Goal: Information Seeking & Learning: Learn about a topic

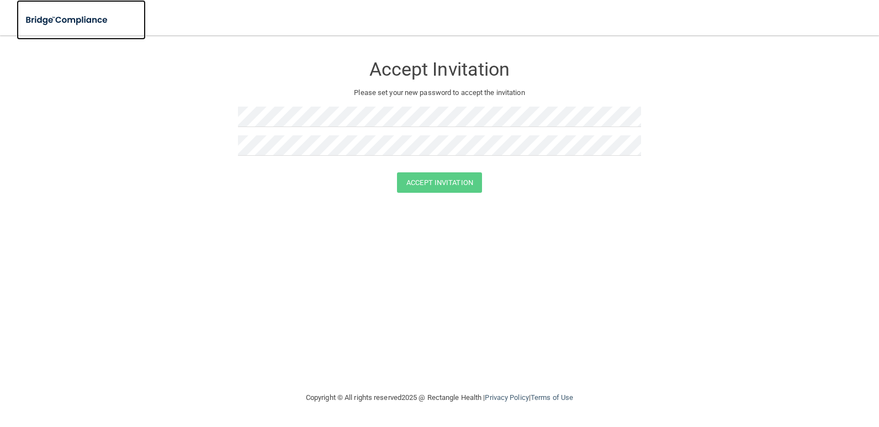
click at [60, 15] on img at bounding box center [68, 20] width 102 height 23
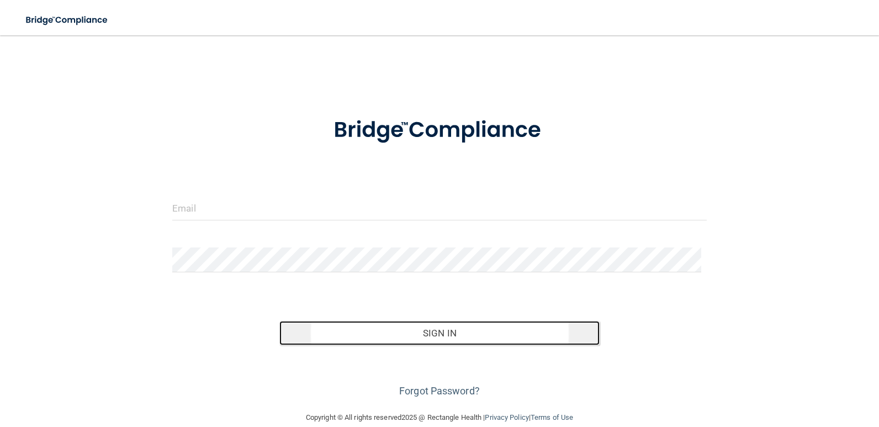
click at [431, 333] on button "Sign In" at bounding box center [440, 333] width 321 height 24
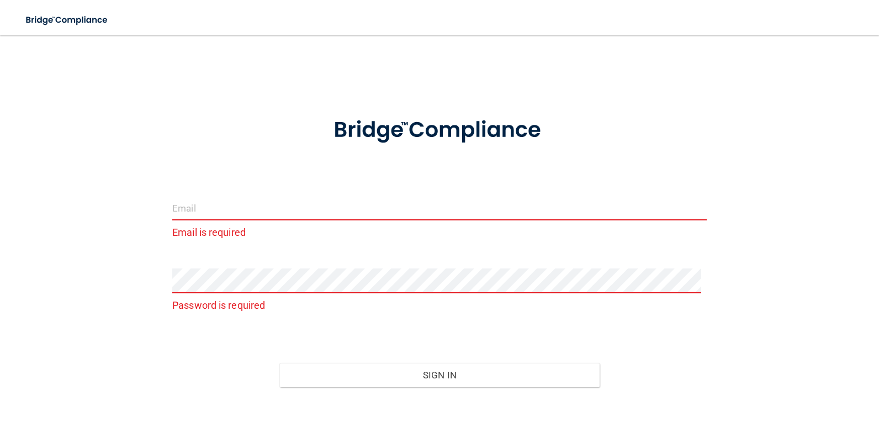
click at [212, 208] on input "email" at bounding box center [439, 208] width 535 height 25
type input "[EMAIL_ADDRESS][DOMAIN_NAME]"
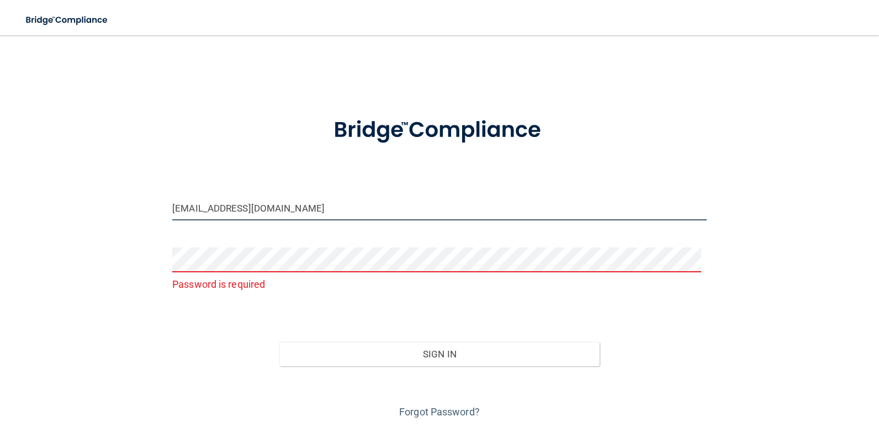
click at [338, 206] on input "[EMAIL_ADDRESS][DOMAIN_NAME]" at bounding box center [439, 208] width 535 height 25
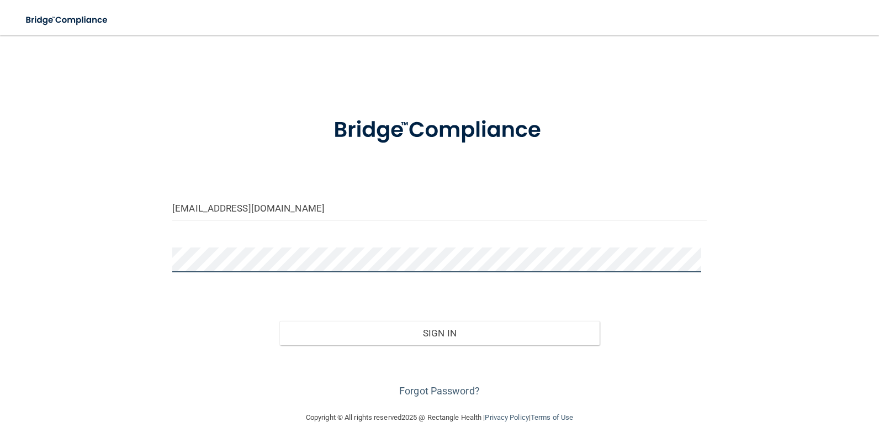
click at [280, 321] on button "Sign In" at bounding box center [440, 333] width 321 height 24
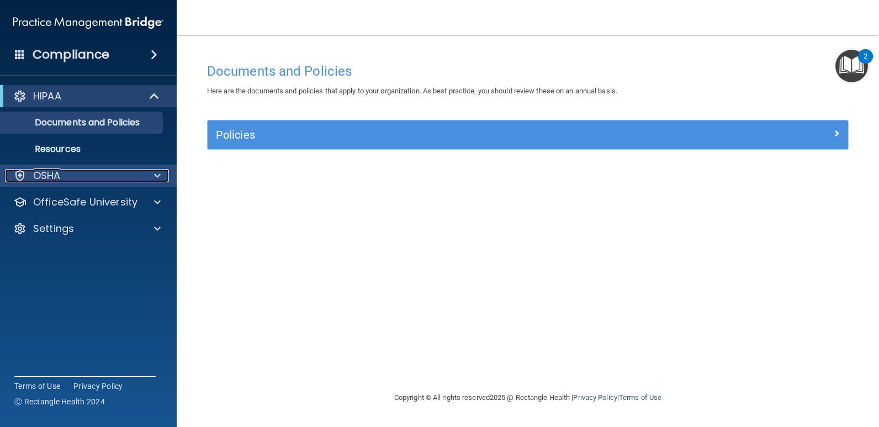
click at [150, 173] on div at bounding box center [156, 175] width 28 height 13
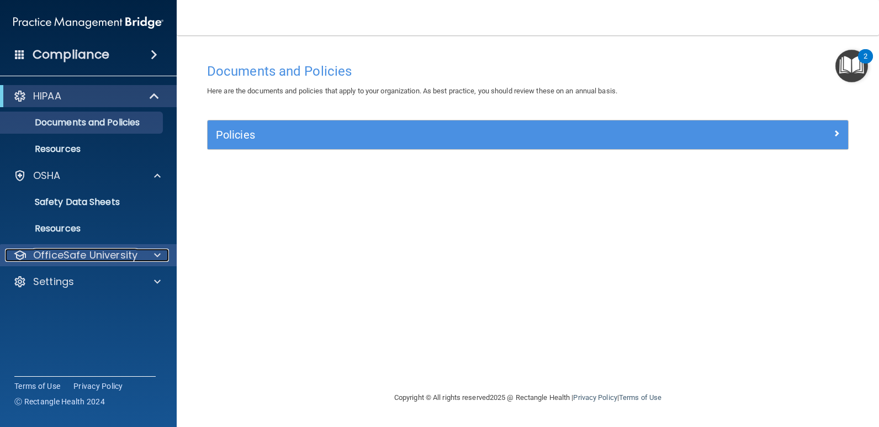
click at [156, 257] on span at bounding box center [157, 255] width 7 height 13
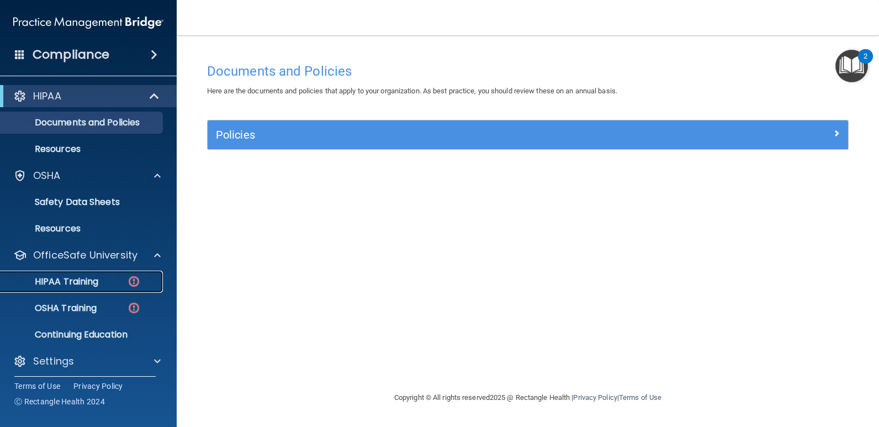
click at [104, 284] on div "HIPAA Training" at bounding box center [82, 281] width 151 height 11
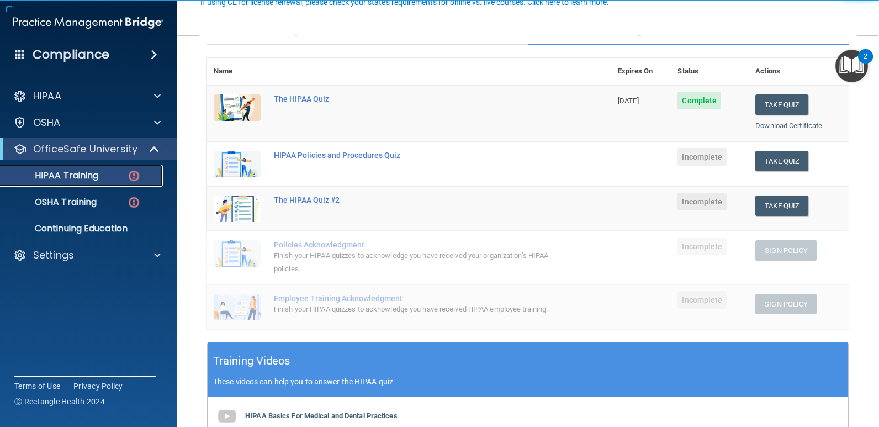
scroll to position [110, 0]
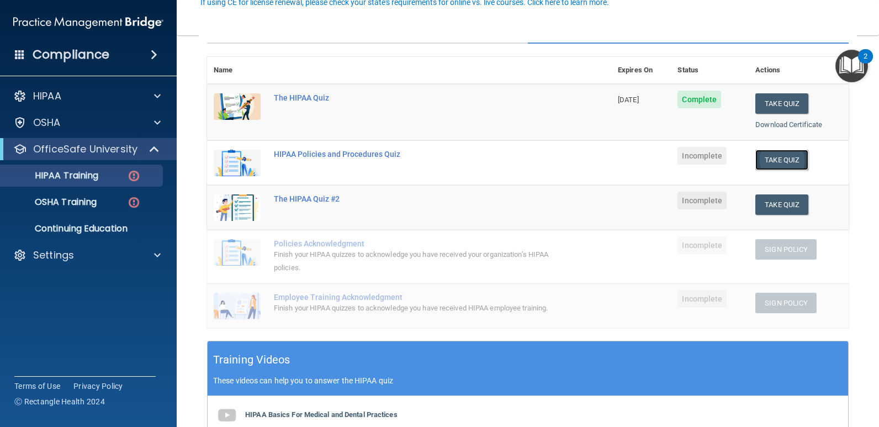
click at [783, 166] on button "Take Quiz" at bounding box center [782, 160] width 53 height 20
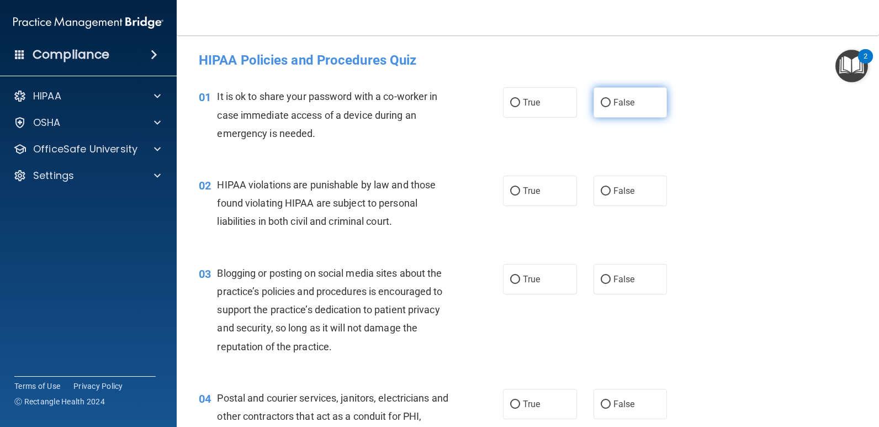
click at [605, 106] on input "False" at bounding box center [606, 103] width 10 height 8
radio input "true"
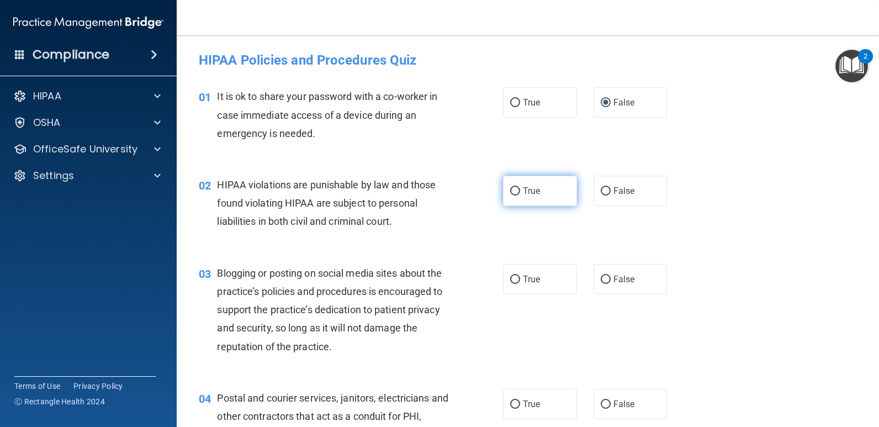
click at [511, 193] on input "True" at bounding box center [515, 191] width 10 height 8
radio input "true"
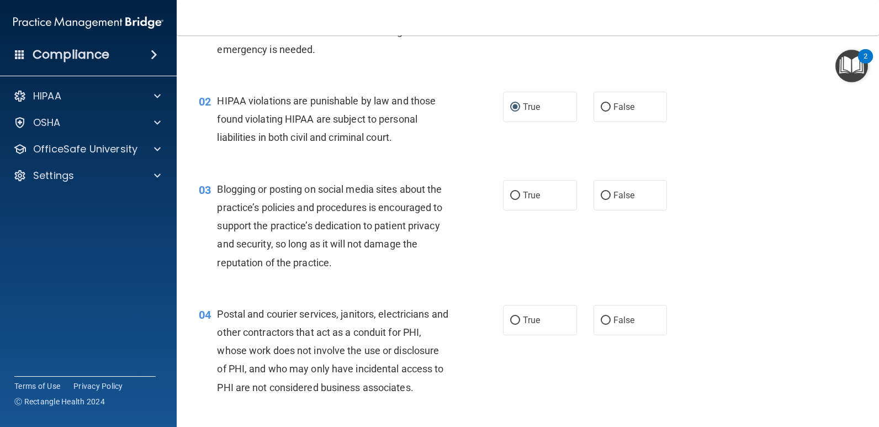
scroll to position [166, 0]
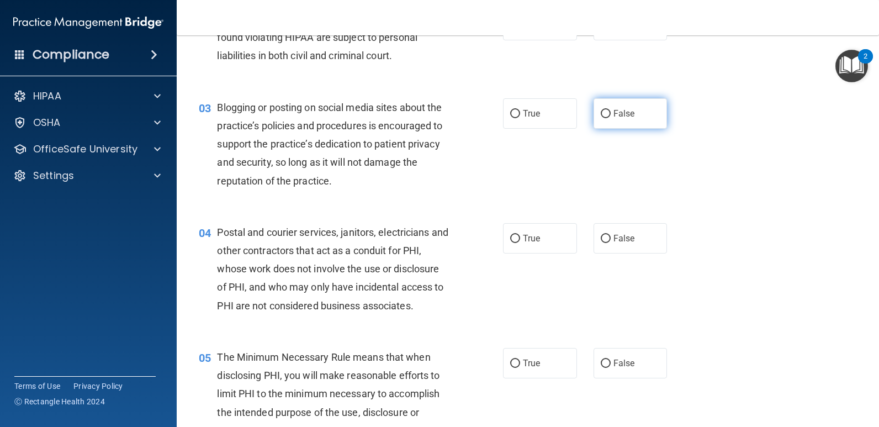
click at [604, 110] on input "False" at bounding box center [606, 114] width 10 height 8
radio input "true"
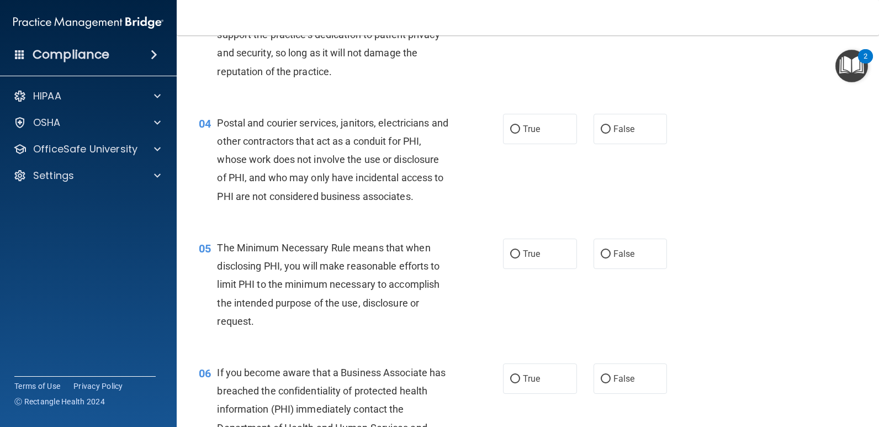
scroll to position [276, 0]
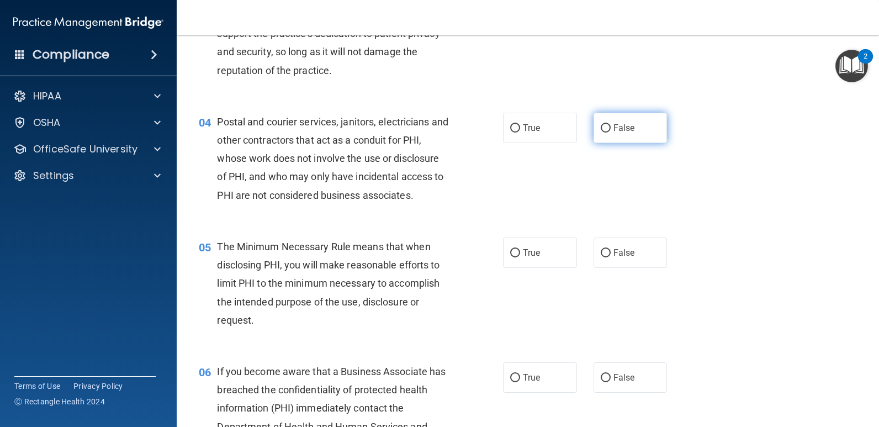
click at [597, 134] on label "False" at bounding box center [631, 128] width 74 height 30
click at [601, 133] on input "False" at bounding box center [606, 128] width 10 height 8
radio input "true"
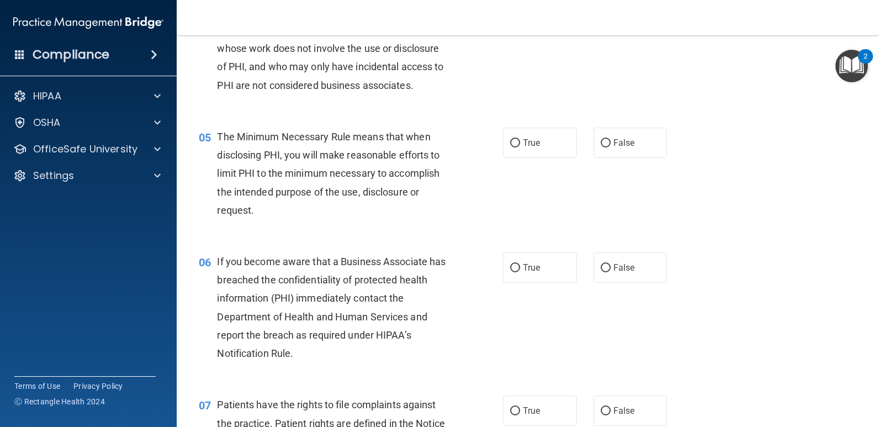
scroll to position [387, 0]
click at [510, 142] on input "True" at bounding box center [515, 143] width 10 height 8
radio input "true"
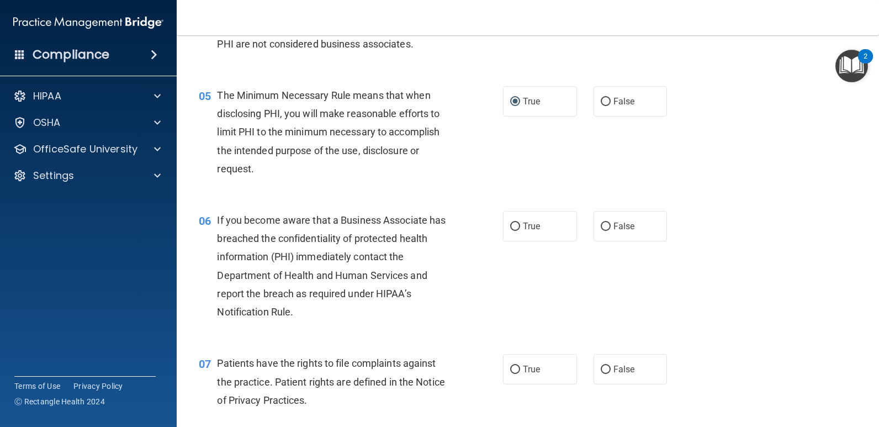
scroll to position [497, 0]
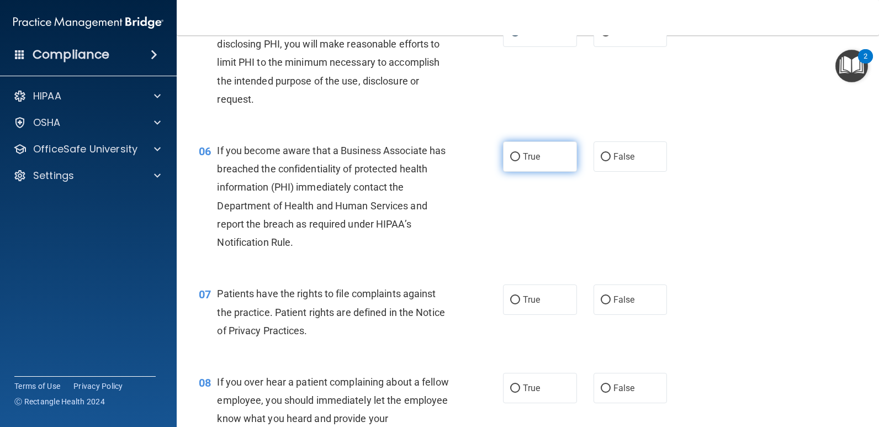
click at [512, 158] on input "True" at bounding box center [515, 157] width 10 height 8
radio input "true"
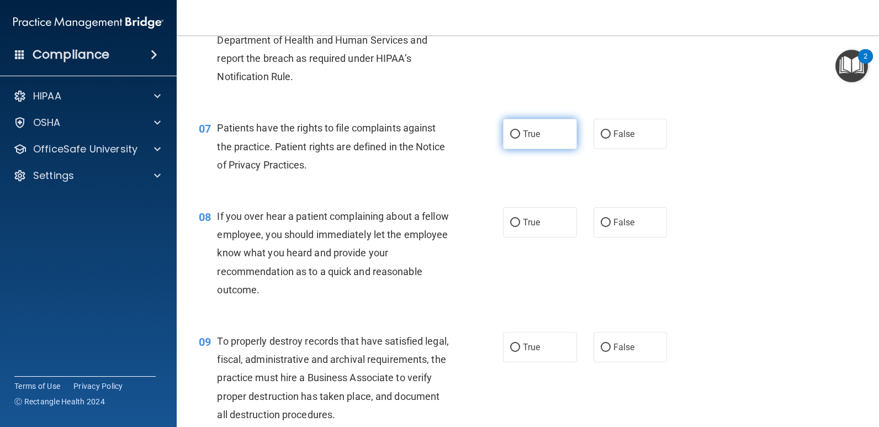
click at [510, 135] on input "True" at bounding box center [515, 134] width 10 height 8
radio input "true"
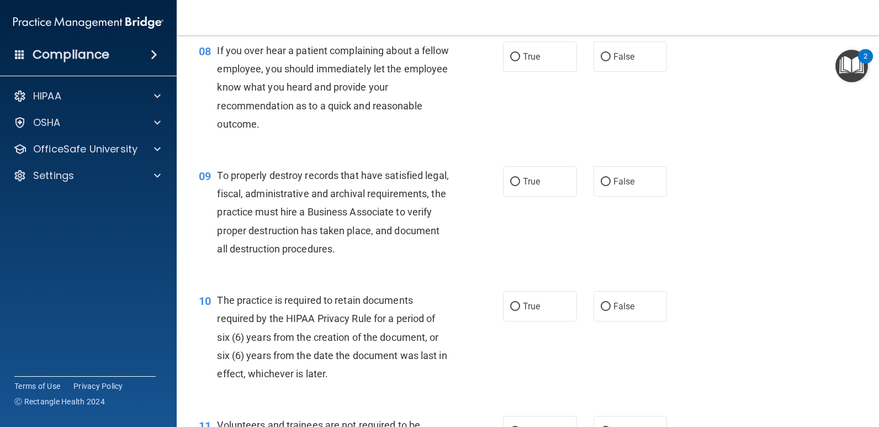
scroll to position [773, 0]
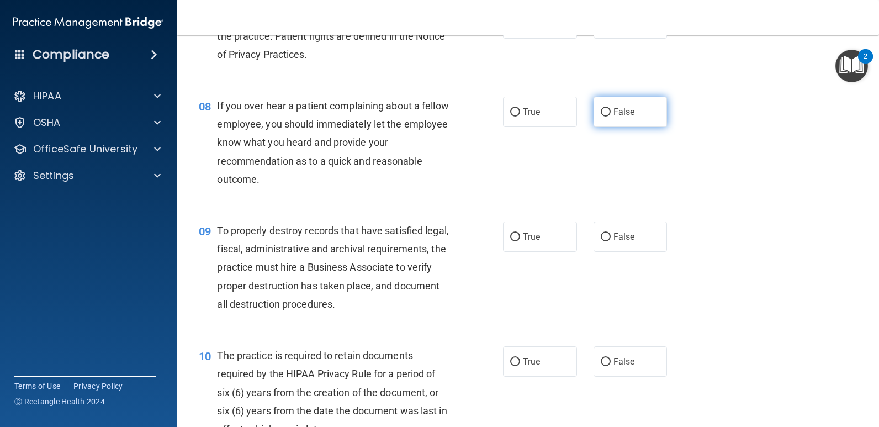
click at [594, 112] on label "False" at bounding box center [631, 112] width 74 height 30
click at [601, 112] on input "False" at bounding box center [606, 112] width 10 height 8
radio input "true"
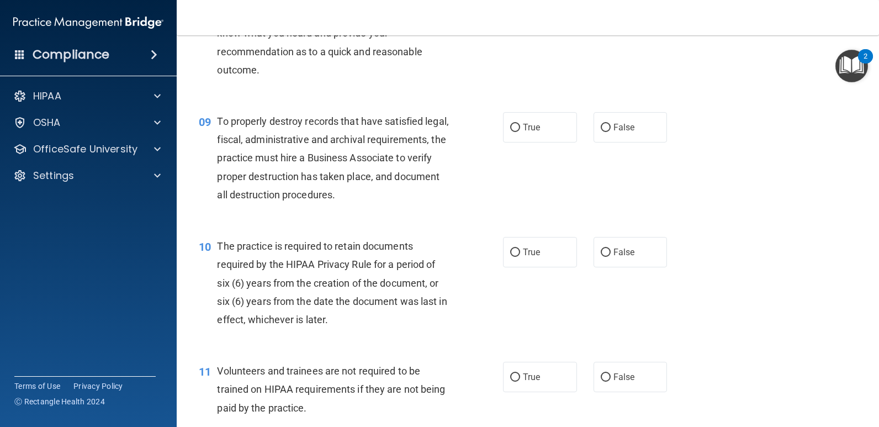
scroll to position [884, 0]
click at [511, 133] on label "True" at bounding box center [540, 126] width 74 height 30
click at [511, 131] on input "True" at bounding box center [515, 127] width 10 height 8
radio input "true"
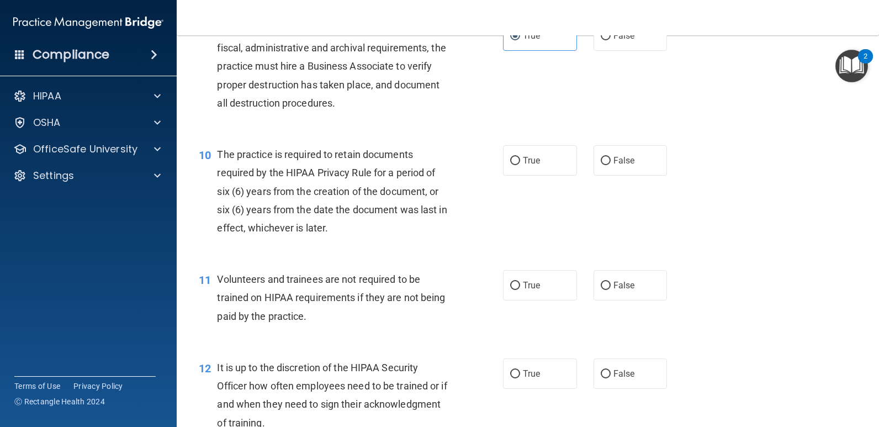
scroll to position [994, 0]
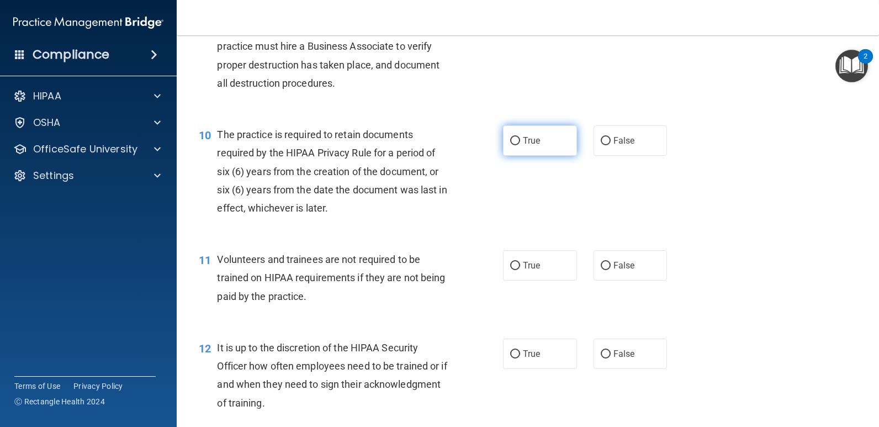
click at [509, 146] on label "True" at bounding box center [540, 140] width 74 height 30
click at [510, 145] on input "True" at bounding box center [515, 141] width 10 height 8
radio input "true"
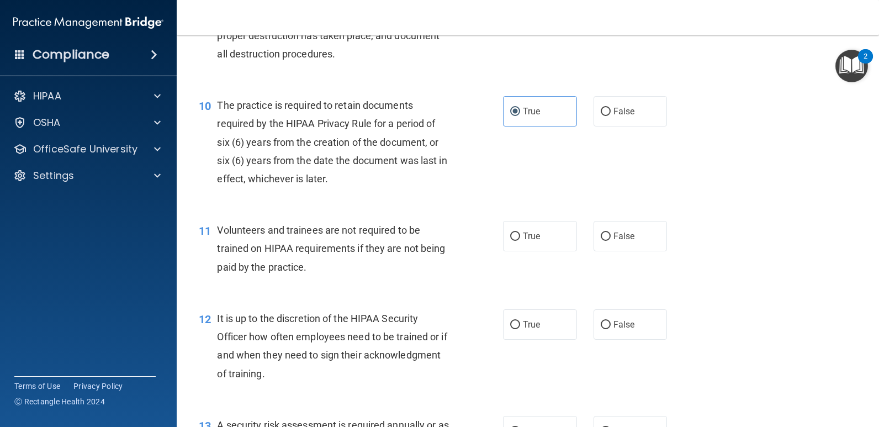
scroll to position [1050, 0]
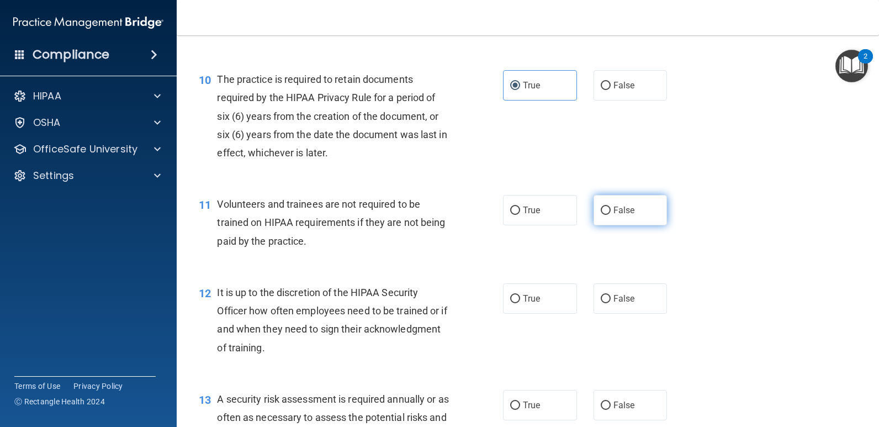
click at [602, 207] on input "False" at bounding box center [606, 211] width 10 height 8
radio input "true"
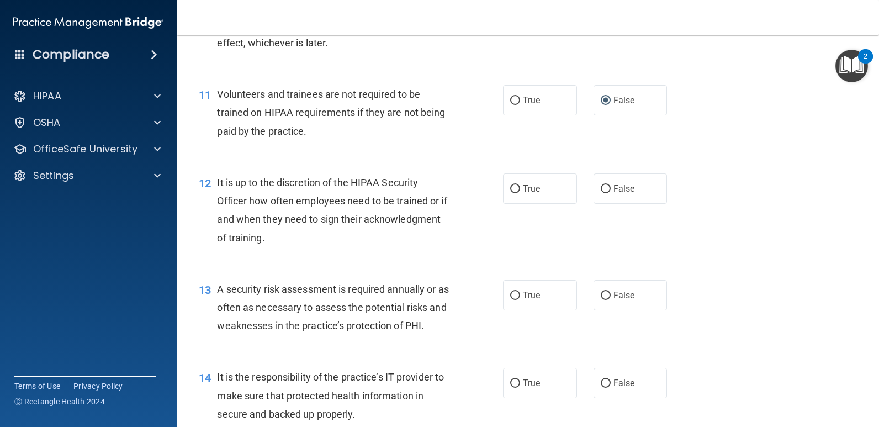
scroll to position [1160, 0]
click at [604, 191] on input "False" at bounding box center [606, 189] width 10 height 8
radio input "true"
click at [508, 303] on label "True" at bounding box center [540, 295] width 74 height 30
click at [510, 299] on input "True" at bounding box center [515, 295] width 10 height 8
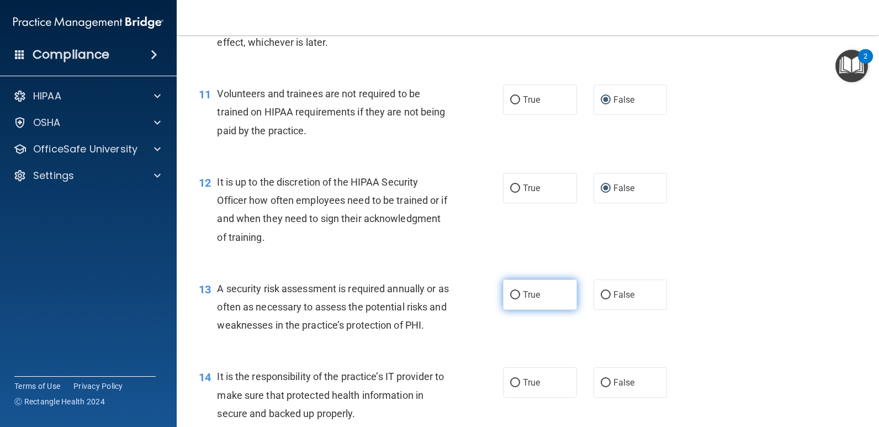
radio input "true"
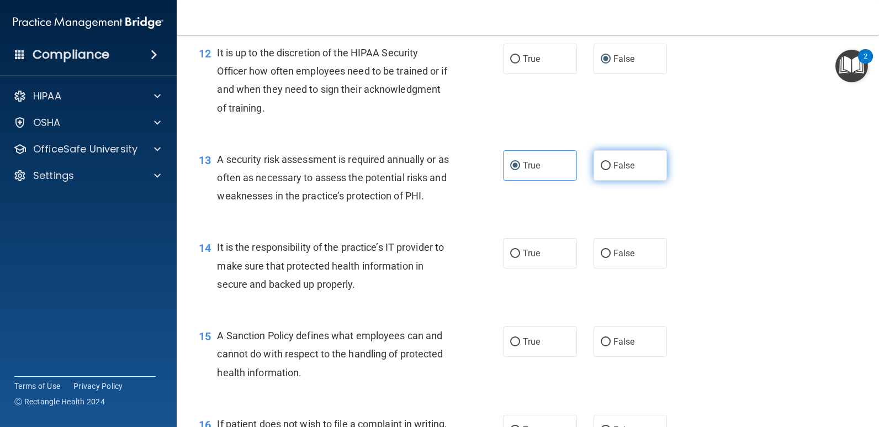
scroll to position [1326, 0]
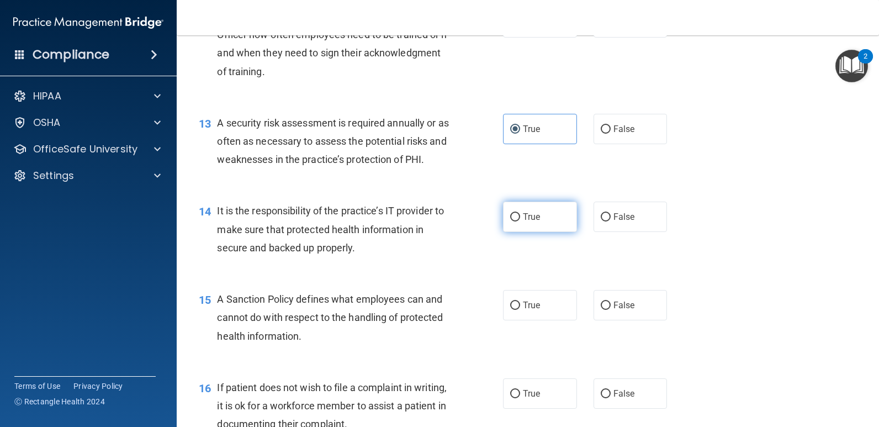
click at [510, 216] on input "True" at bounding box center [515, 217] width 10 height 8
radio input "true"
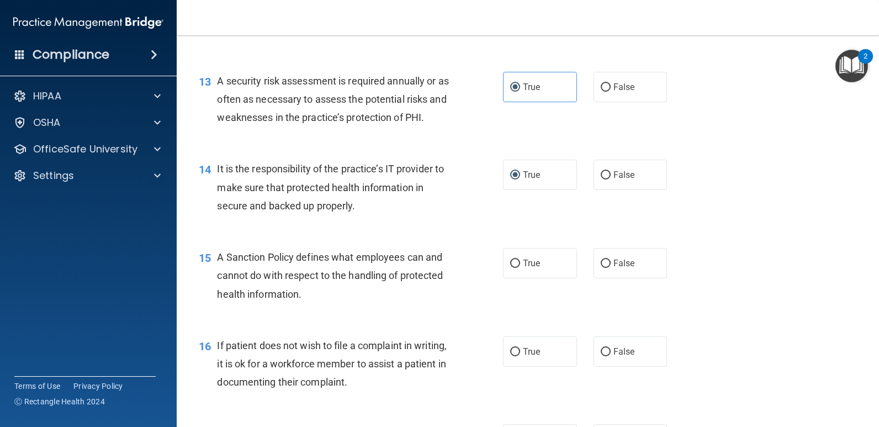
scroll to position [1436, 0]
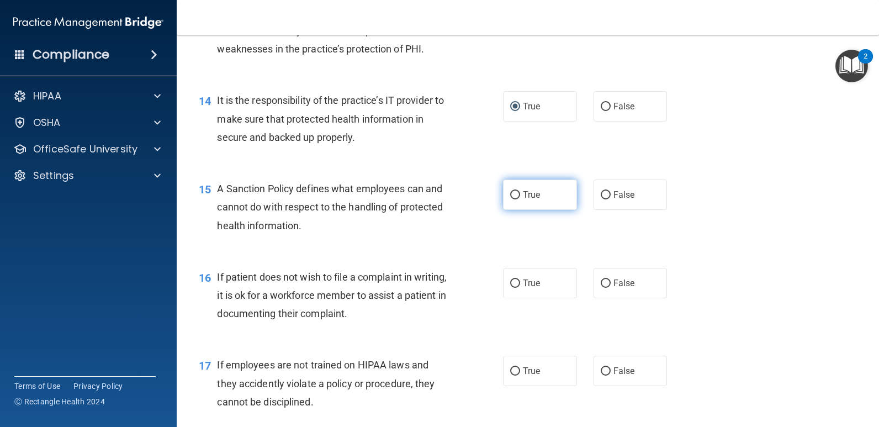
click at [510, 197] on input "True" at bounding box center [515, 195] width 10 height 8
radio input "true"
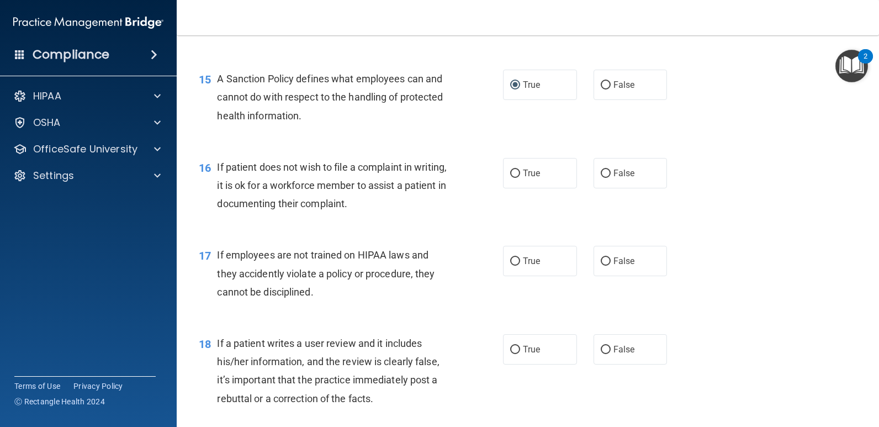
scroll to position [1547, 0]
click at [602, 173] on input "False" at bounding box center [606, 173] width 10 height 8
radio input "true"
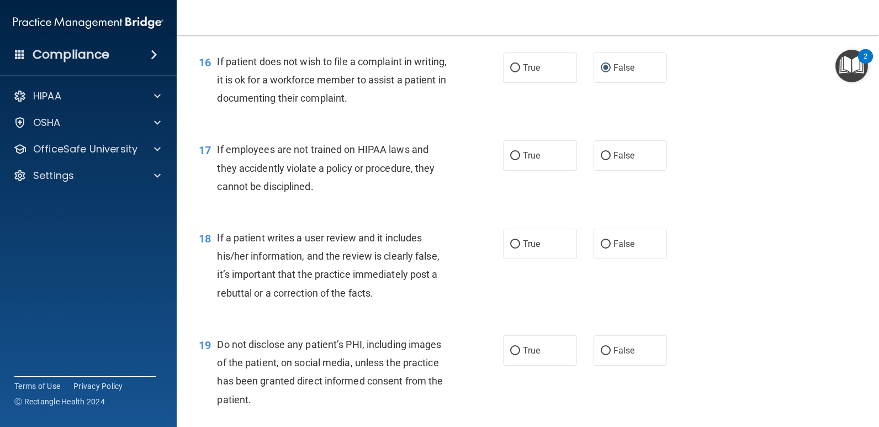
scroll to position [1657, 0]
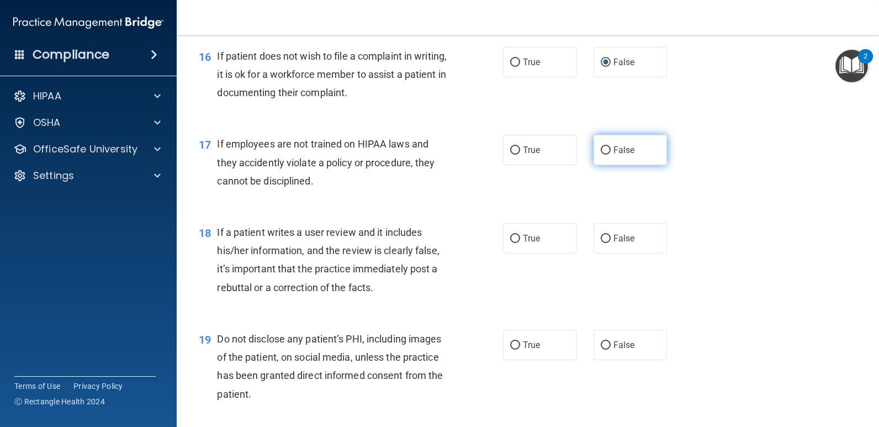
click at [595, 145] on label "False" at bounding box center [631, 150] width 74 height 30
click at [601, 146] on input "False" at bounding box center [606, 150] width 10 height 8
radio input "true"
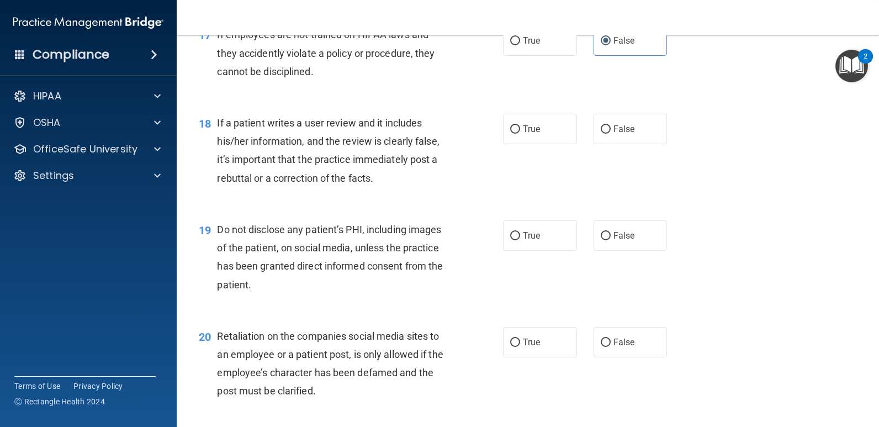
scroll to position [1768, 0]
click at [513, 129] on input "True" at bounding box center [515, 128] width 10 height 8
radio input "true"
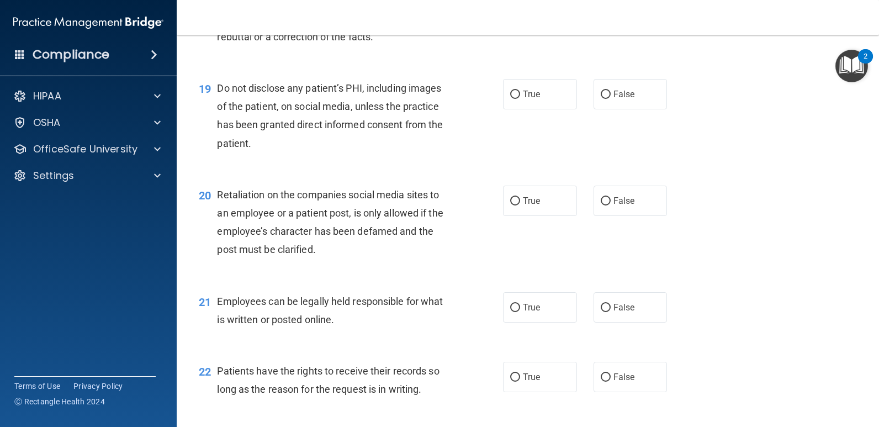
scroll to position [1933, 0]
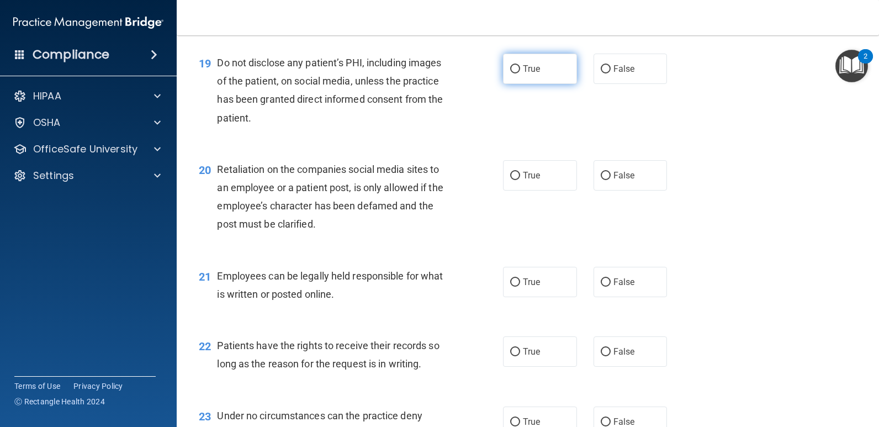
click at [516, 70] on input "True" at bounding box center [515, 69] width 10 height 8
radio input "true"
click at [601, 178] on input "False" at bounding box center [606, 176] width 10 height 8
radio input "true"
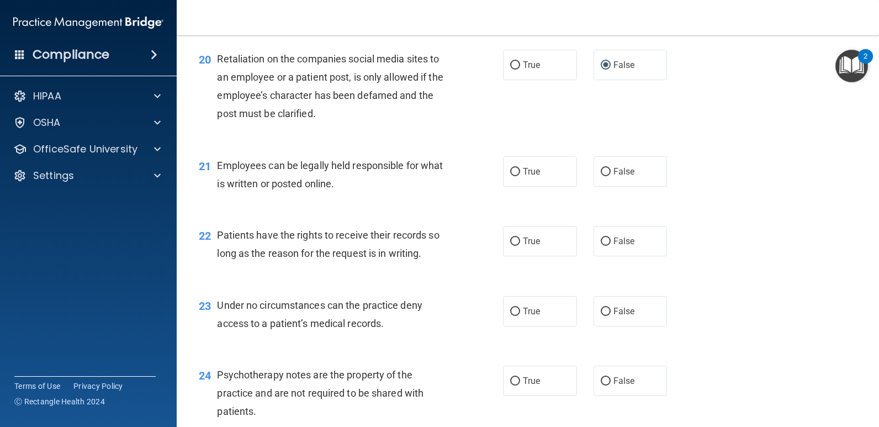
scroll to position [2099, 0]
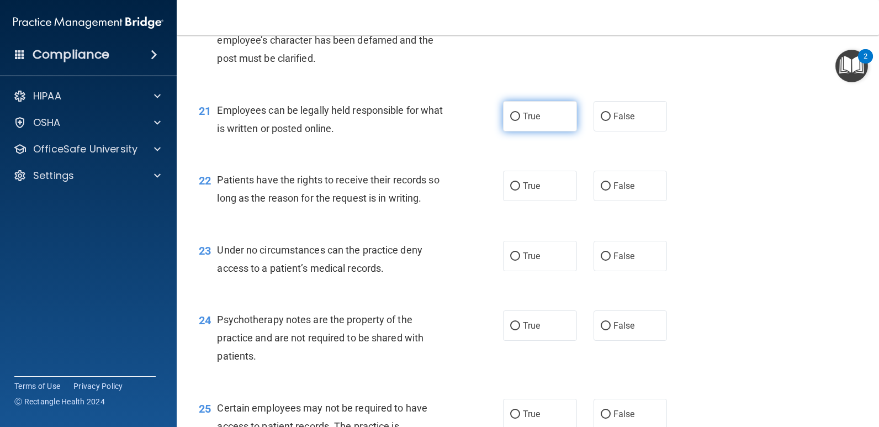
click at [516, 118] on label "True" at bounding box center [540, 116] width 74 height 30
click at [516, 118] on input "True" at bounding box center [515, 117] width 10 height 8
radio input "true"
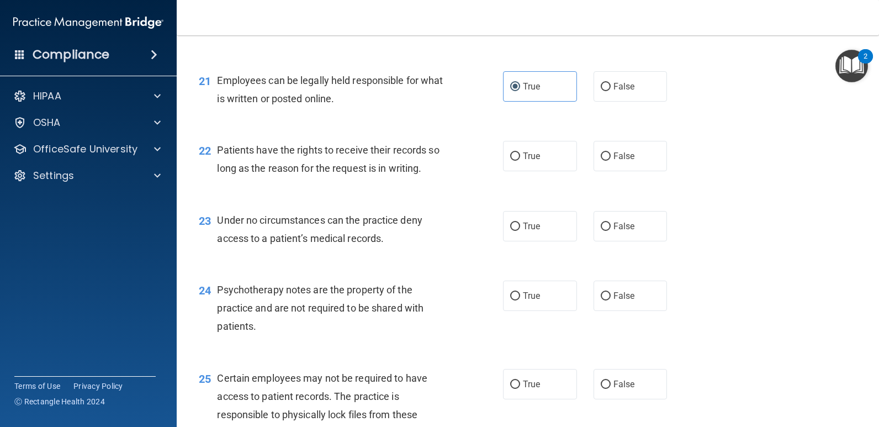
scroll to position [2210, 0]
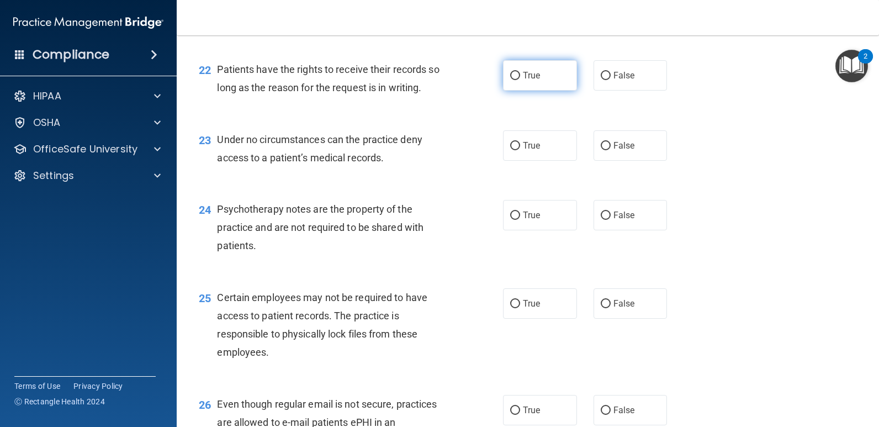
click at [515, 81] on label "True" at bounding box center [540, 75] width 74 height 30
click at [515, 80] on input "True" at bounding box center [515, 76] width 10 height 8
radio input "true"
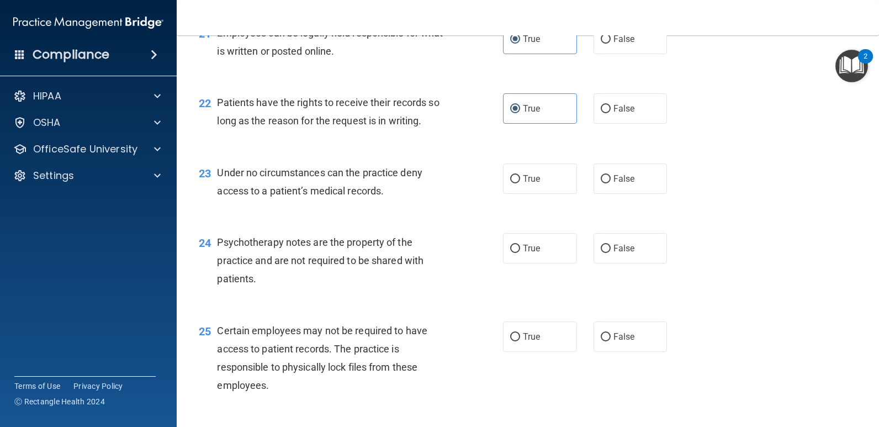
scroll to position [2154, 0]
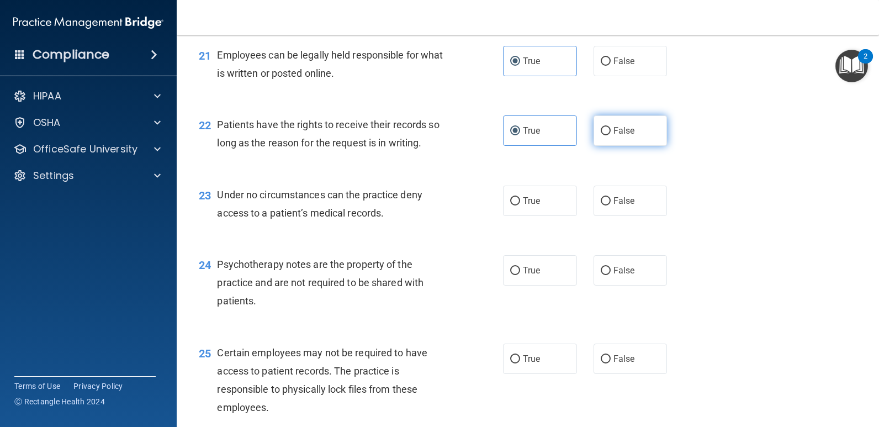
click at [606, 130] on label "False" at bounding box center [631, 130] width 74 height 30
click at [606, 130] on input "False" at bounding box center [606, 131] width 10 height 8
radio input "true"
radio input "false"
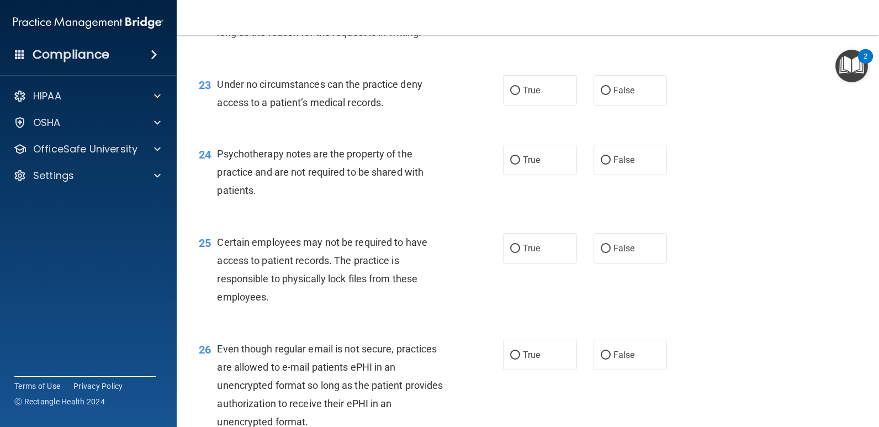
scroll to position [2210, 0]
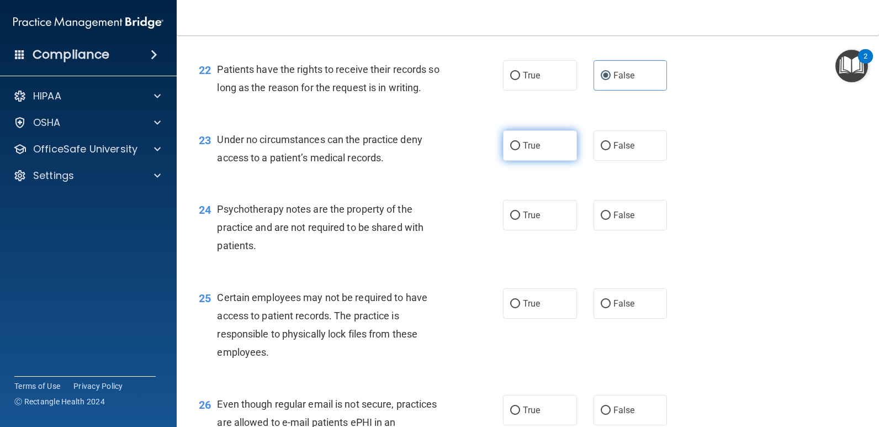
click at [514, 146] on input "True" at bounding box center [515, 146] width 10 height 8
radio input "true"
click at [515, 147] on input "True" at bounding box center [515, 146] width 10 height 8
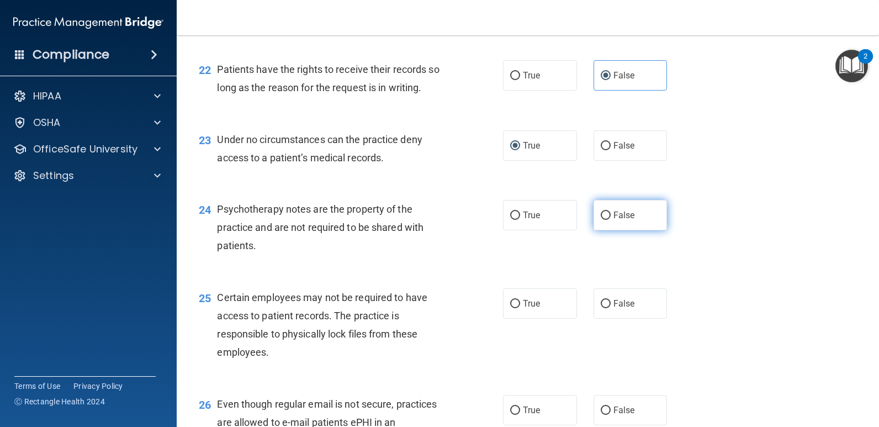
click at [605, 214] on input "False" at bounding box center [606, 216] width 10 height 8
radio input "true"
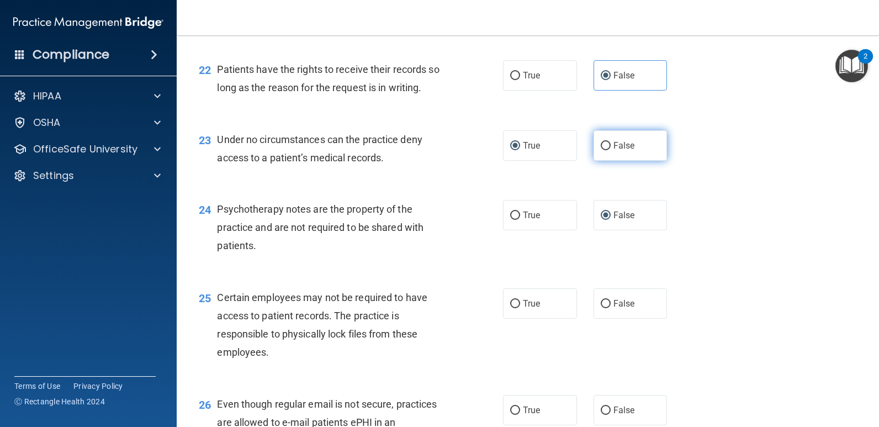
click at [601, 145] on input "False" at bounding box center [606, 146] width 10 height 8
radio input "true"
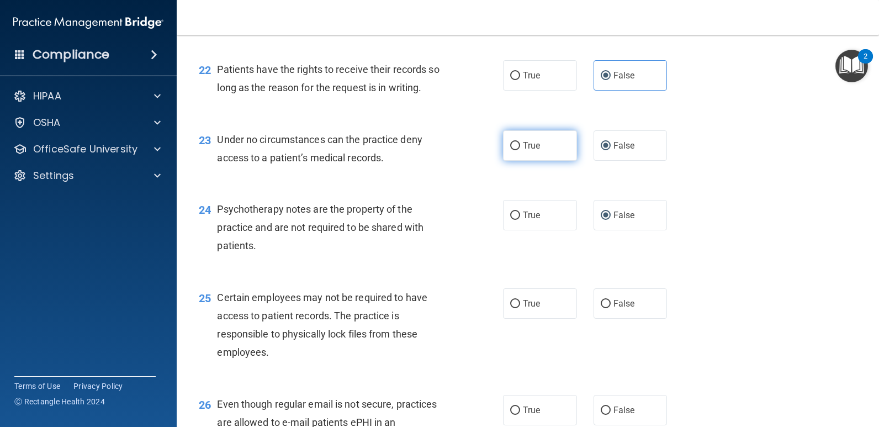
click at [517, 148] on label "True" at bounding box center [540, 145] width 74 height 30
click at [517, 148] on input "True" at bounding box center [515, 146] width 10 height 8
radio input "true"
radio input "false"
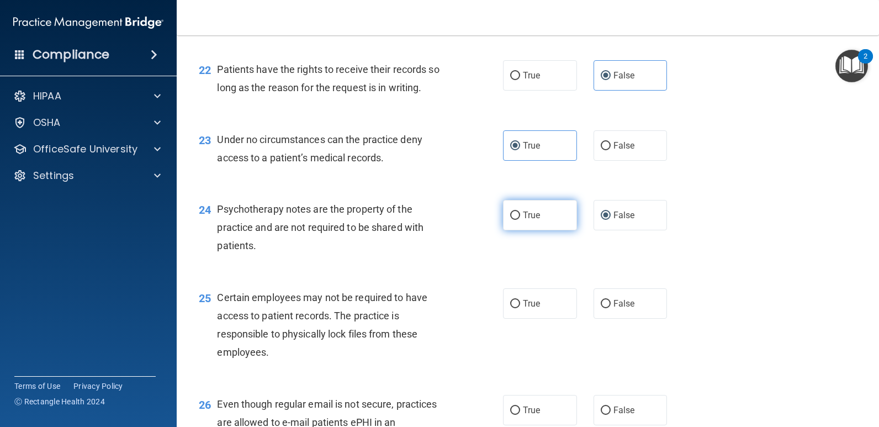
click at [514, 217] on input "True" at bounding box center [515, 216] width 10 height 8
radio input "true"
radio input "false"
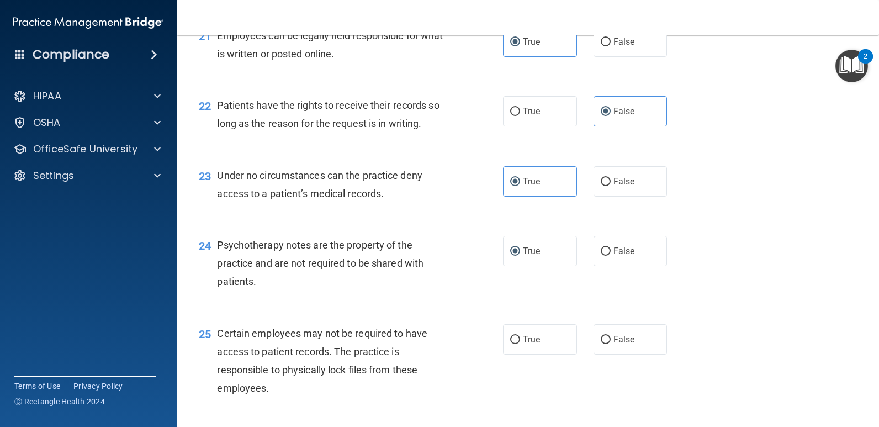
scroll to position [2154, 0]
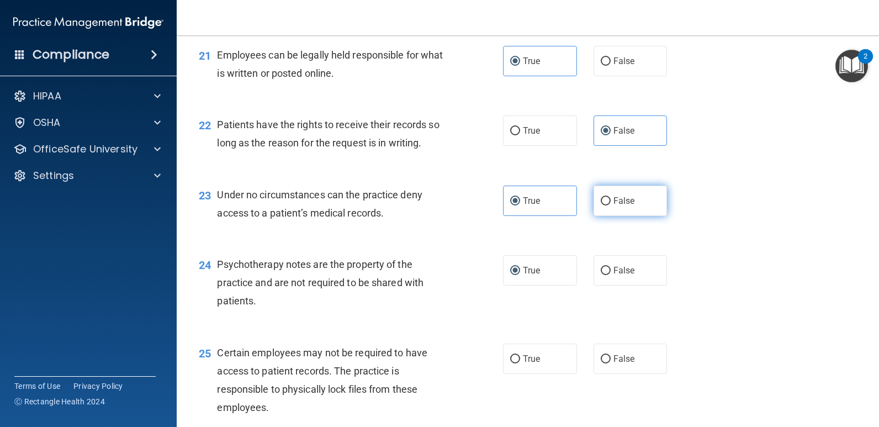
click at [602, 199] on input "False" at bounding box center [606, 201] width 10 height 8
radio input "true"
radio input "false"
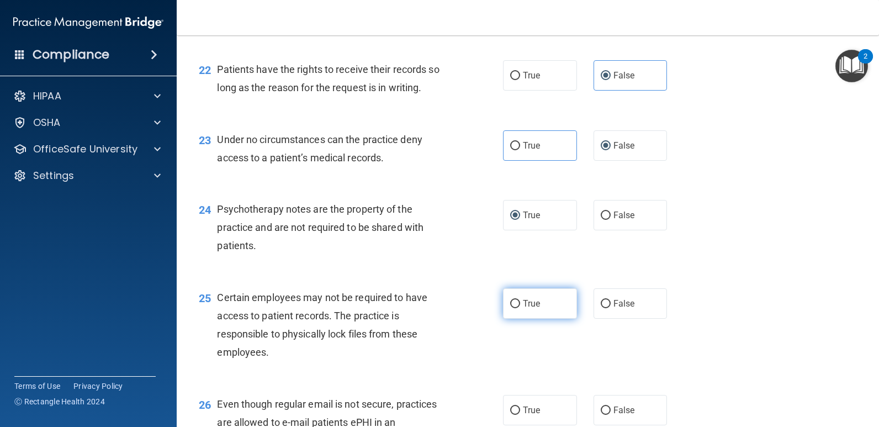
click at [513, 304] on input "True" at bounding box center [515, 304] width 10 height 8
radio input "true"
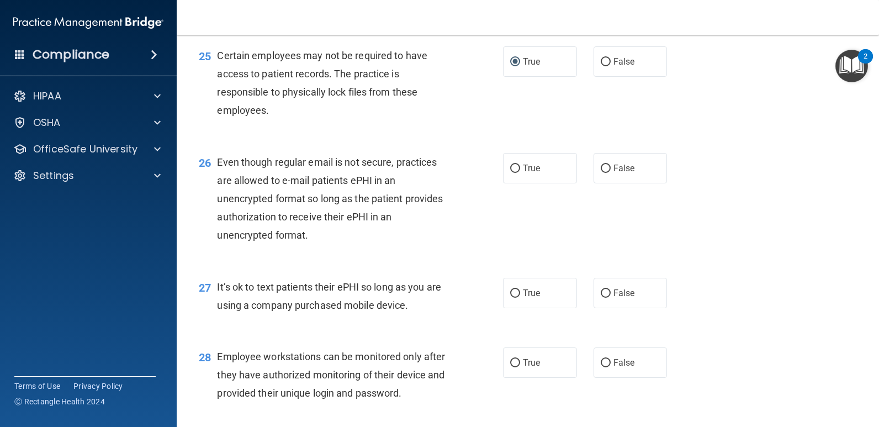
scroll to position [2320, 0]
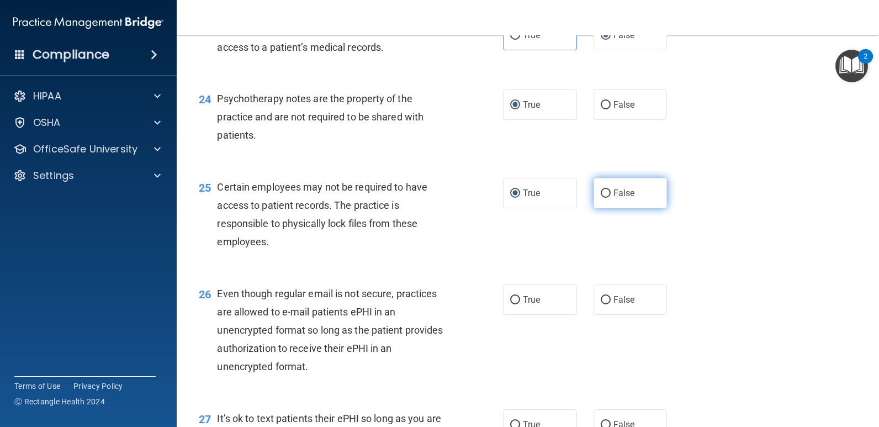
click at [601, 193] on input "False" at bounding box center [606, 193] width 10 height 8
radio input "true"
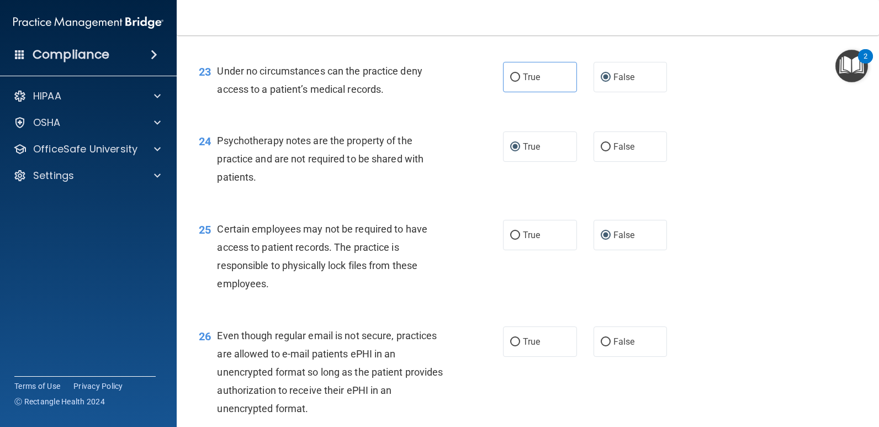
scroll to position [2265, 0]
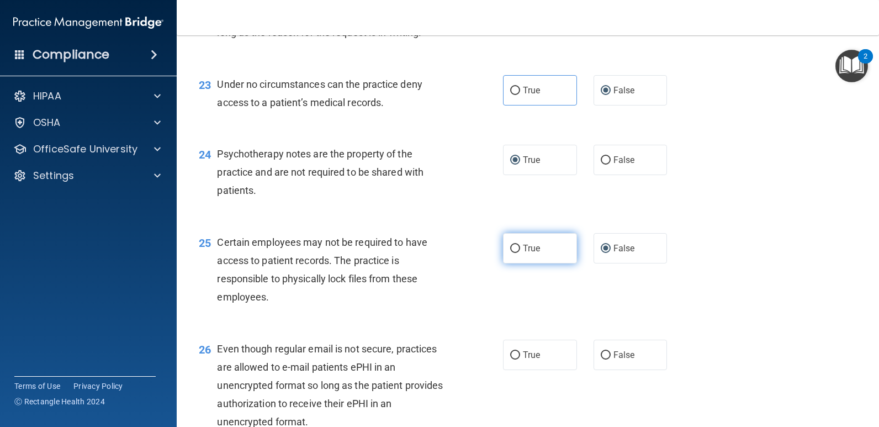
click at [510, 251] on input "True" at bounding box center [515, 249] width 10 height 8
radio input "true"
radio input "false"
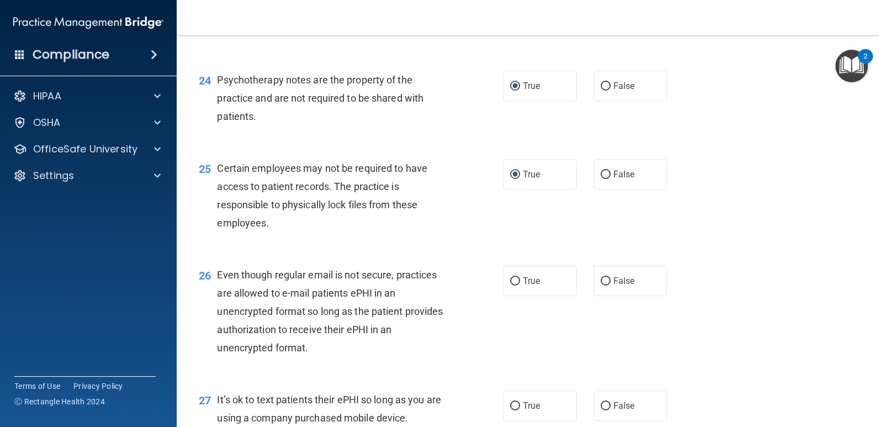
scroll to position [2375, 0]
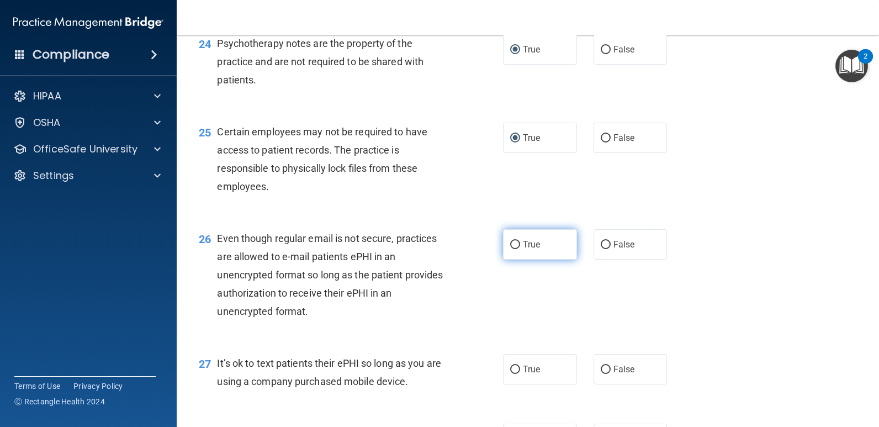
click at [505, 251] on label "True" at bounding box center [540, 244] width 74 height 30
click at [510, 249] on input "True" at bounding box center [515, 245] width 10 height 8
radio input "true"
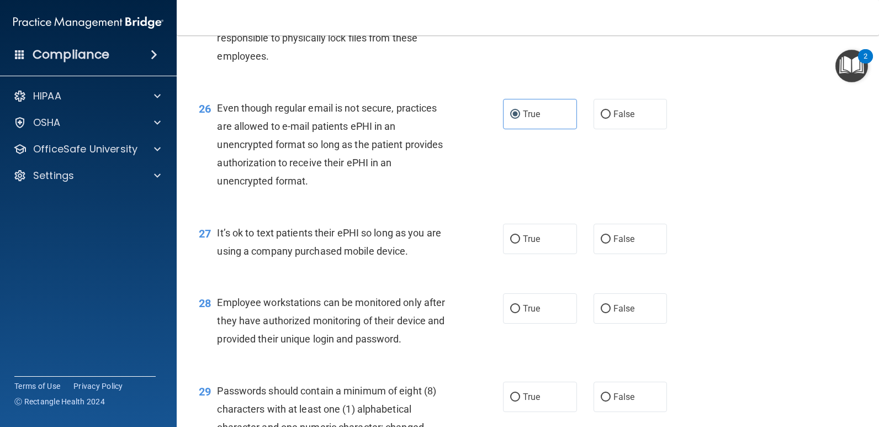
scroll to position [2541, 0]
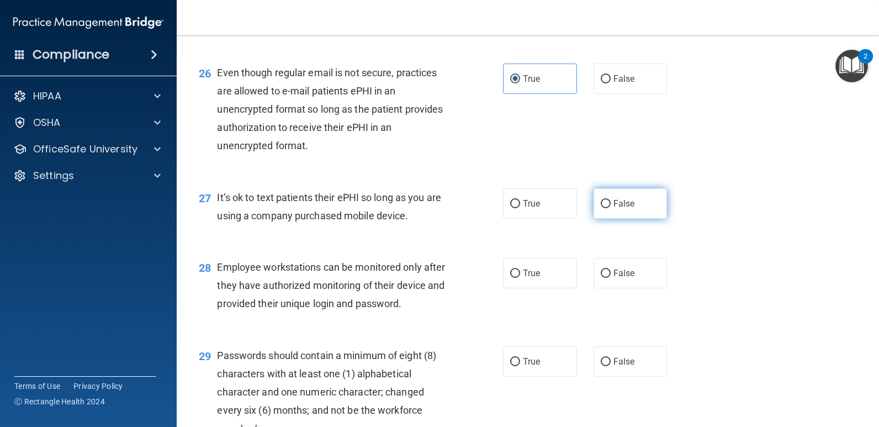
click at [601, 202] on input "False" at bounding box center [606, 204] width 10 height 8
radio input "true"
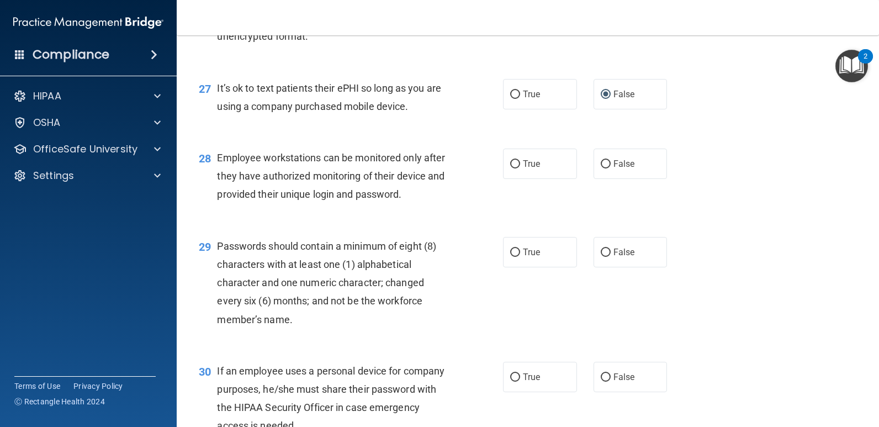
scroll to position [2651, 0]
click at [603, 168] on label "False" at bounding box center [631, 162] width 74 height 30
click at [603, 167] on input "False" at bounding box center [606, 163] width 10 height 8
radio input "true"
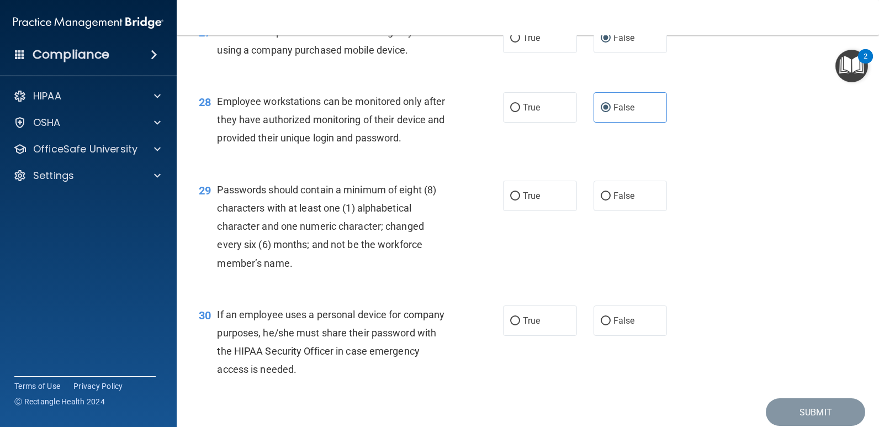
scroll to position [2750, 0]
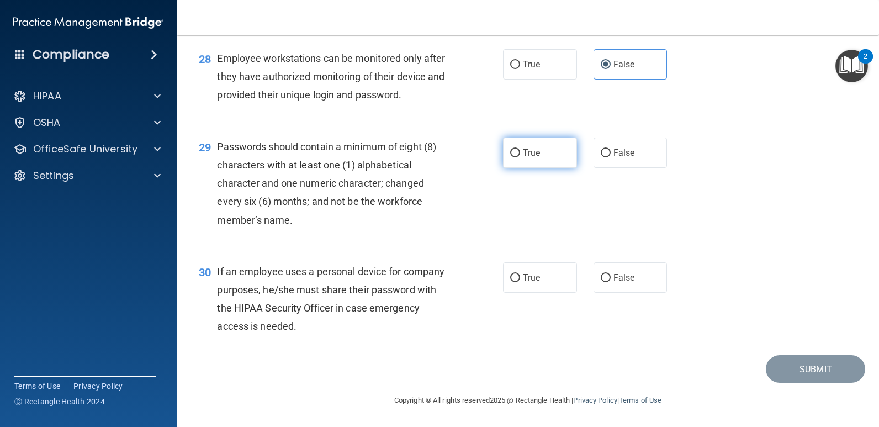
click at [514, 156] on input "True" at bounding box center [515, 153] width 10 height 8
radio input "true"
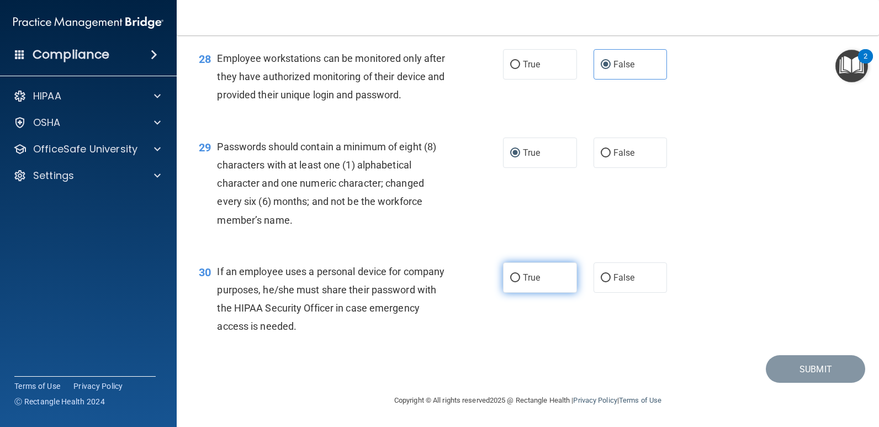
click at [519, 283] on label "True" at bounding box center [540, 277] width 74 height 30
click at [519, 282] on input "True" at bounding box center [515, 278] width 10 height 8
radio input "true"
click at [819, 370] on button "Submit" at bounding box center [815, 369] width 99 height 28
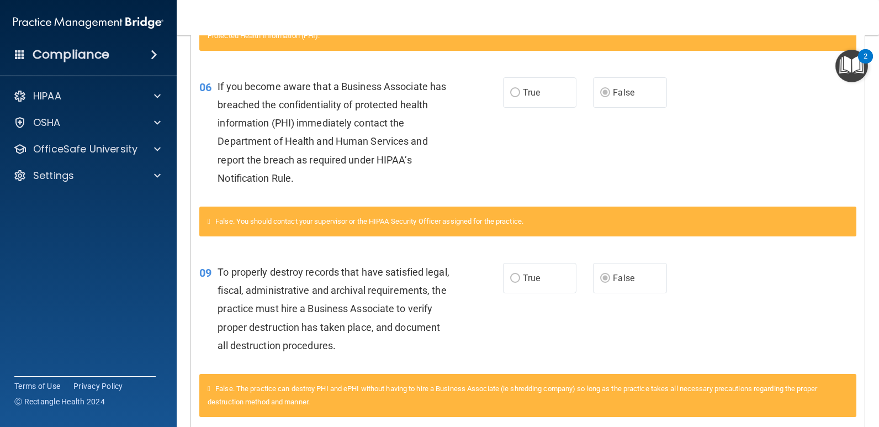
scroll to position [442, 0]
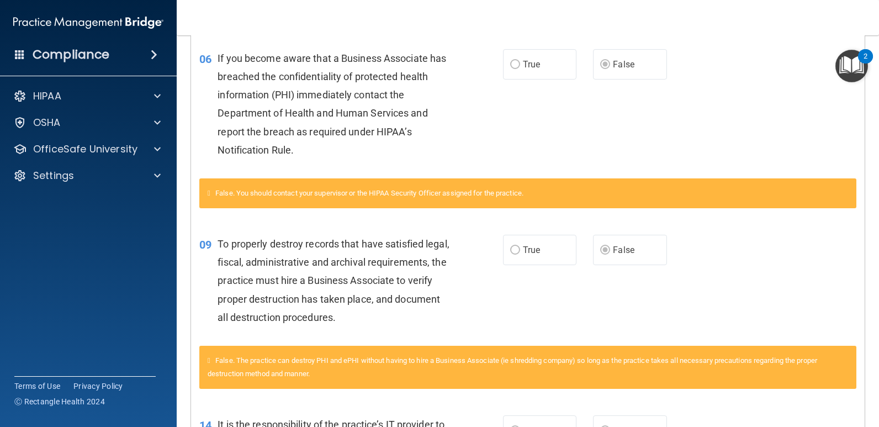
click at [694, 287] on div "09 To properly destroy records that have satisfied legal, fiscal, administrativ…" at bounding box center [528, 283] width 674 height 125
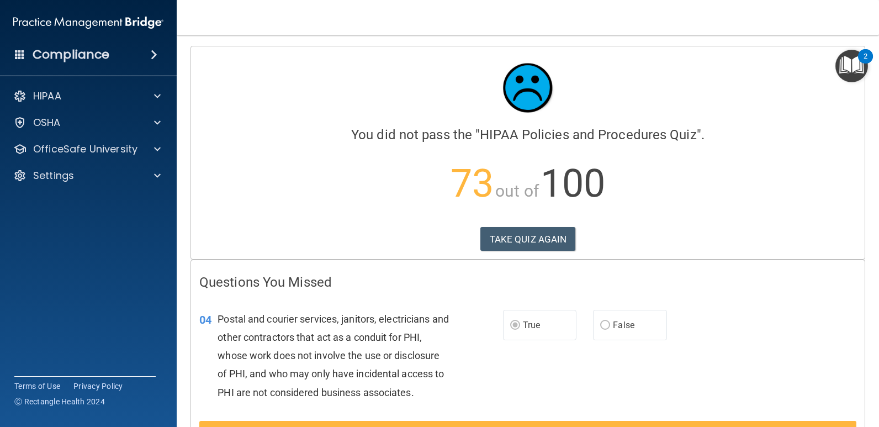
scroll to position [0, 0]
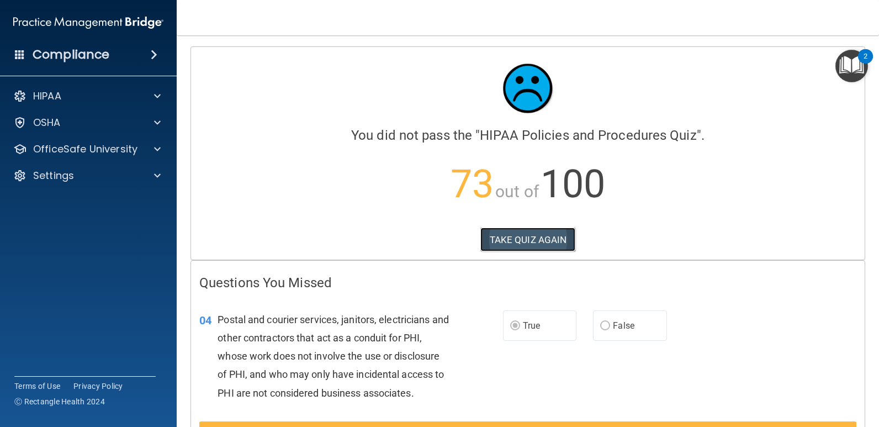
click at [500, 243] on button "TAKE QUIZ AGAIN" at bounding box center [529, 240] width 96 height 24
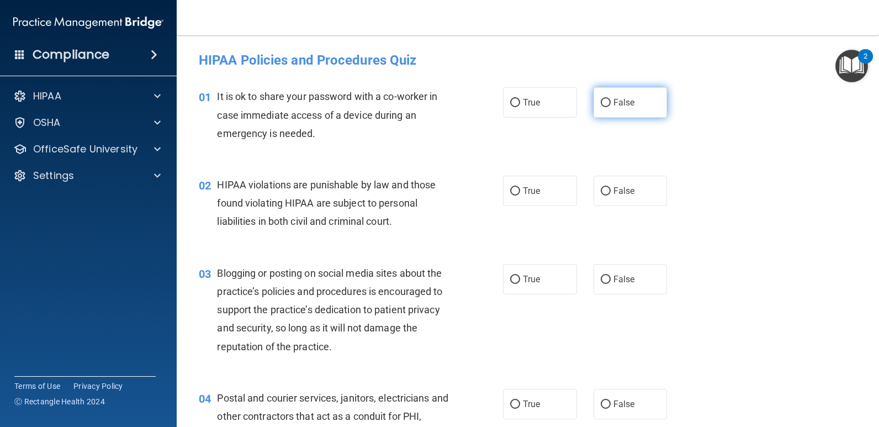
click at [594, 97] on label "False" at bounding box center [631, 102] width 74 height 30
click at [601, 99] on input "False" at bounding box center [606, 103] width 10 height 8
radio input "true"
click at [510, 190] on input "True" at bounding box center [515, 191] width 10 height 8
radio input "true"
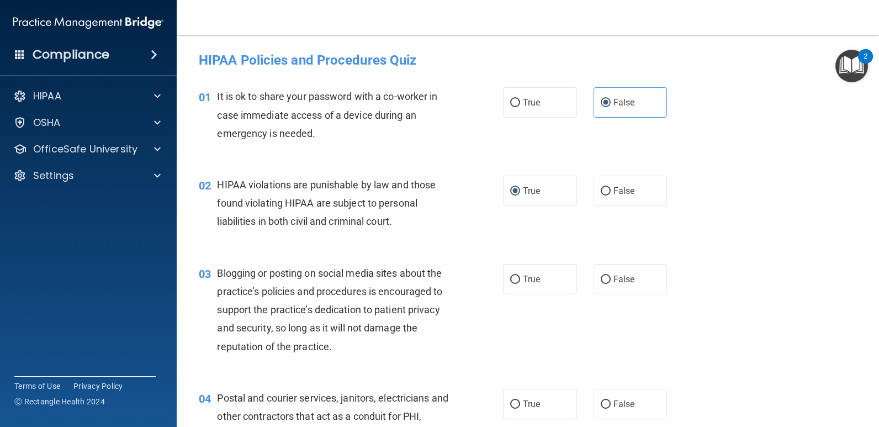
scroll to position [110, 0]
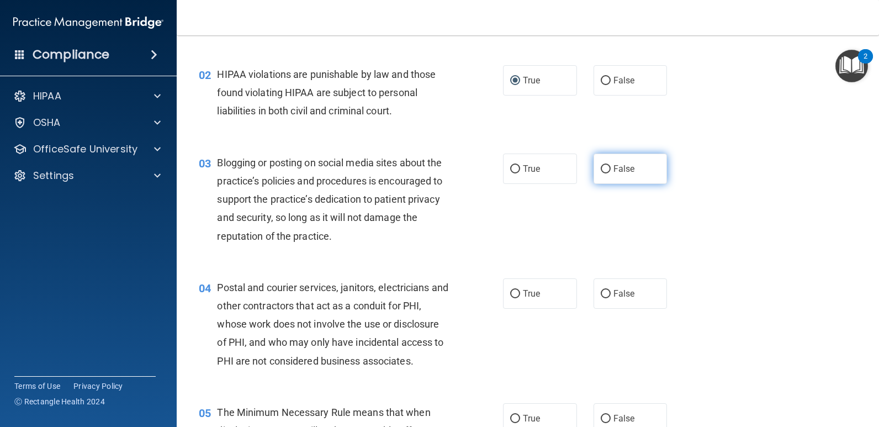
click at [601, 168] on input "False" at bounding box center [606, 169] width 10 height 8
radio input "true"
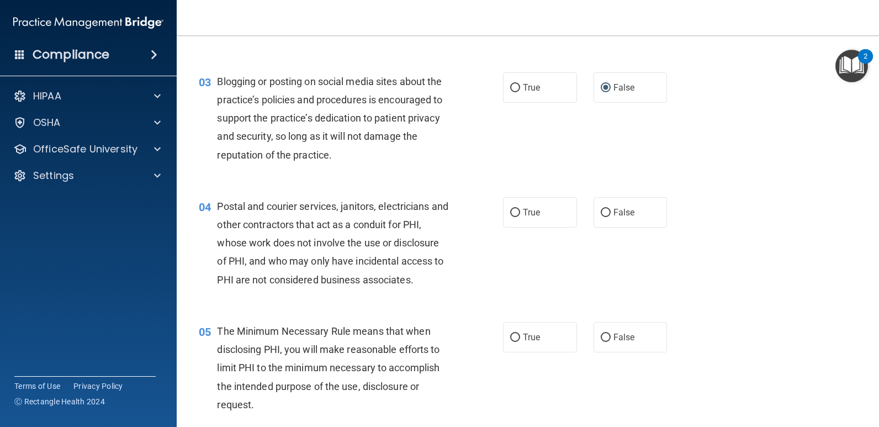
scroll to position [221, 0]
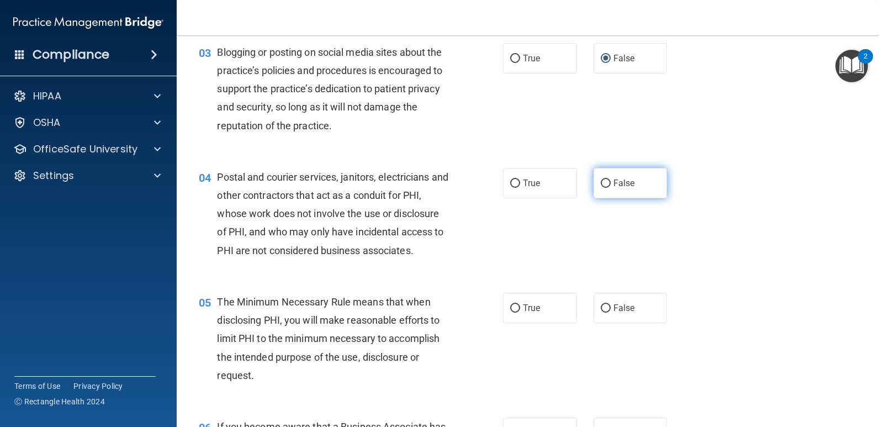
click at [597, 188] on label "False" at bounding box center [631, 183] width 74 height 30
click at [601, 188] on input "False" at bounding box center [606, 184] width 10 height 8
radio input "true"
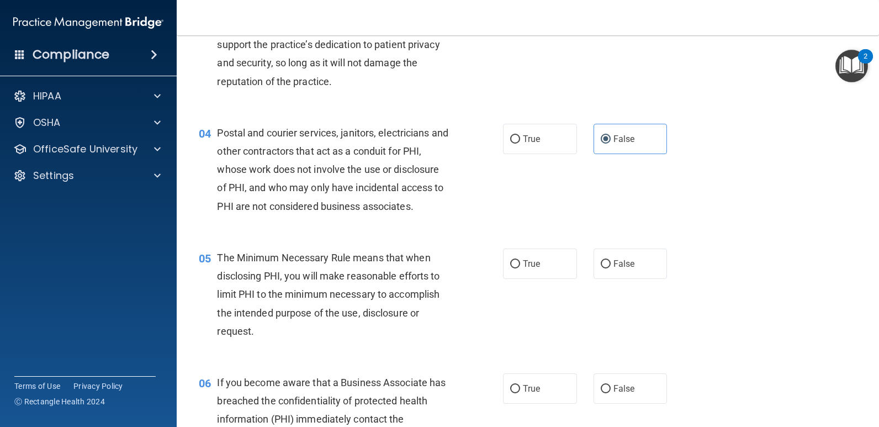
scroll to position [331, 0]
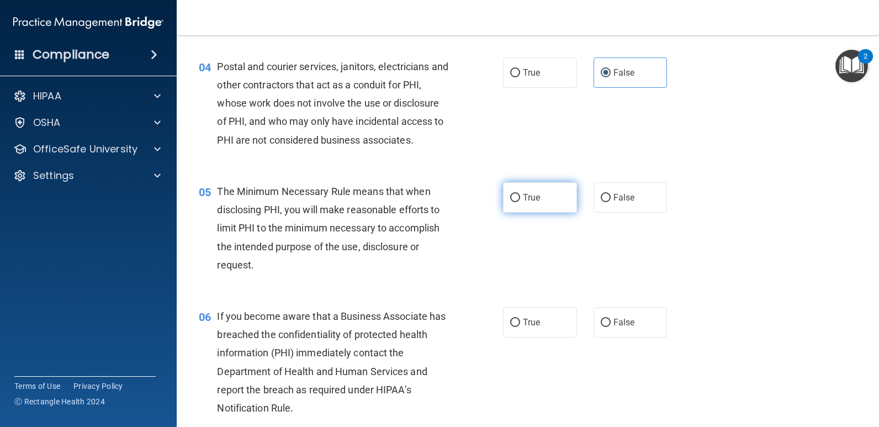
click at [518, 204] on label "True" at bounding box center [540, 197] width 74 height 30
click at [518, 202] on input "True" at bounding box center [515, 198] width 10 height 8
radio input "true"
click at [517, 325] on label "True" at bounding box center [540, 322] width 74 height 30
click at [517, 325] on input "True" at bounding box center [515, 323] width 10 height 8
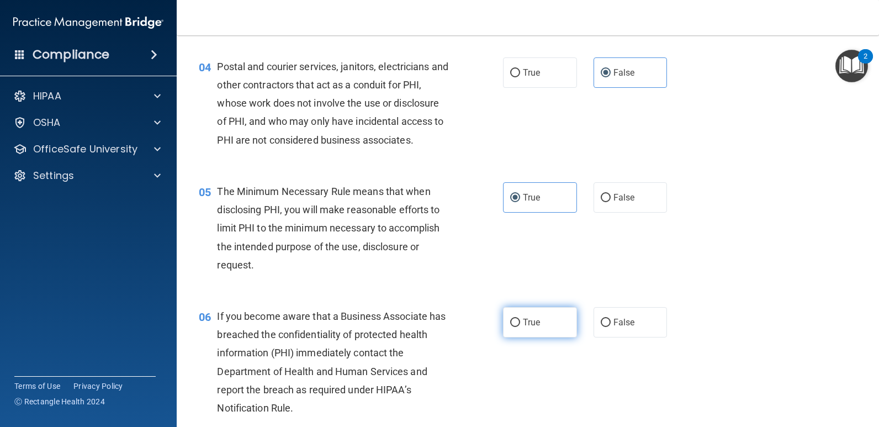
radio input "true"
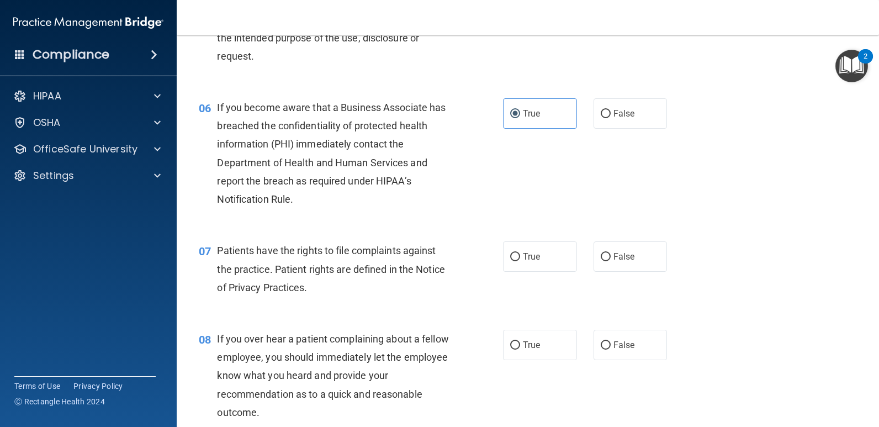
scroll to position [552, 0]
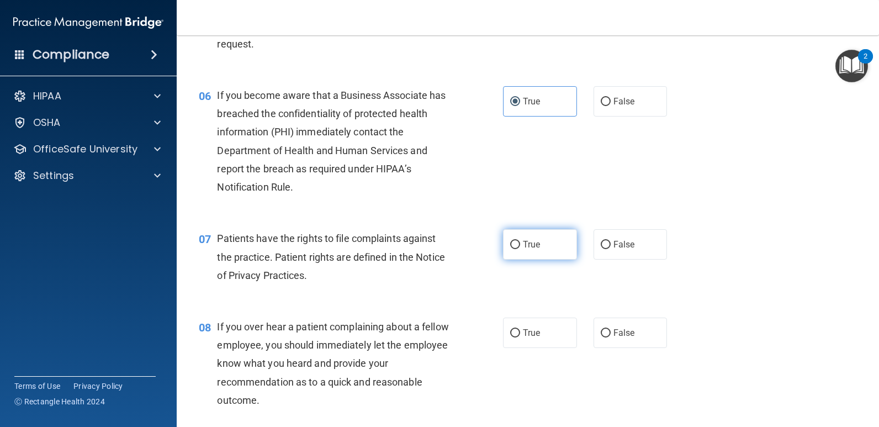
click at [513, 248] on input "True" at bounding box center [515, 245] width 10 height 8
radio input "true"
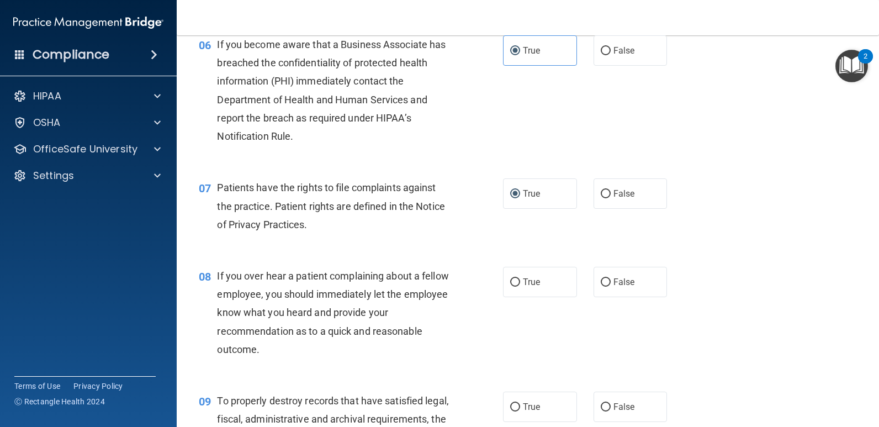
scroll to position [663, 0]
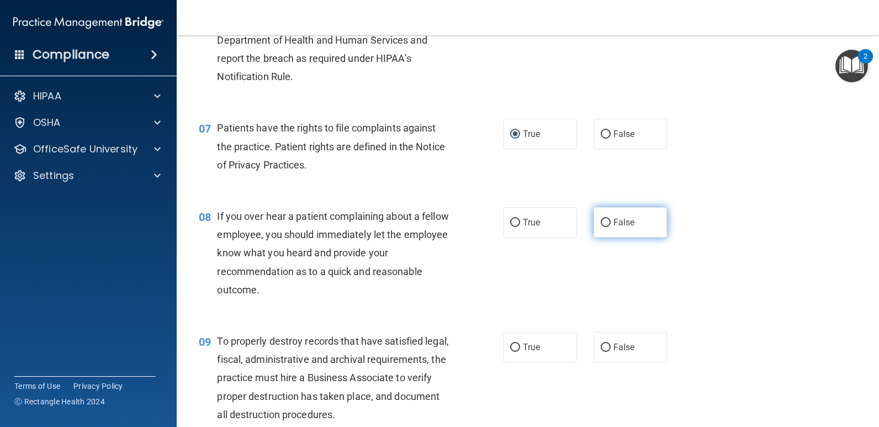
click at [601, 220] on input "False" at bounding box center [606, 223] width 10 height 8
radio input "true"
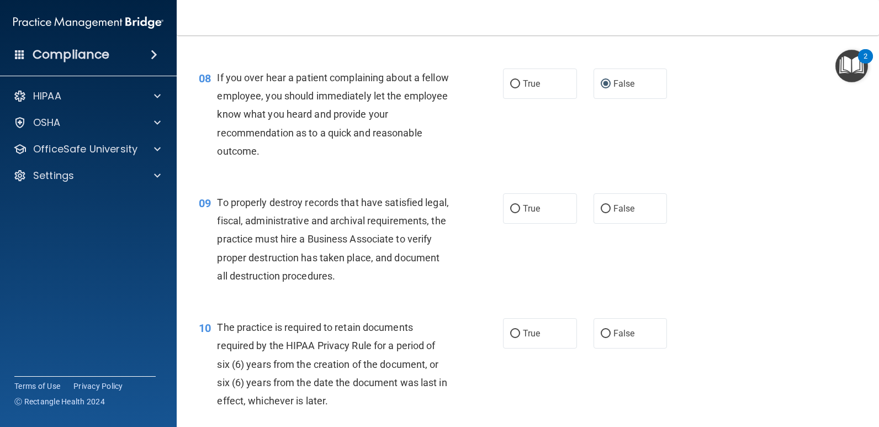
scroll to position [829, 0]
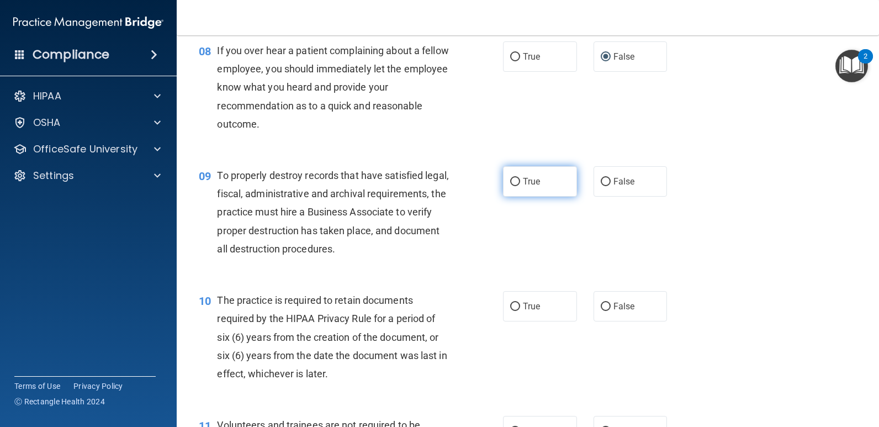
drag, startPoint x: 510, startPoint y: 183, endPoint x: 508, endPoint y: 189, distance: 7.0
click at [510, 183] on input "True" at bounding box center [515, 182] width 10 height 8
radio input "true"
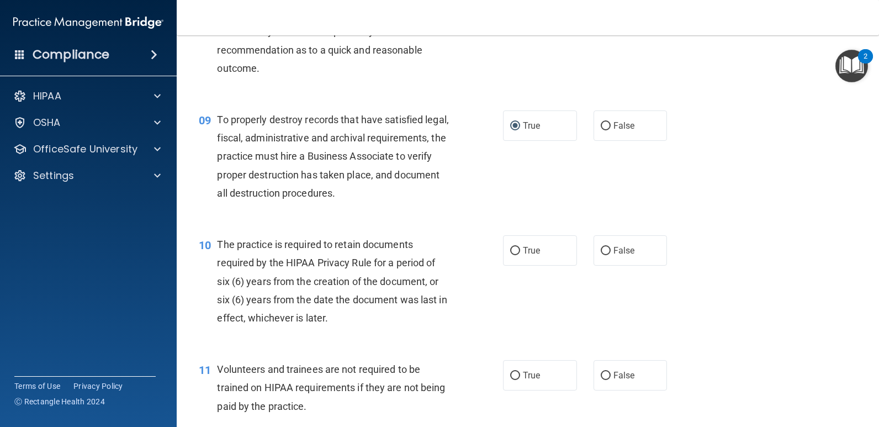
scroll to position [939, 0]
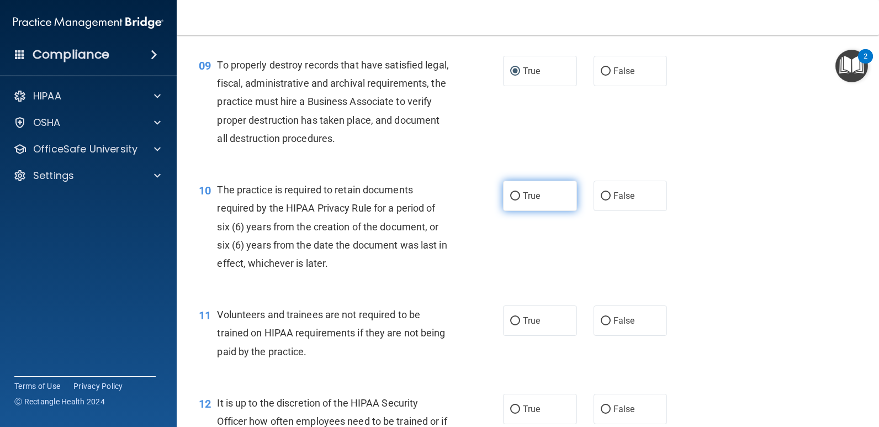
click at [523, 198] on span "True" at bounding box center [531, 196] width 17 height 10
click at [519, 198] on input "True" at bounding box center [515, 196] width 10 height 8
radio input "true"
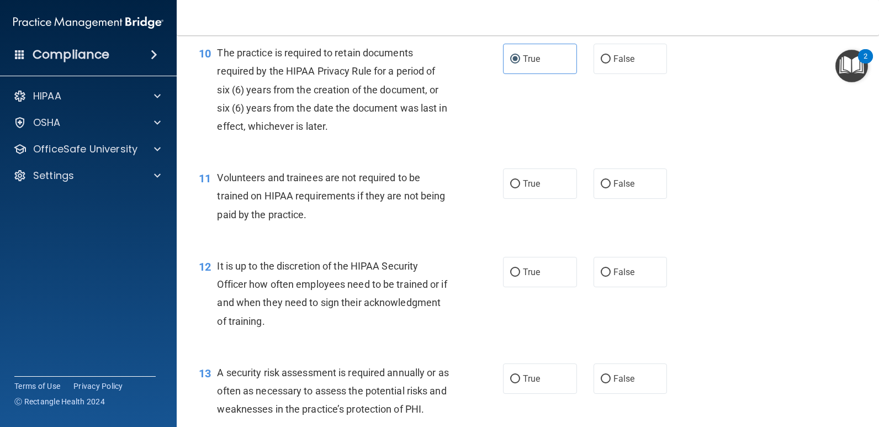
scroll to position [1105, 0]
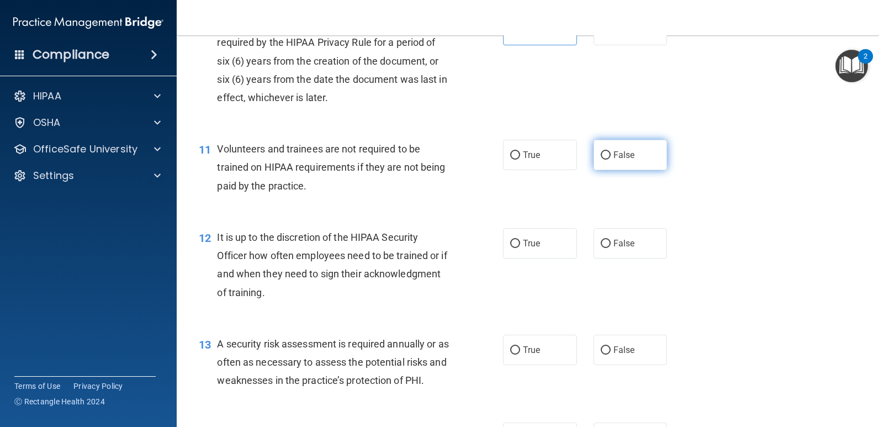
click at [603, 162] on label "False" at bounding box center [631, 155] width 74 height 30
click at [603, 160] on input "False" at bounding box center [606, 155] width 10 height 8
radio input "true"
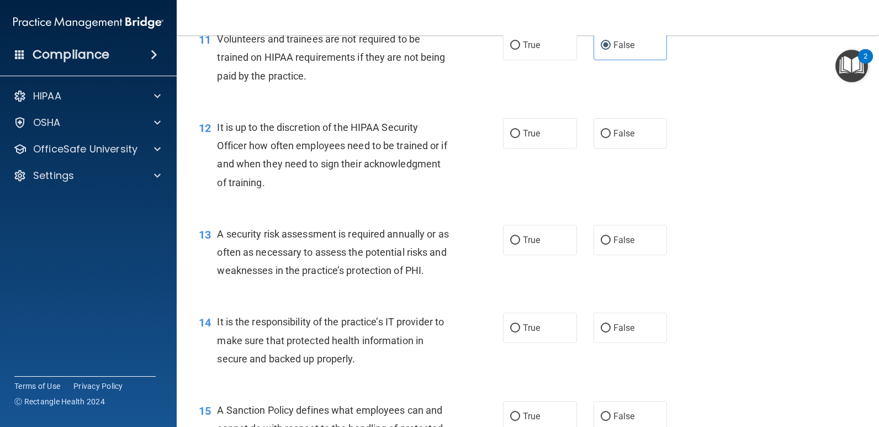
scroll to position [1215, 0]
drag, startPoint x: 599, startPoint y: 134, endPoint x: 591, endPoint y: 139, distance: 9.2
click at [601, 134] on input "False" at bounding box center [606, 133] width 10 height 8
radio input "true"
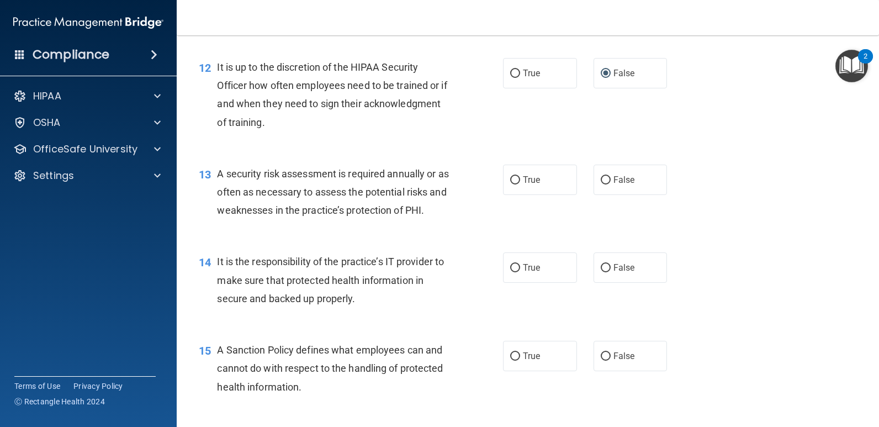
scroll to position [1381, 0]
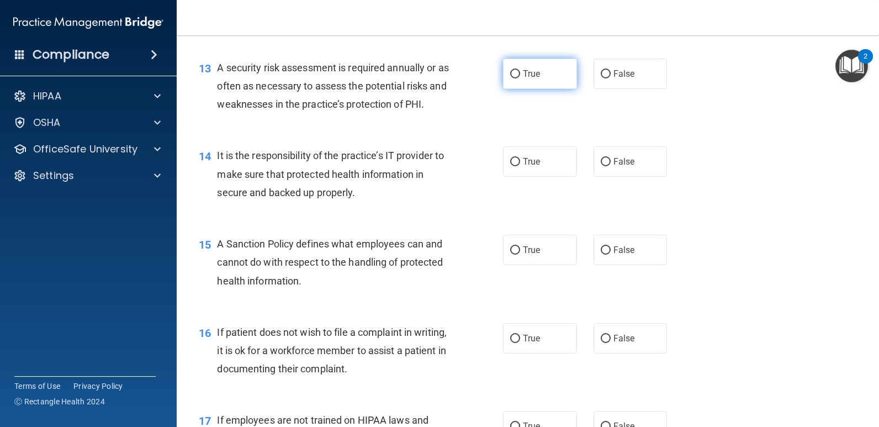
click at [510, 76] on input "True" at bounding box center [515, 74] width 10 height 8
radio input "true"
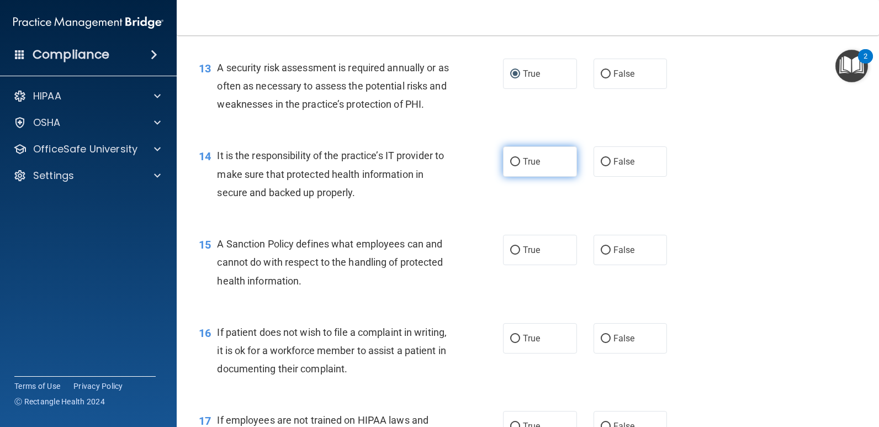
click at [510, 164] on input "True" at bounding box center [515, 162] width 10 height 8
radio input "true"
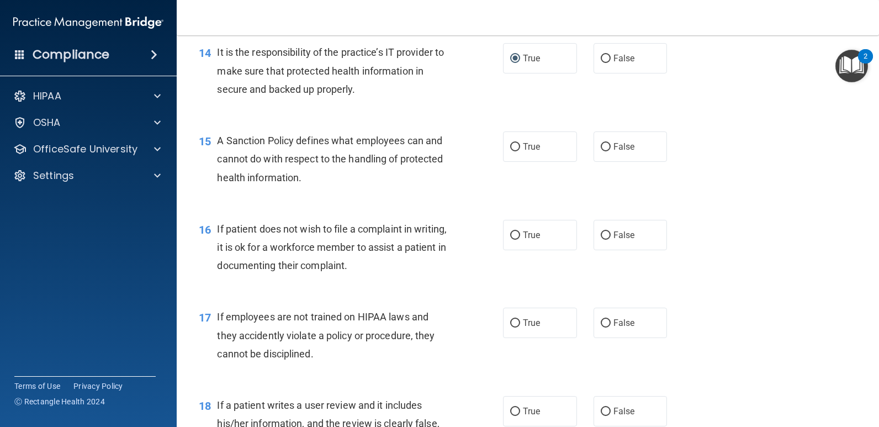
scroll to position [1491, 0]
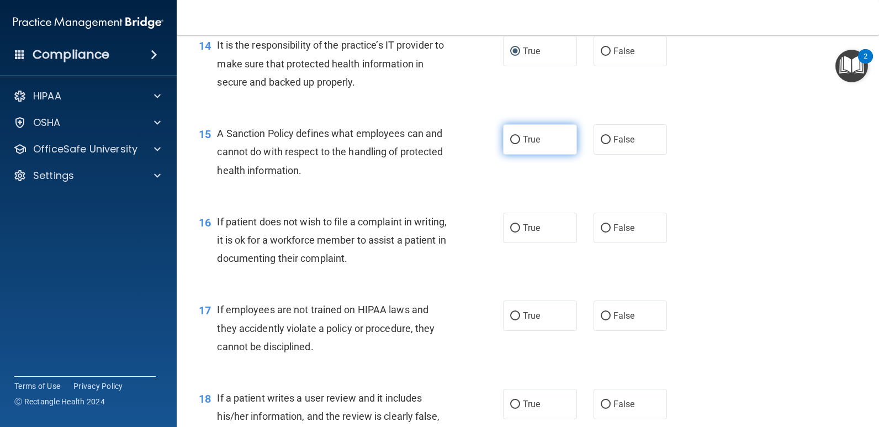
click at [511, 140] on input "True" at bounding box center [515, 140] width 10 height 8
radio input "true"
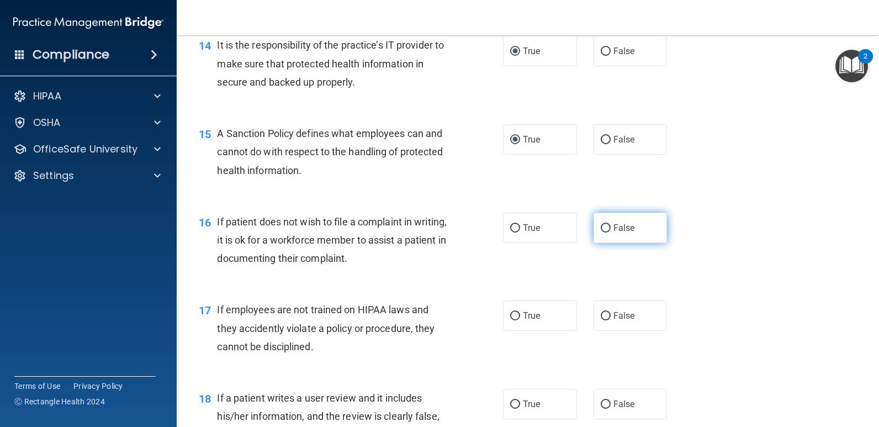
click at [603, 226] on input "False" at bounding box center [606, 228] width 10 height 8
radio input "true"
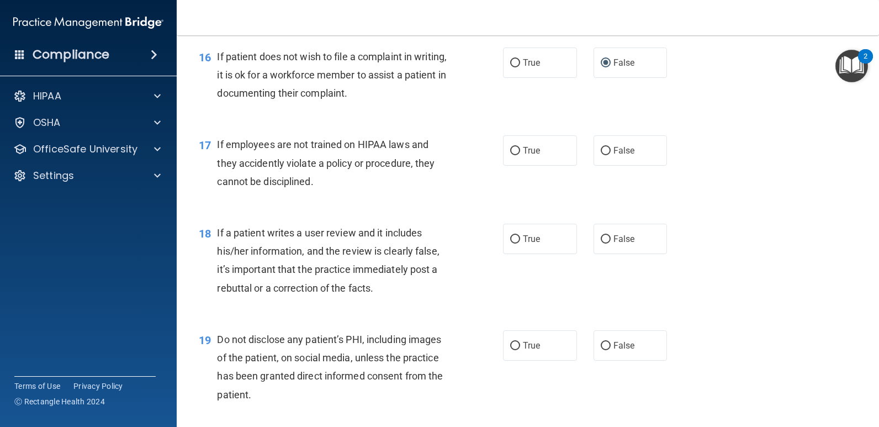
scroll to position [1657, 0]
click at [603, 149] on input "False" at bounding box center [606, 150] width 10 height 8
radio input "true"
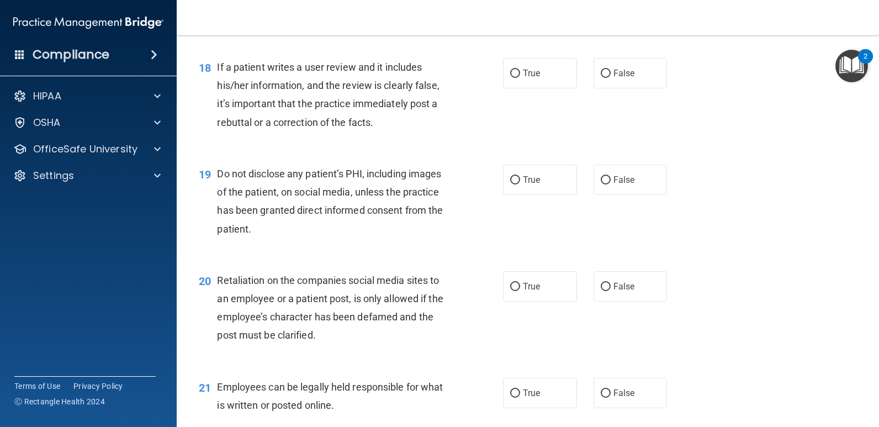
scroll to position [1823, 0]
click at [510, 72] on input "True" at bounding box center [515, 73] width 10 height 8
radio input "true"
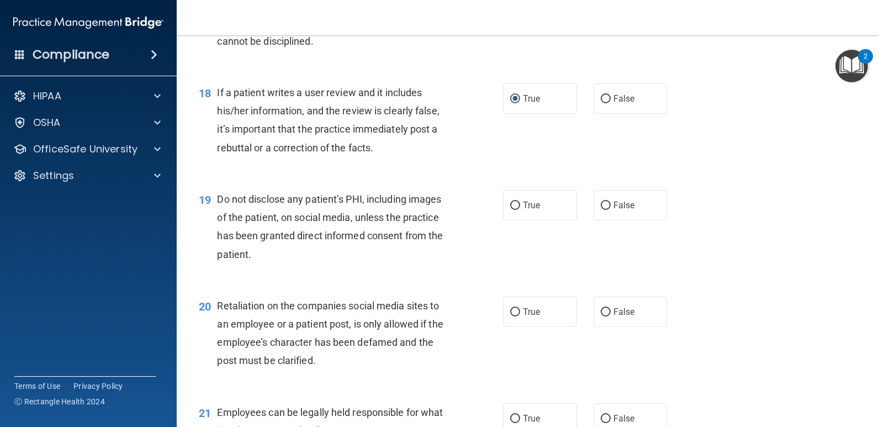
scroll to position [1768, 0]
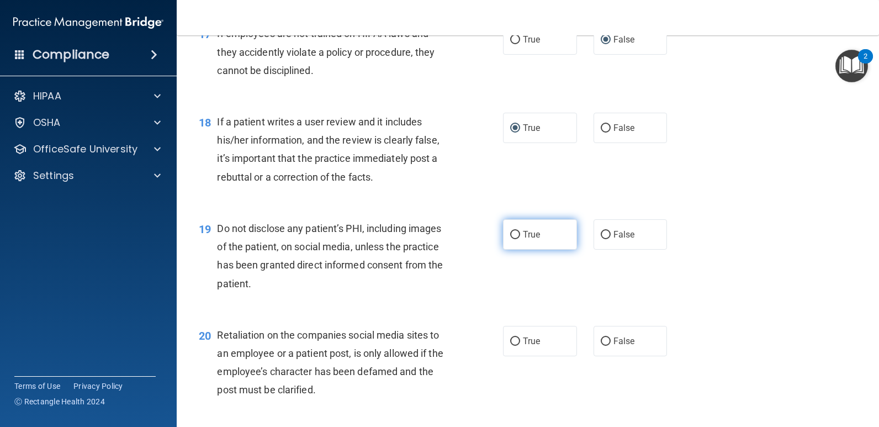
click at [514, 231] on input "True" at bounding box center [515, 235] width 10 height 8
radio input "true"
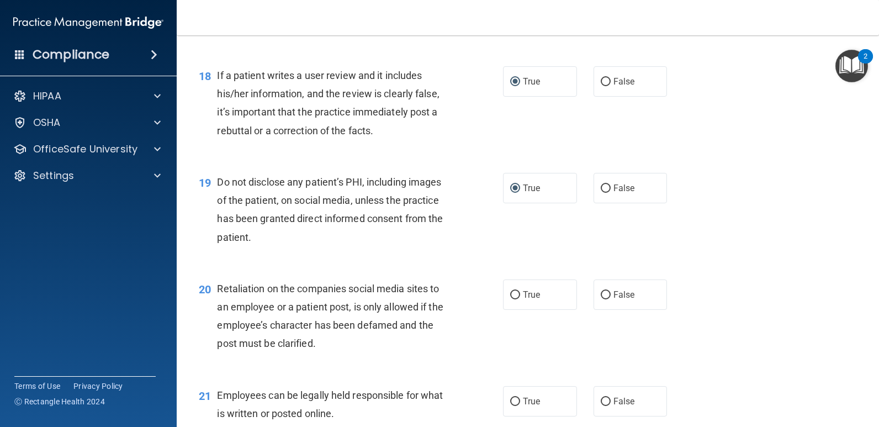
scroll to position [1878, 0]
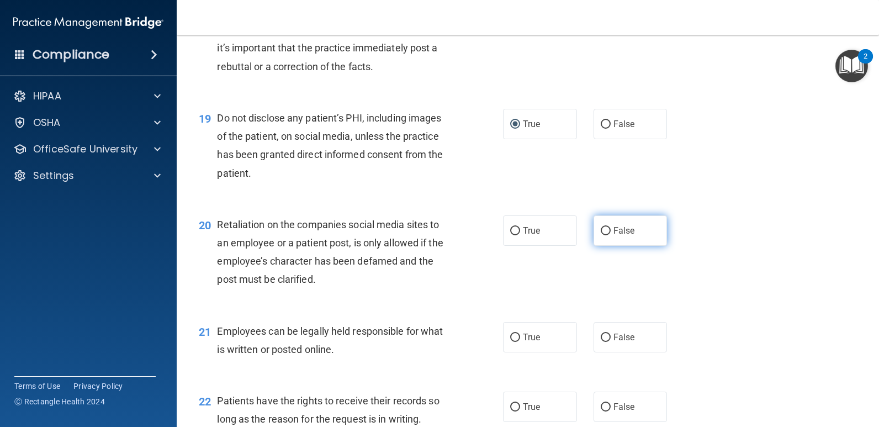
click at [604, 230] on input "False" at bounding box center [606, 231] width 10 height 8
radio input "true"
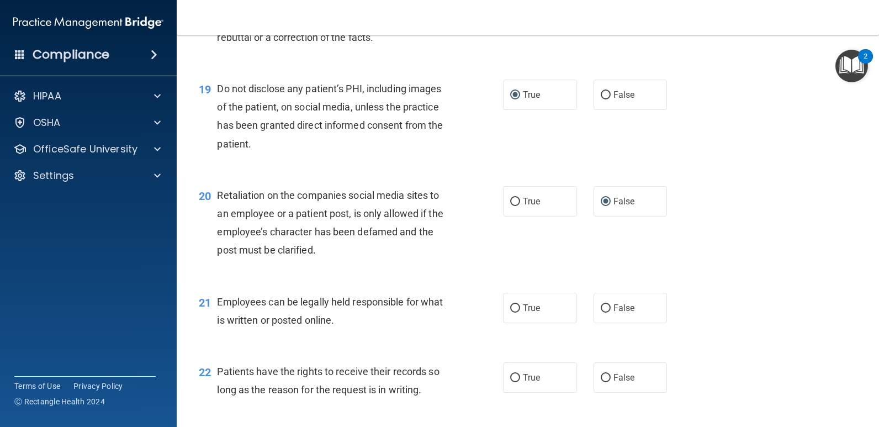
scroll to position [1989, 0]
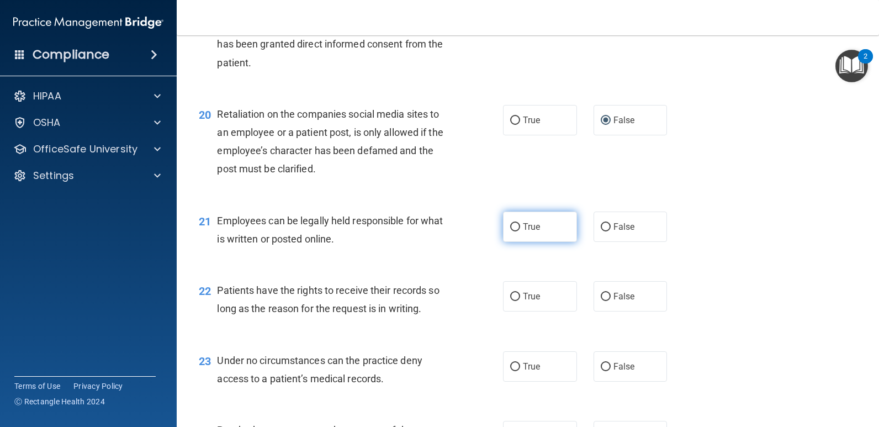
click at [515, 226] on input "True" at bounding box center [515, 227] width 10 height 8
radio input "true"
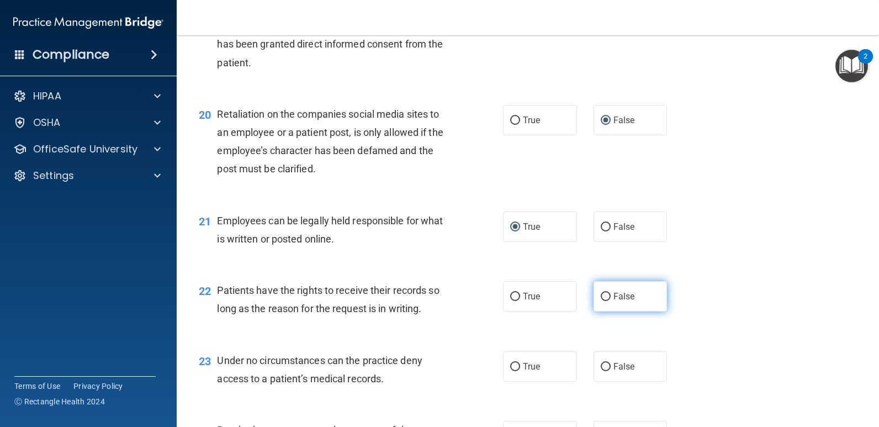
click at [594, 298] on label "False" at bounding box center [631, 296] width 74 height 30
click at [601, 298] on input "False" at bounding box center [606, 297] width 10 height 8
radio input "true"
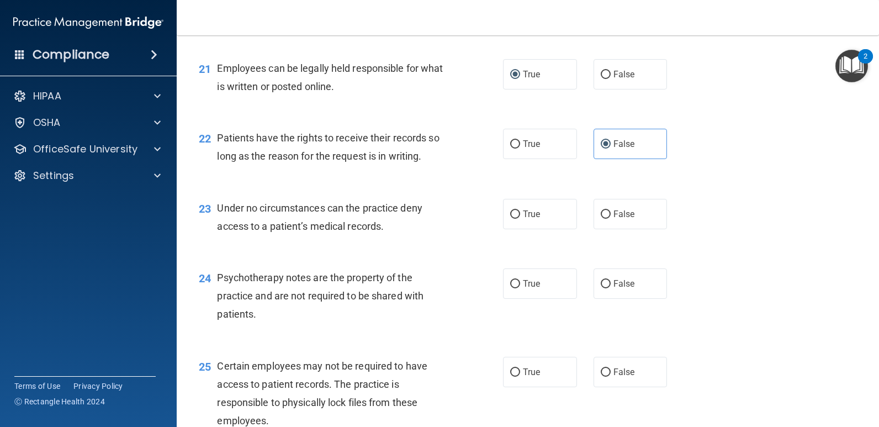
scroll to position [2154, 0]
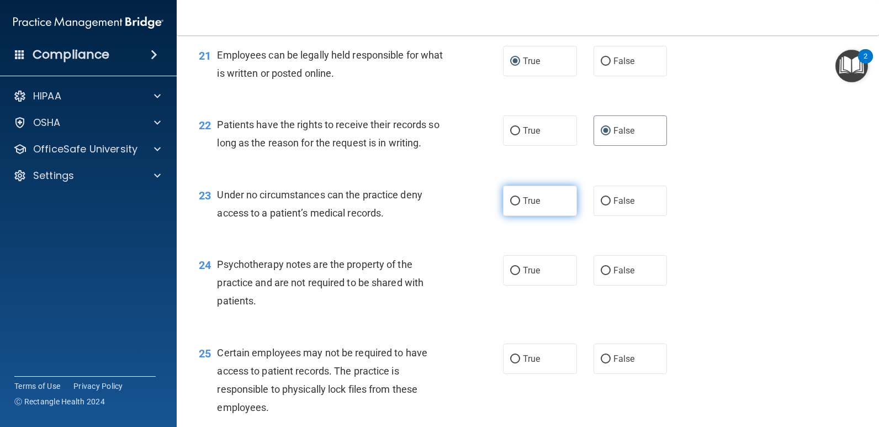
click at [510, 203] on input "True" at bounding box center [515, 201] width 10 height 8
radio input "true"
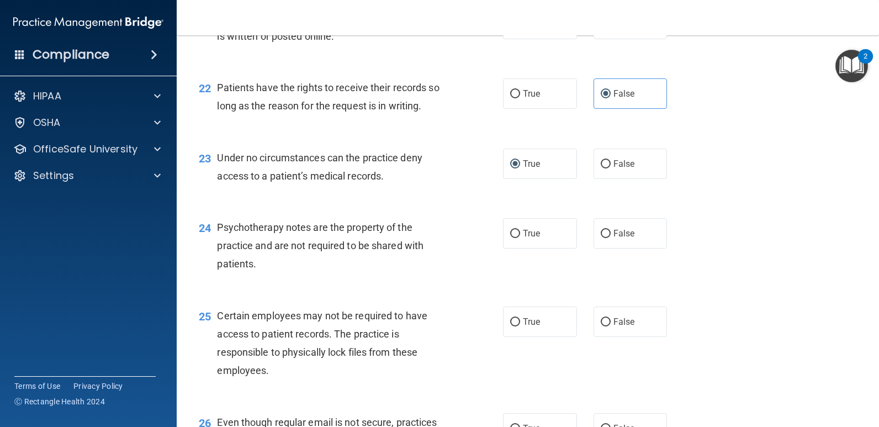
scroll to position [2265, 0]
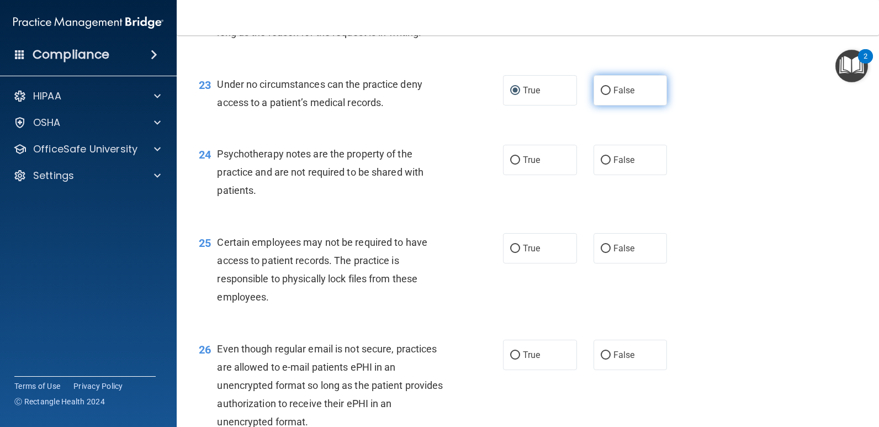
click at [601, 97] on label "False" at bounding box center [631, 90] width 74 height 30
click at [601, 95] on input "False" at bounding box center [606, 91] width 10 height 8
radio input "true"
radio input "false"
click at [513, 159] on input "True" at bounding box center [515, 160] width 10 height 8
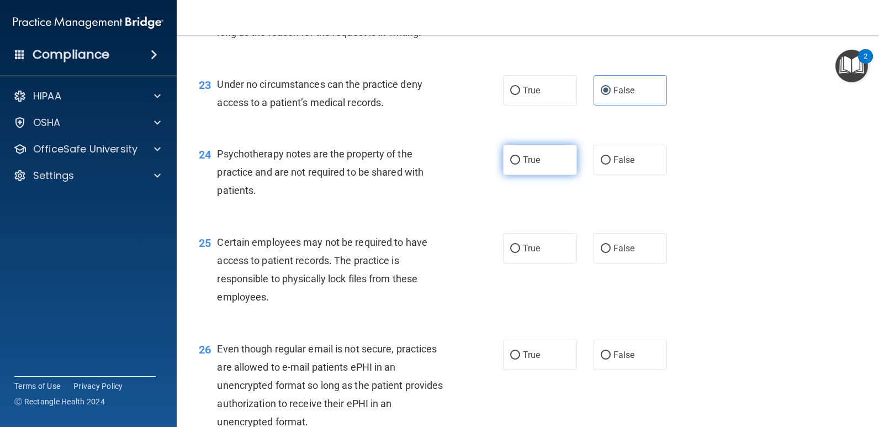
radio input "true"
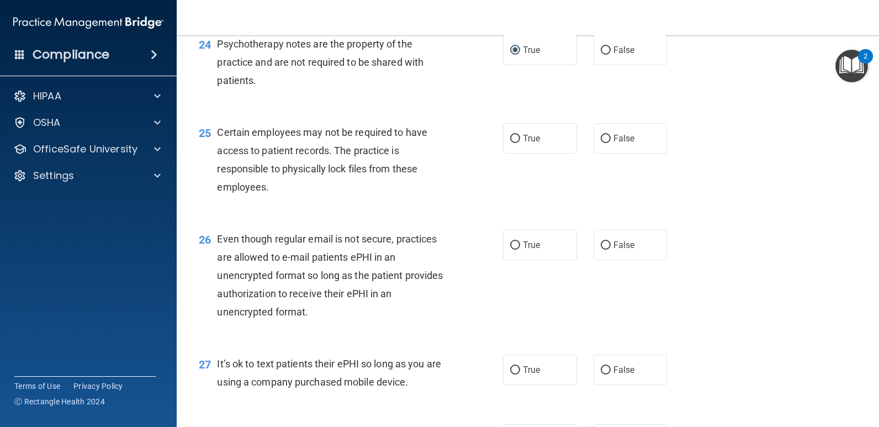
scroll to position [2375, 0]
click at [504, 145] on label "True" at bounding box center [540, 138] width 74 height 30
click at [510, 143] on input "True" at bounding box center [515, 138] width 10 height 8
radio input "true"
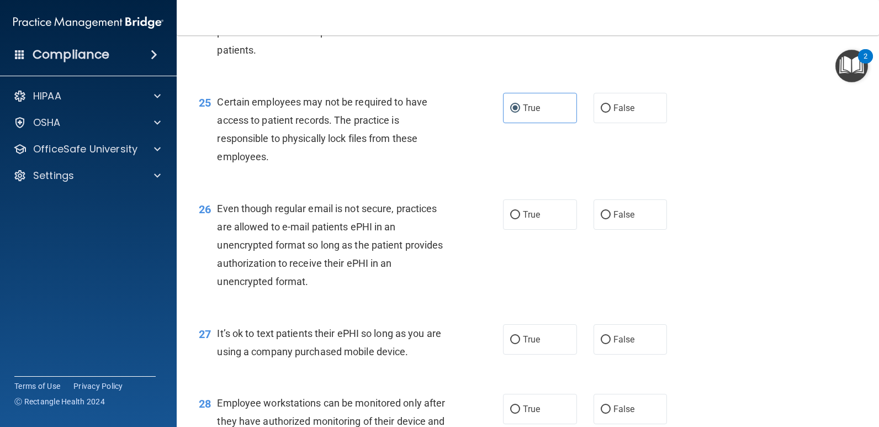
scroll to position [2431, 0]
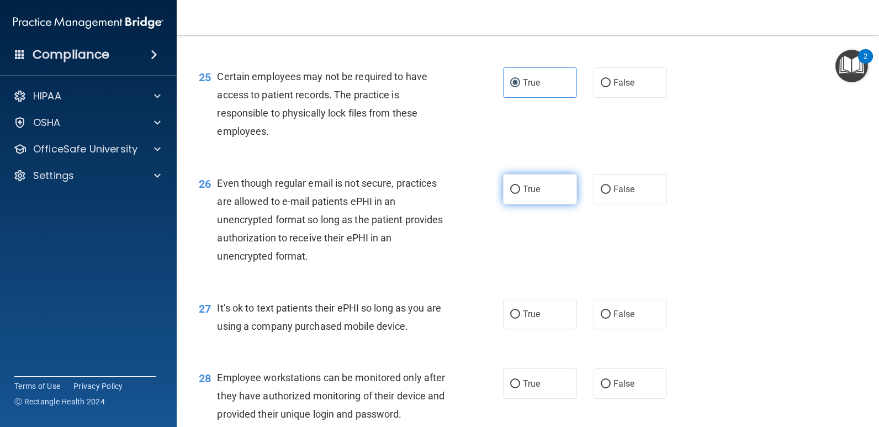
click at [513, 192] on input "True" at bounding box center [515, 190] width 10 height 8
radio input "true"
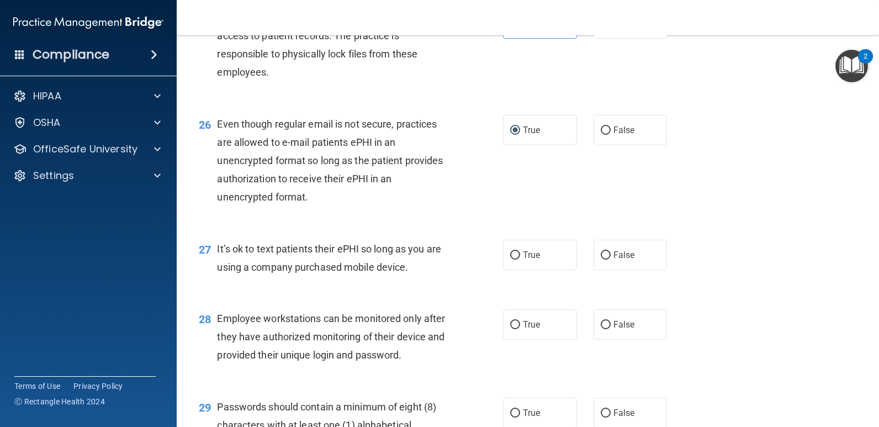
scroll to position [2541, 0]
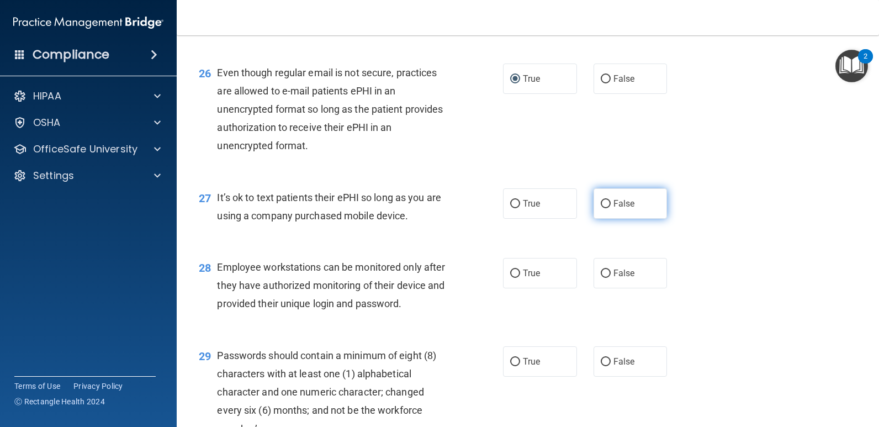
click at [604, 203] on input "False" at bounding box center [606, 204] width 10 height 8
radio input "true"
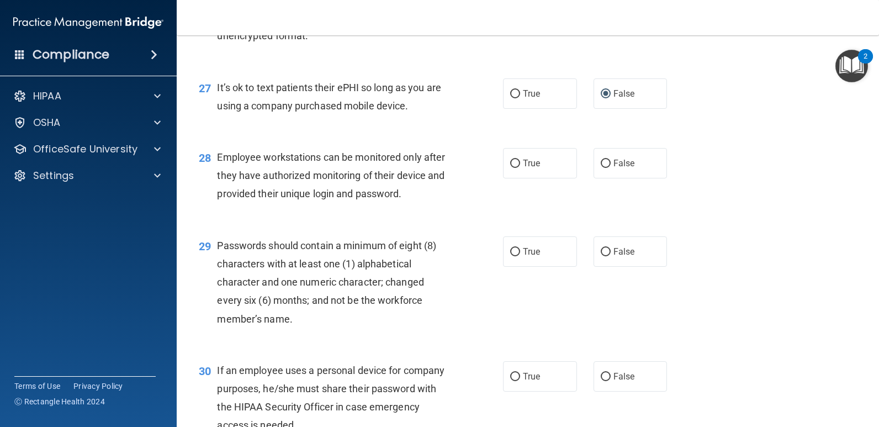
scroll to position [2651, 0]
click at [601, 165] on input "False" at bounding box center [606, 163] width 10 height 8
radio input "true"
click at [519, 249] on label "True" at bounding box center [540, 251] width 74 height 30
click at [519, 249] on input "True" at bounding box center [515, 251] width 10 height 8
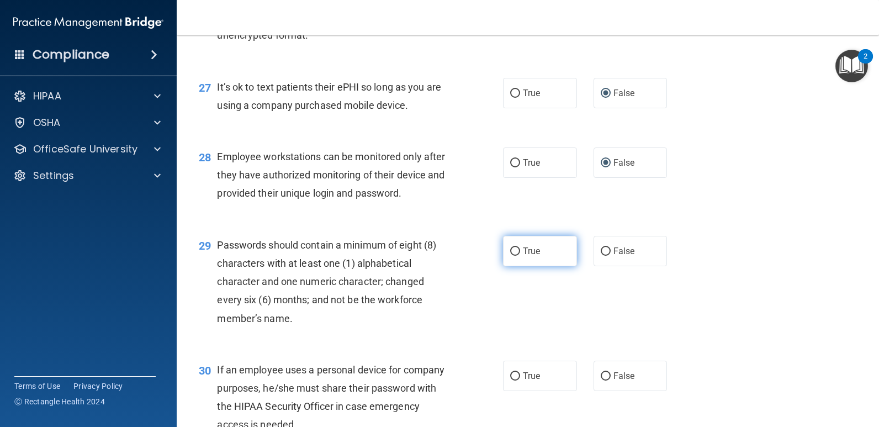
radio input "true"
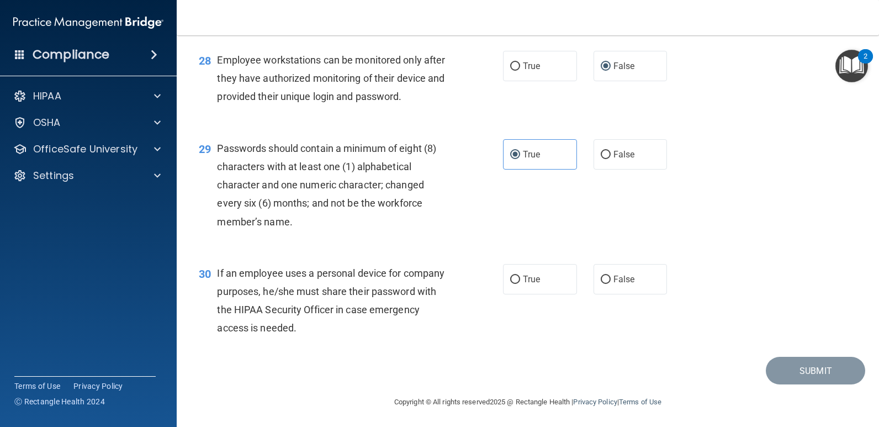
scroll to position [2750, 0]
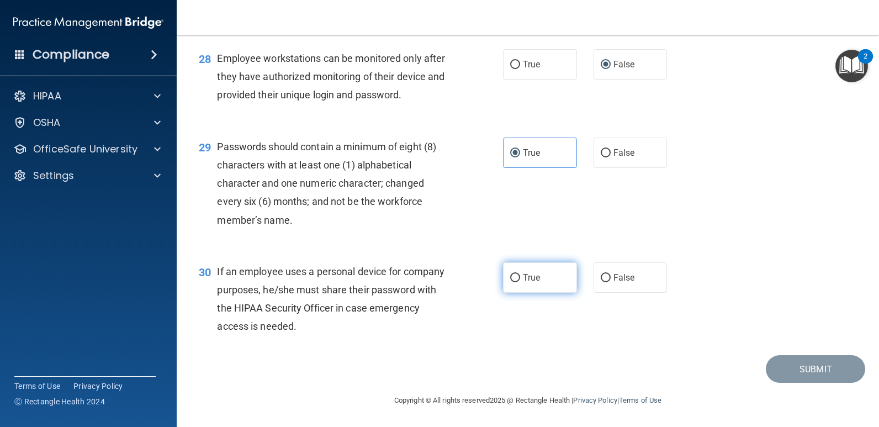
click at [511, 280] on input "True" at bounding box center [515, 278] width 10 height 8
radio input "true"
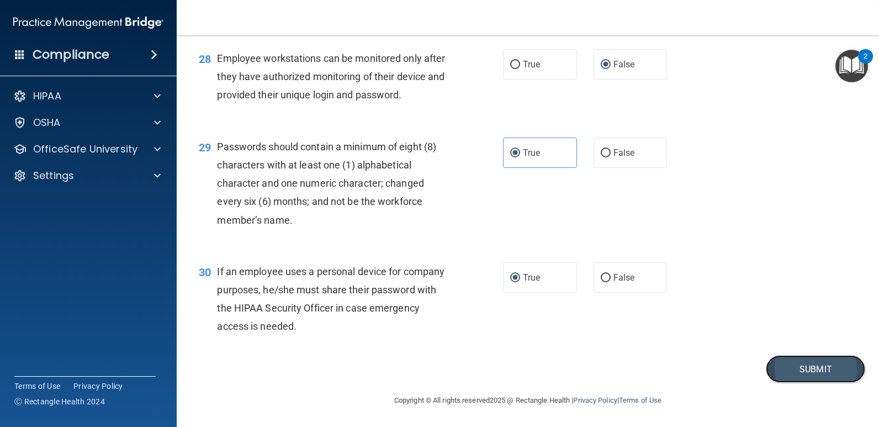
click at [800, 370] on button "Submit" at bounding box center [815, 369] width 99 height 28
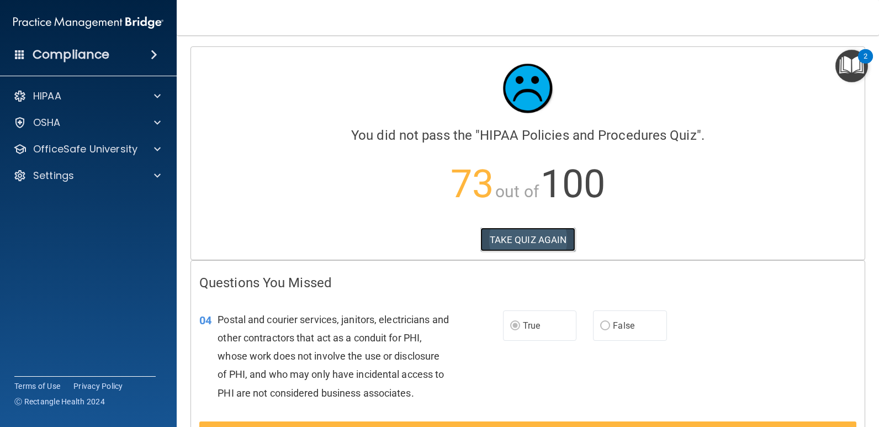
click at [508, 233] on button "TAKE QUIZ AGAIN" at bounding box center [529, 240] width 96 height 24
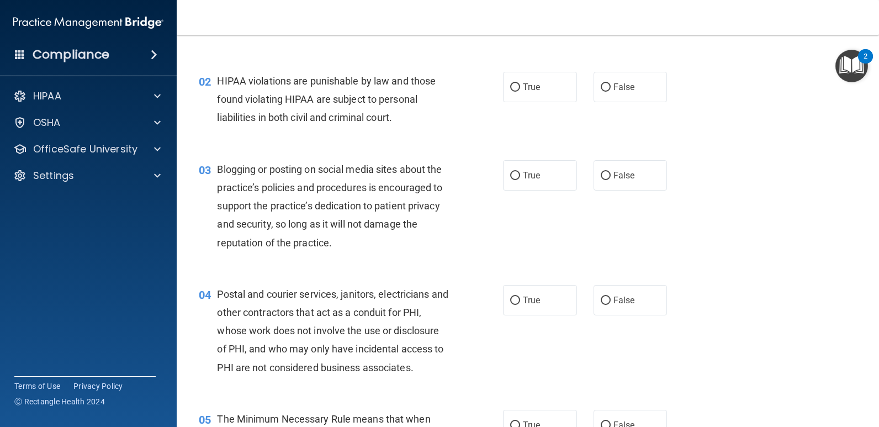
scroll to position [110, 0]
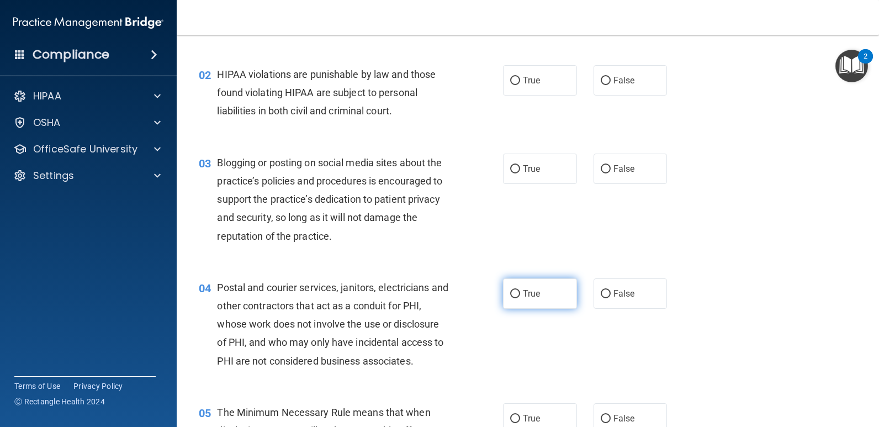
click at [510, 294] on input "True" at bounding box center [515, 294] width 10 height 8
radio input "true"
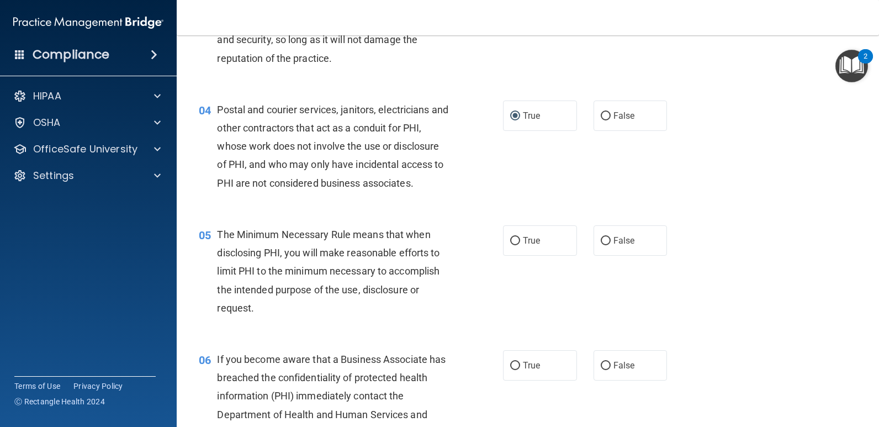
scroll to position [387, 0]
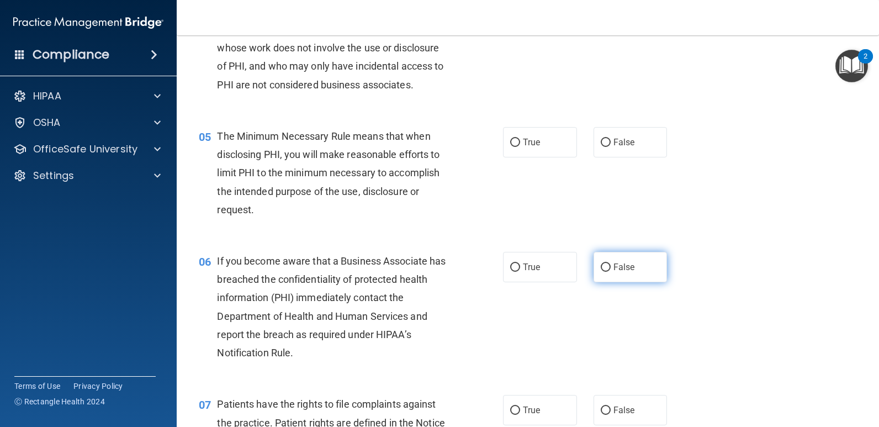
click at [601, 269] on input "False" at bounding box center [606, 267] width 10 height 8
radio input "true"
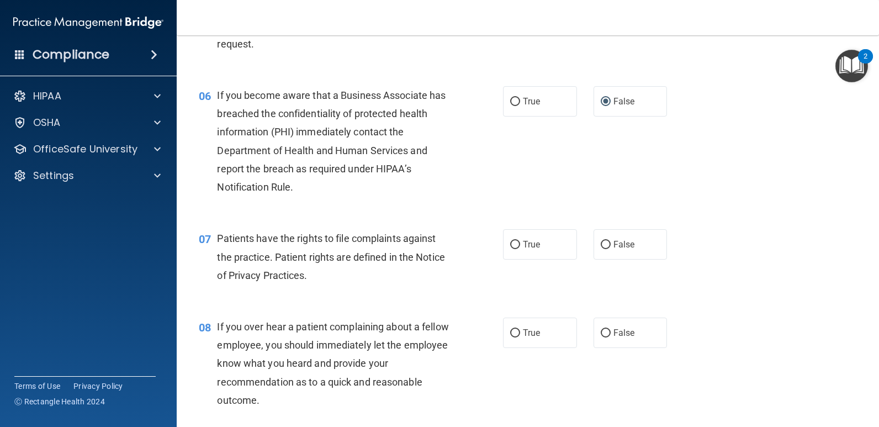
scroll to position [718, 0]
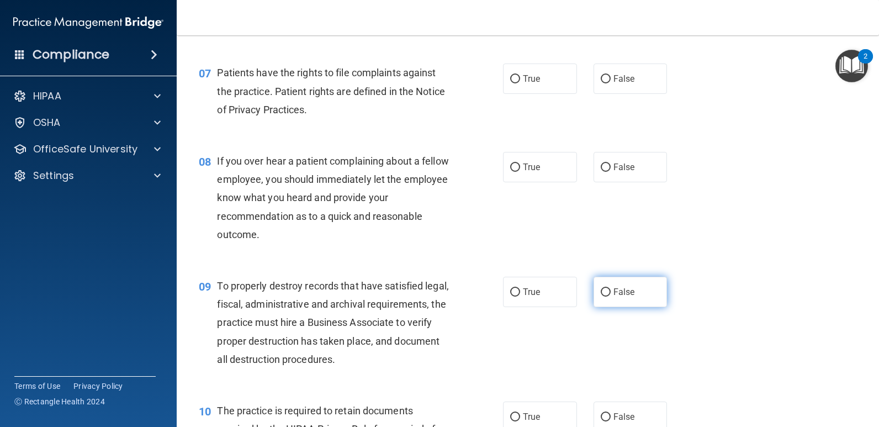
click at [601, 294] on input "False" at bounding box center [606, 292] width 10 height 8
radio input "true"
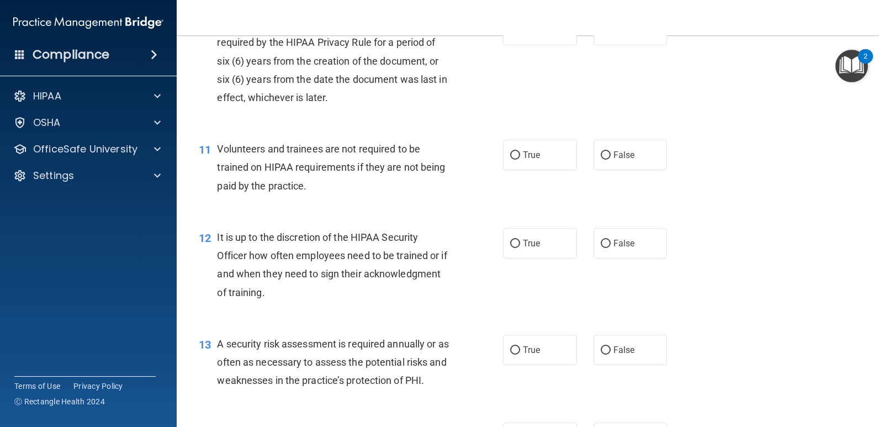
scroll to position [1271, 0]
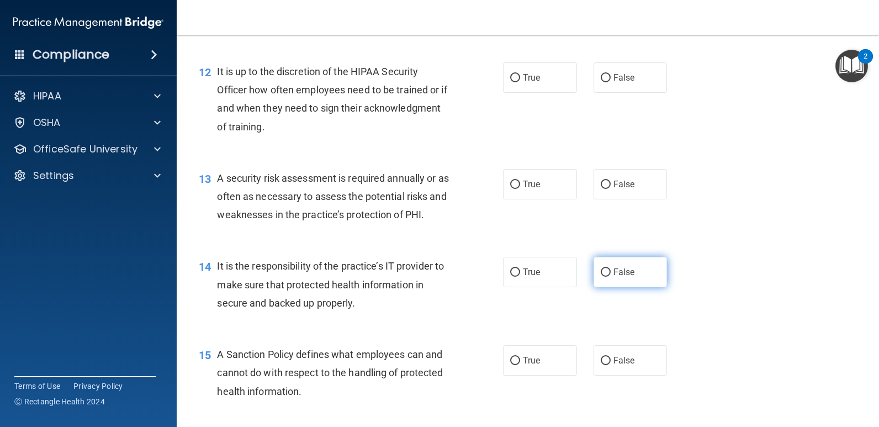
click at [602, 272] on input "False" at bounding box center [606, 272] width 10 height 8
radio input "true"
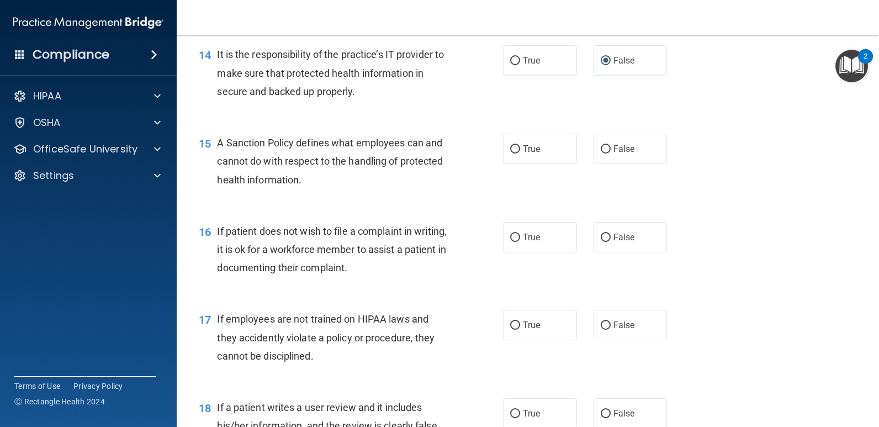
scroll to position [1491, 0]
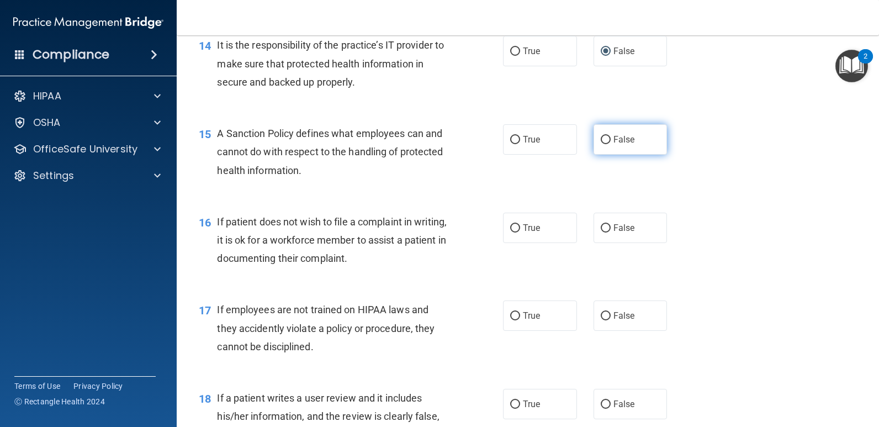
click at [601, 140] on input "False" at bounding box center [606, 140] width 10 height 8
radio input "true"
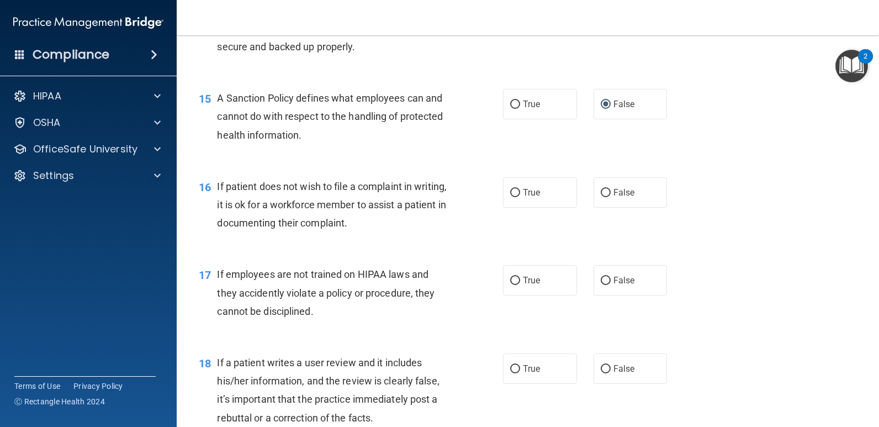
scroll to position [1547, 0]
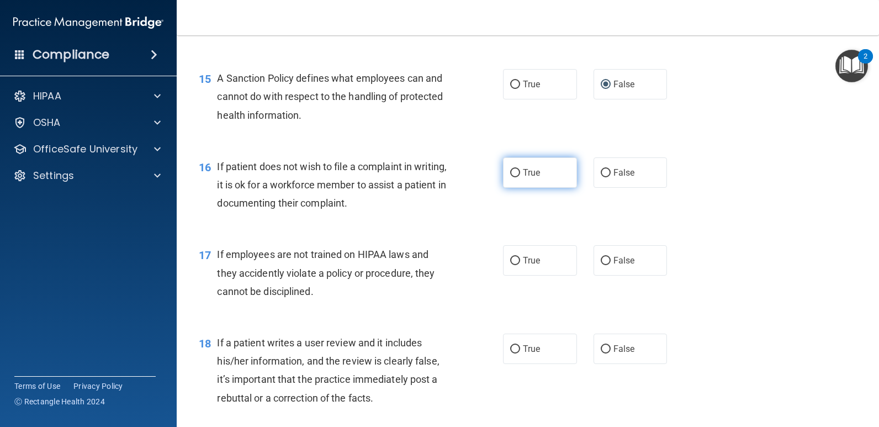
click at [510, 175] on input "True" at bounding box center [515, 173] width 10 height 8
radio input "true"
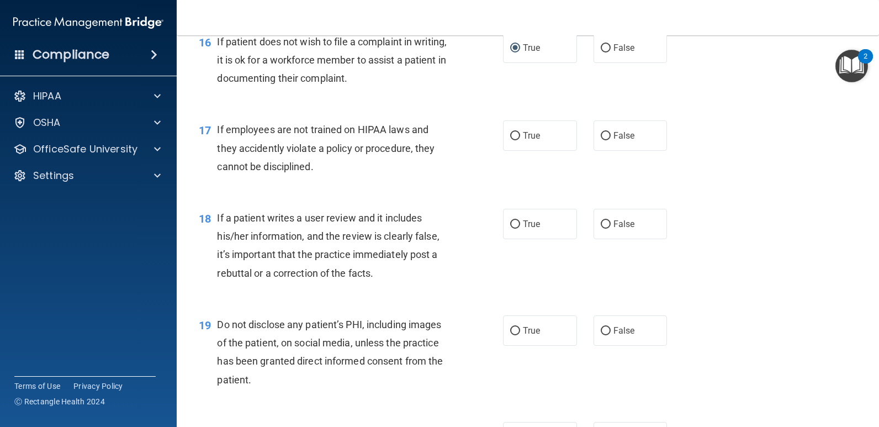
scroll to position [1712, 0]
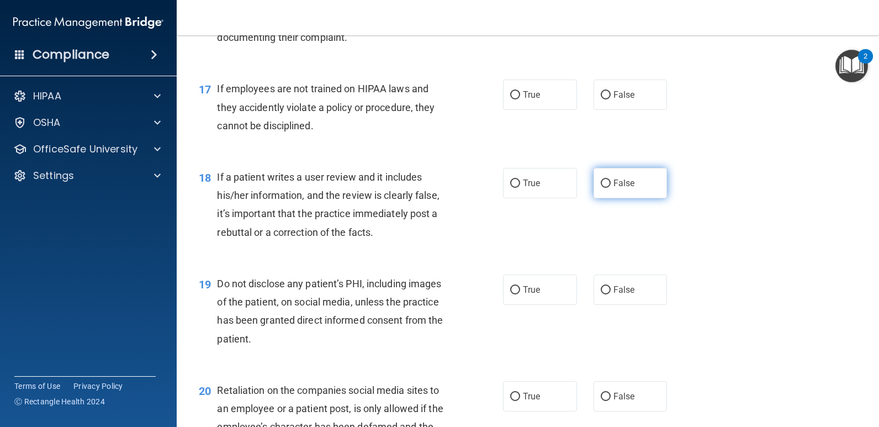
click at [597, 188] on label "False" at bounding box center [631, 183] width 74 height 30
click at [601, 188] on input "False" at bounding box center [606, 184] width 10 height 8
radio input "true"
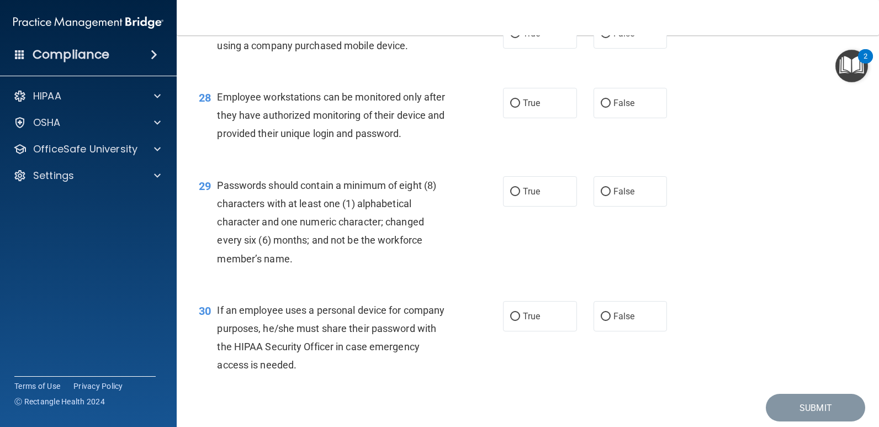
scroll to position [2750, 0]
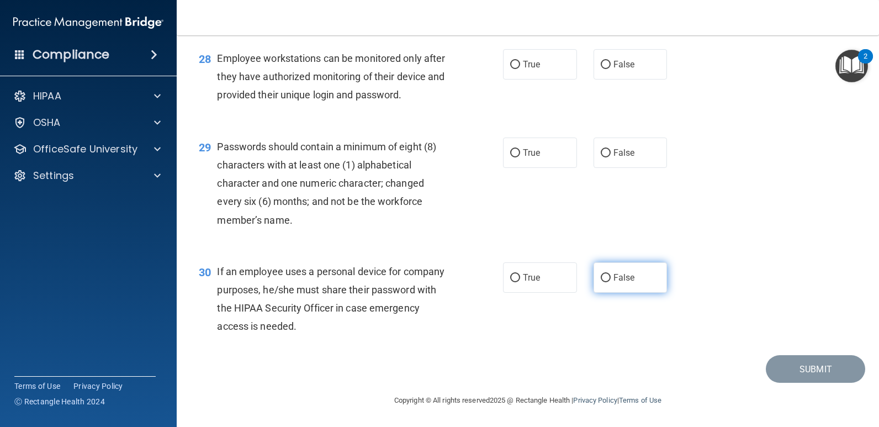
click at [601, 278] on input "False" at bounding box center [606, 278] width 10 height 8
radio input "true"
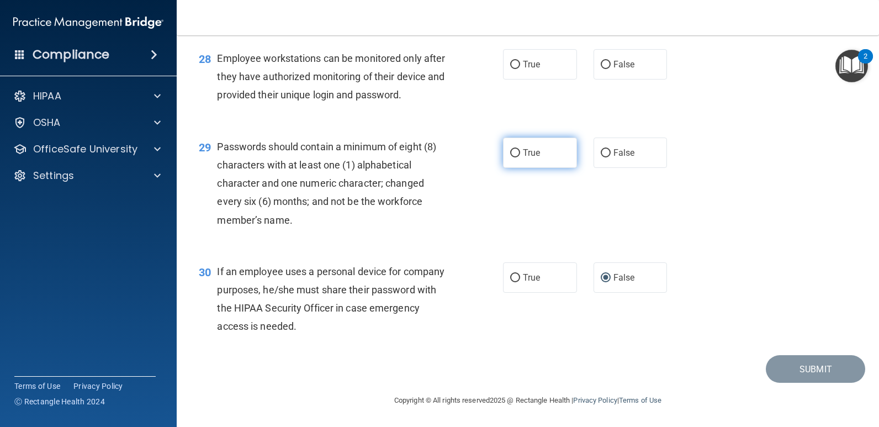
click at [510, 153] on input "True" at bounding box center [515, 153] width 10 height 8
radio input "true"
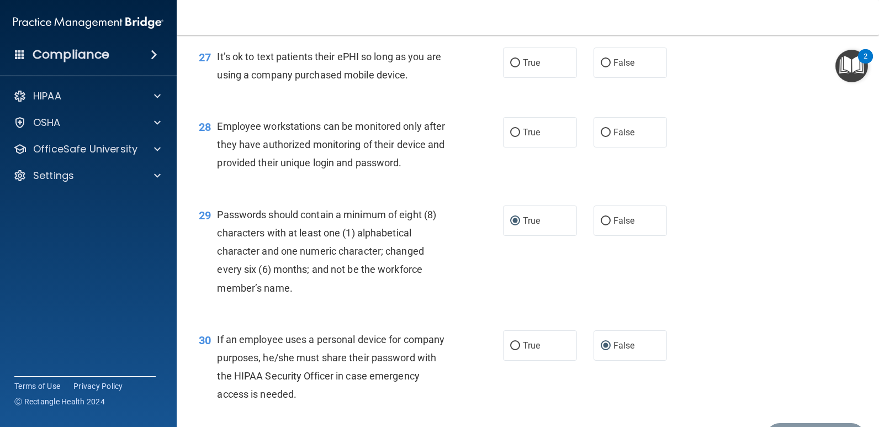
scroll to position [2639, 0]
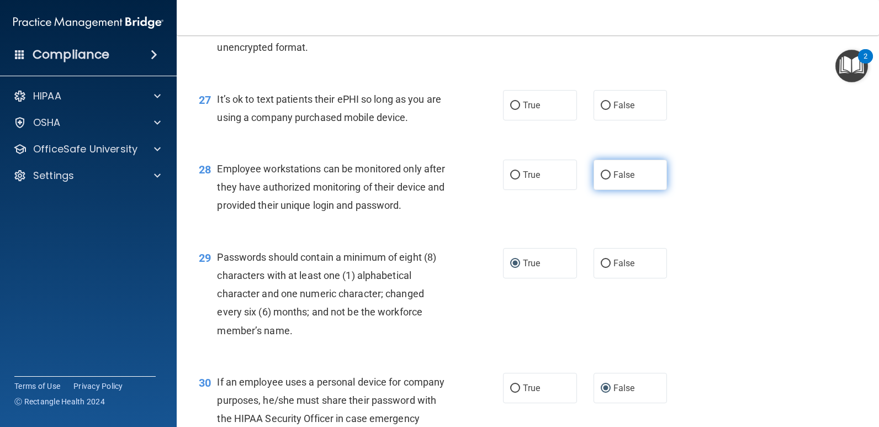
click at [604, 175] on input "False" at bounding box center [606, 175] width 10 height 8
radio input "true"
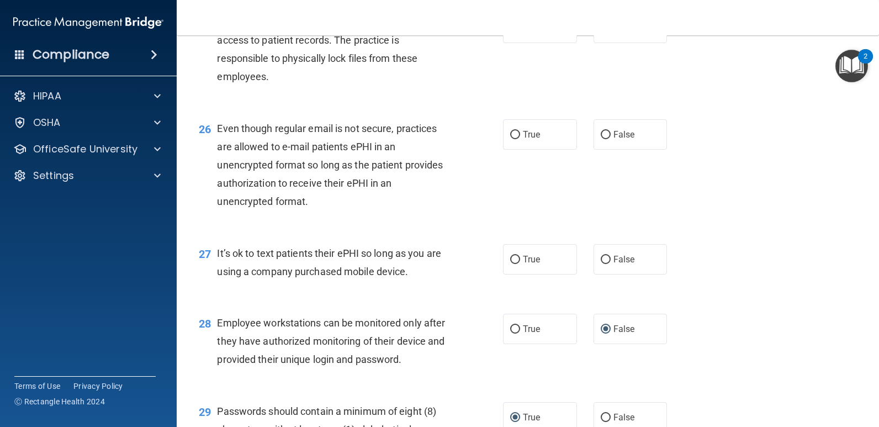
scroll to position [2529, 0]
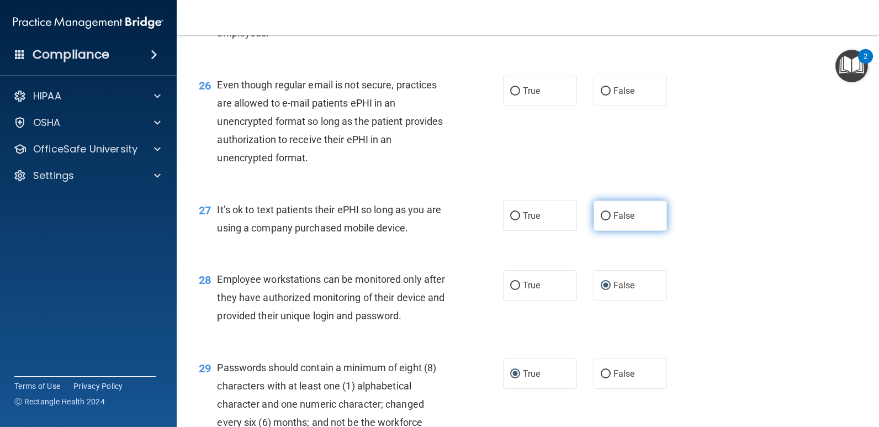
click at [601, 214] on input "False" at bounding box center [606, 216] width 10 height 8
radio input "true"
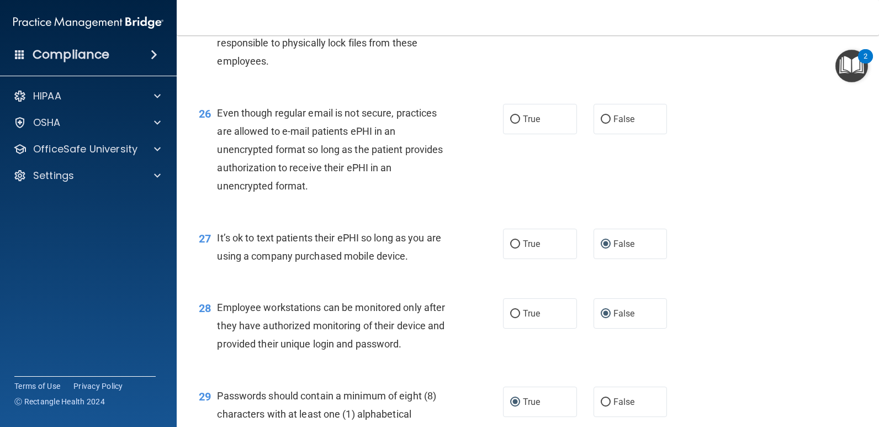
scroll to position [2418, 0]
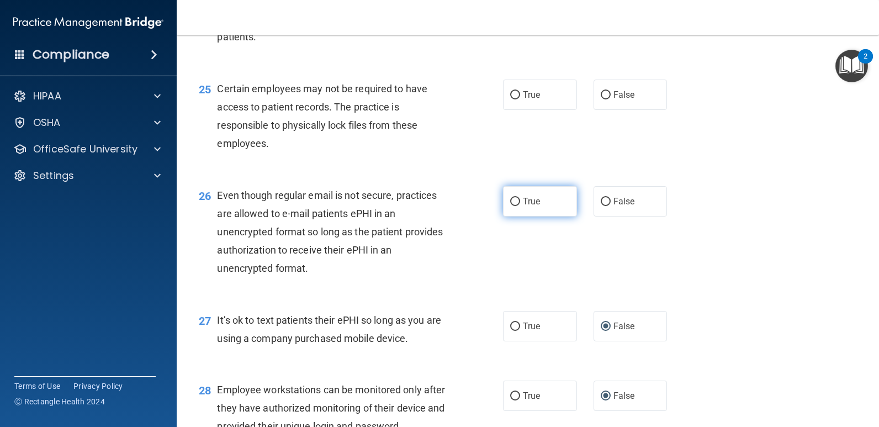
click at [512, 199] on input "True" at bounding box center [515, 202] width 10 height 8
radio input "true"
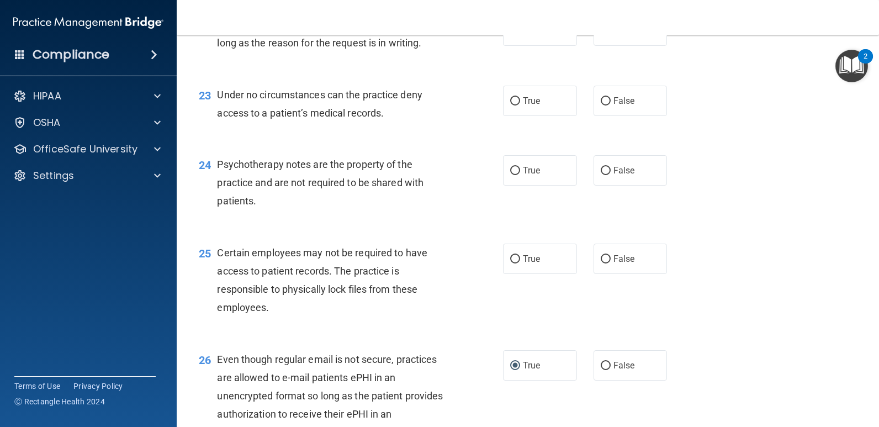
scroll to position [2253, 0]
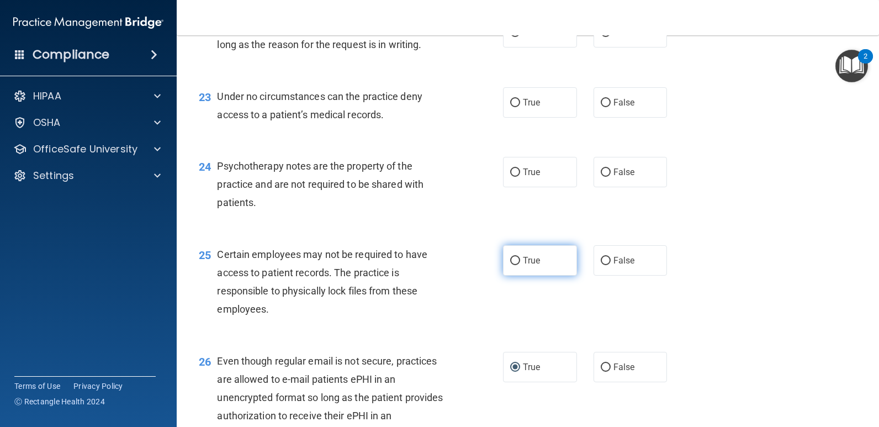
click at [512, 262] on input "True" at bounding box center [515, 261] width 10 height 8
radio input "true"
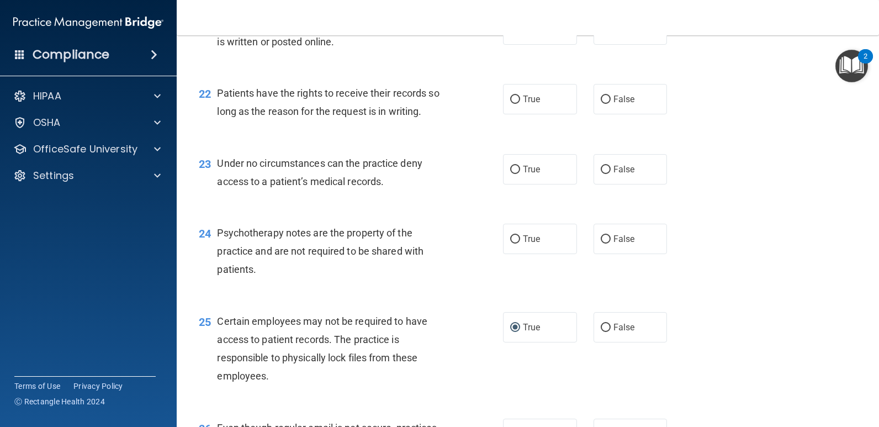
scroll to position [2087, 0]
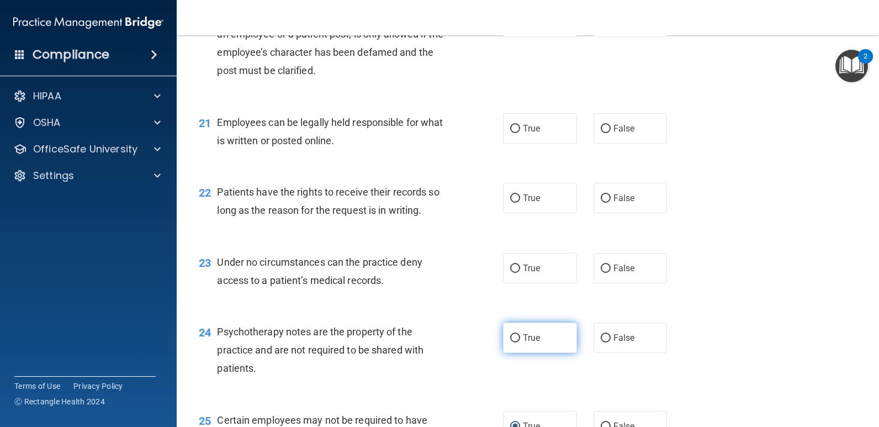
click at [514, 343] on label "True" at bounding box center [540, 338] width 74 height 30
click at [514, 342] on input "True" at bounding box center [515, 338] width 10 height 8
radio input "true"
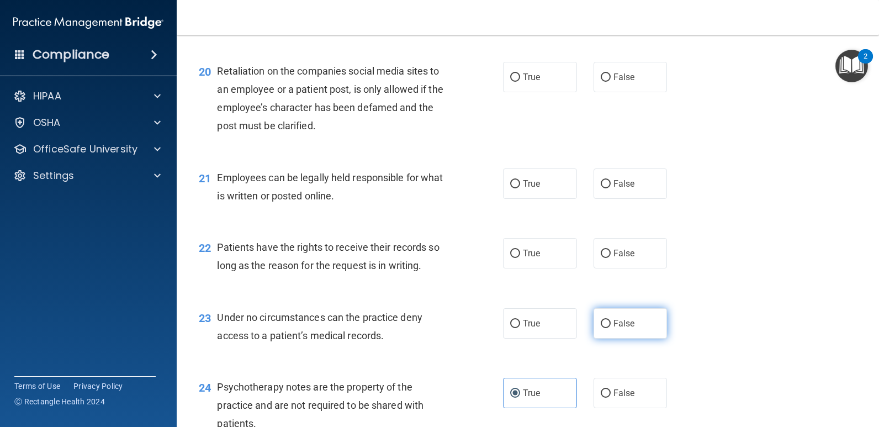
click at [601, 326] on input "False" at bounding box center [606, 324] width 10 height 8
radio input "true"
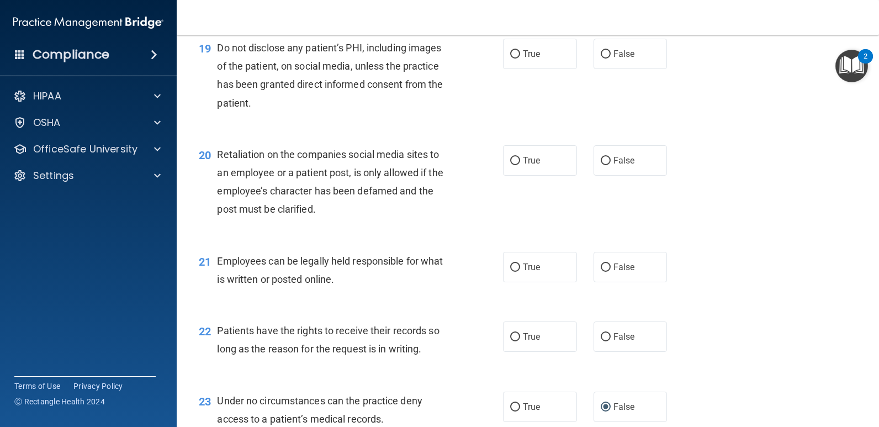
scroll to position [1921, 0]
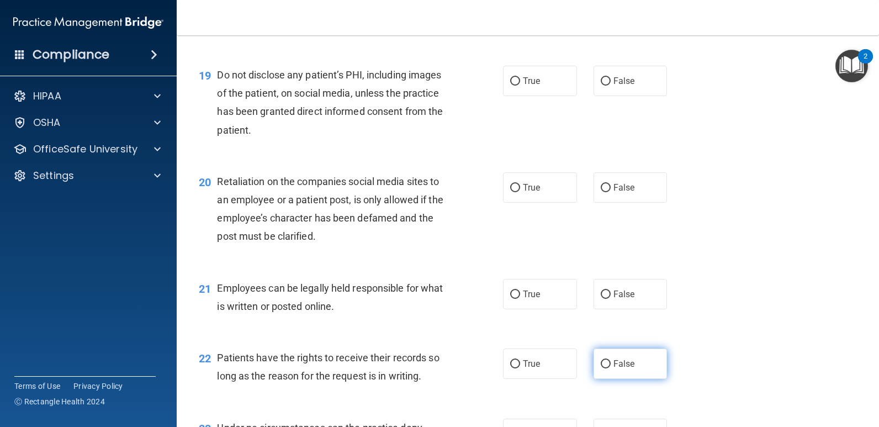
click at [601, 361] on input "False" at bounding box center [606, 364] width 10 height 8
radio input "true"
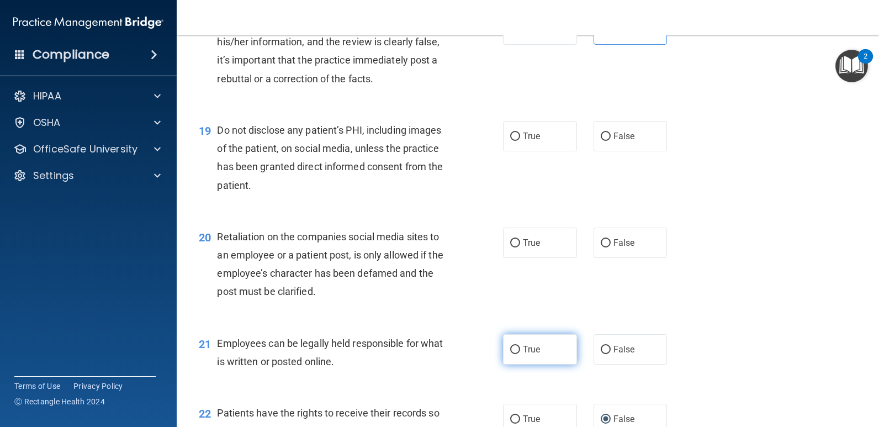
click at [516, 351] on label "True" at bounding box center [540, 349] width 74 height 30
click at [516, 351] on input "True" at bounding box center [515, 350] width 10 height 8
radio input "true"
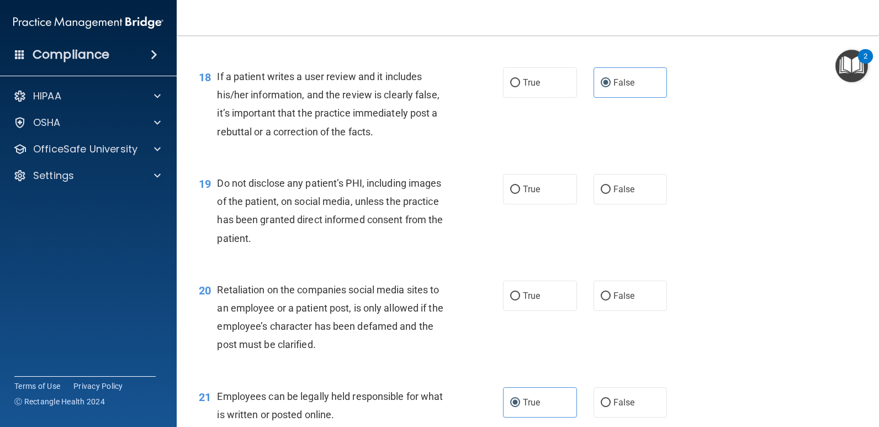
scroll to position [1756, 0]
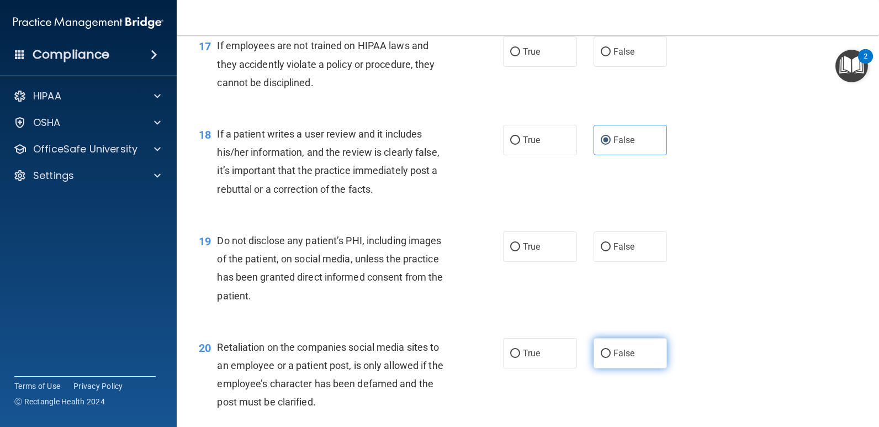
click at [605, 352] on input "False" at bounding box center [606, 354] width 10 height 8
radio input "true"
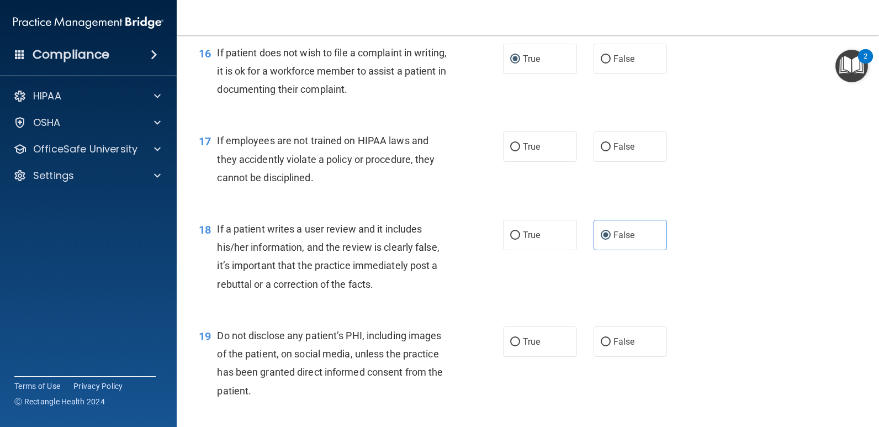
scroll to position [1645, 0]
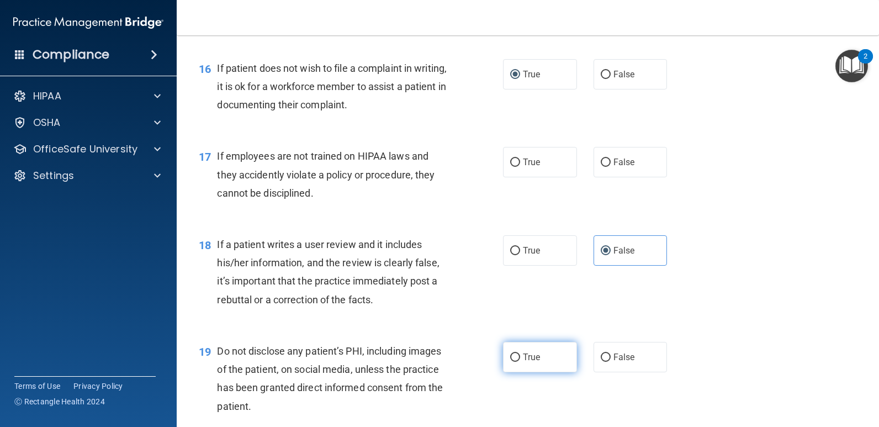
click at [512, 360] on input "True" at bounding box center [515, 358] width 10 height 8
radio input "true"
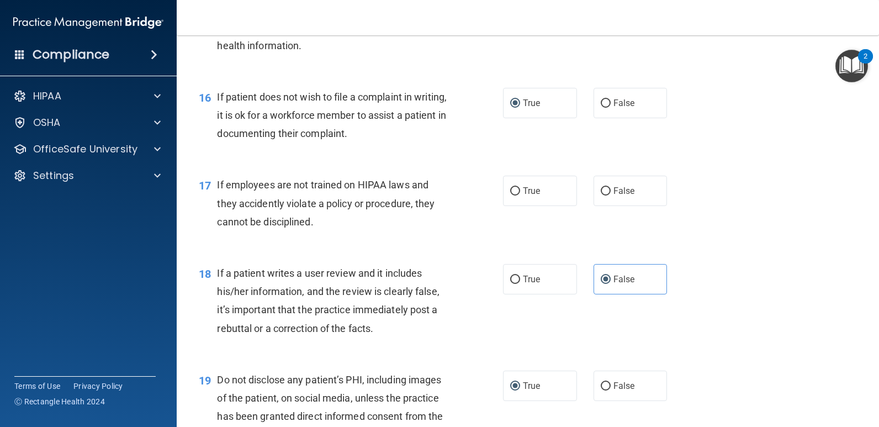
scroll to position [1535, 0]
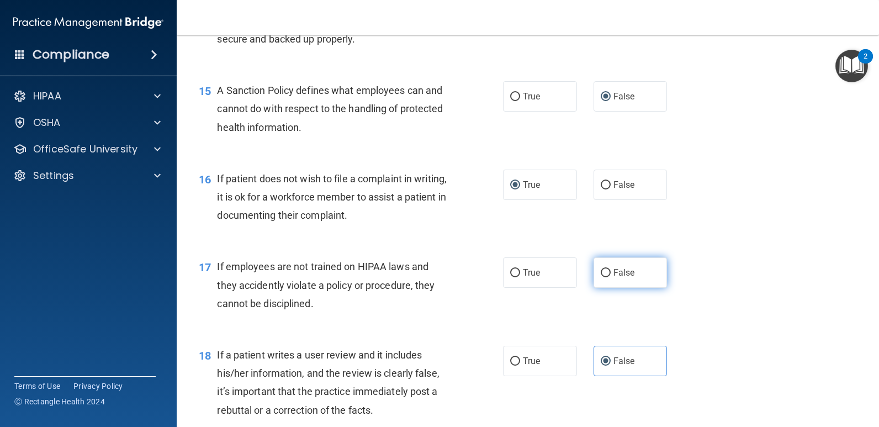
click at [601, 270] on input "False" at bounding box center [606, 273] width 10 height 8
radio input "true"
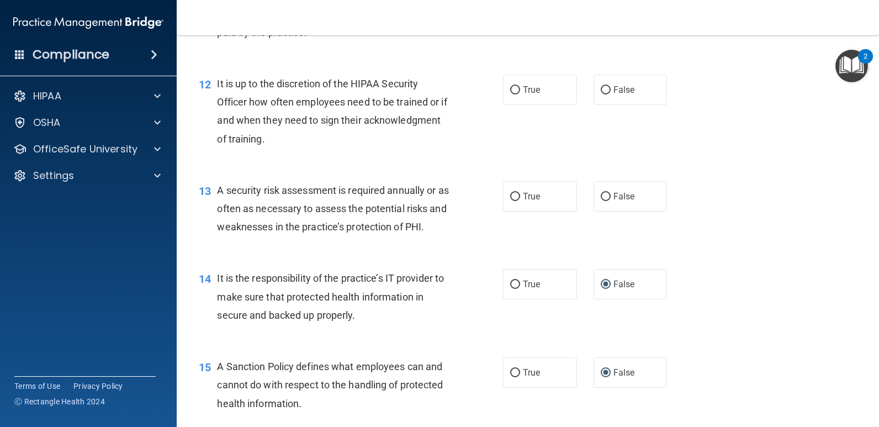
scroll to position [1203, 0]
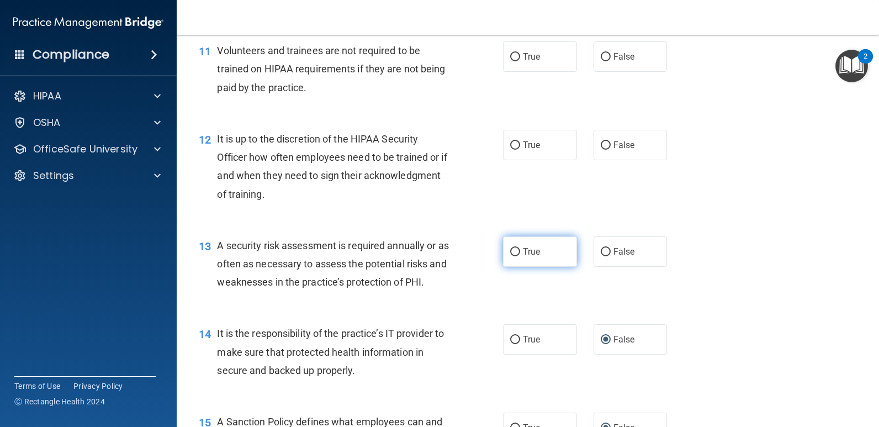
click at [510, 250] on input "True" at bounding box center [515, 252] width 10 height 8
radio input "true"
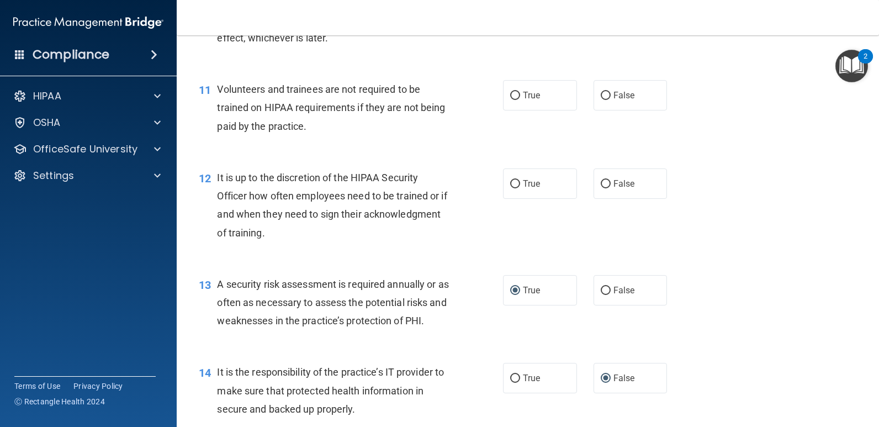
scroll to position [1093, 0]
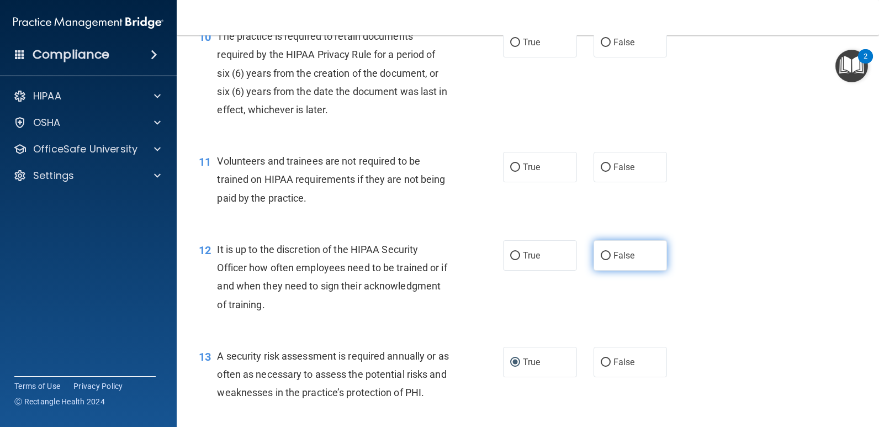
click at [597, 261] on label "False" at bounding box center [631, 255] width 74 height 30
click at [601, 260] on input "False" at bounding box center [606, 256] width 10 height 8
radio input "true"
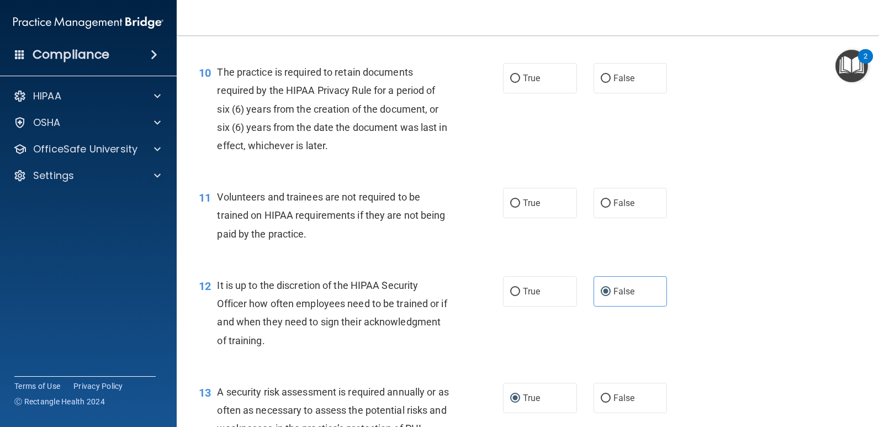
scroll to position [1037, 0]
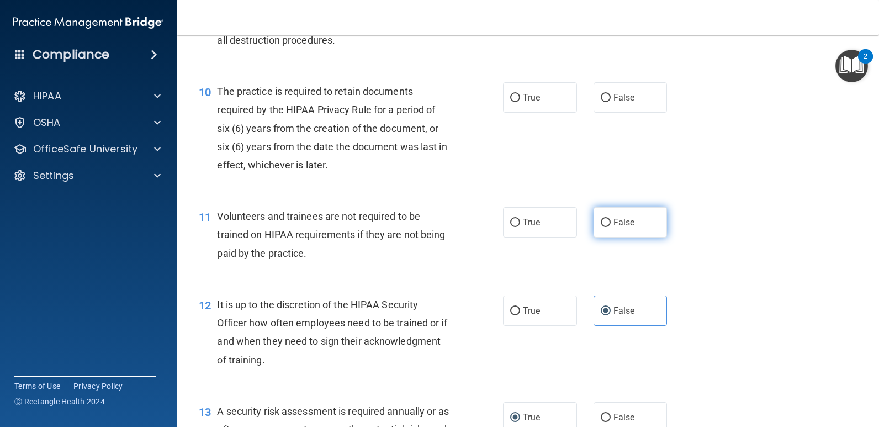
click at [603, 220] on input "False" at bounding box center [606, 223] width 10 height 8
radio input "true"
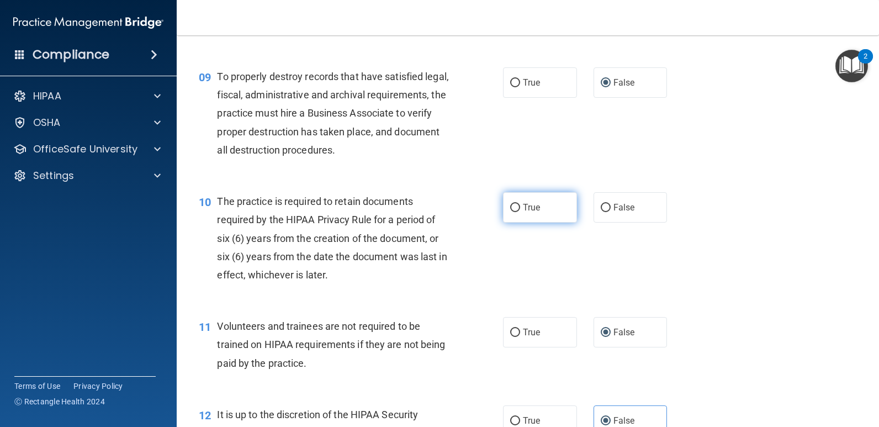
scroll to position [927, 0]
click at [514, 207] on input "True" at bounding box center [515, 208] width 10 height 8
radio input "true"
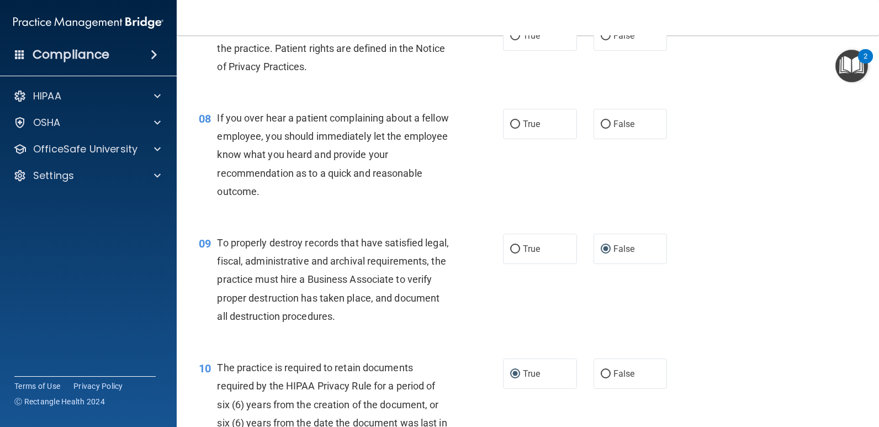
scroll to position [706, 0]
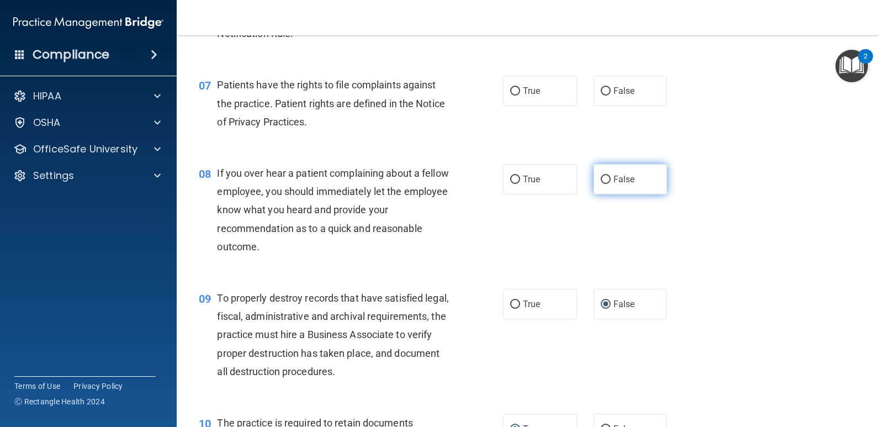
click at [601, 180] on input "False" at bounding box center [606, 180] width 10 height 8
radio input "true"
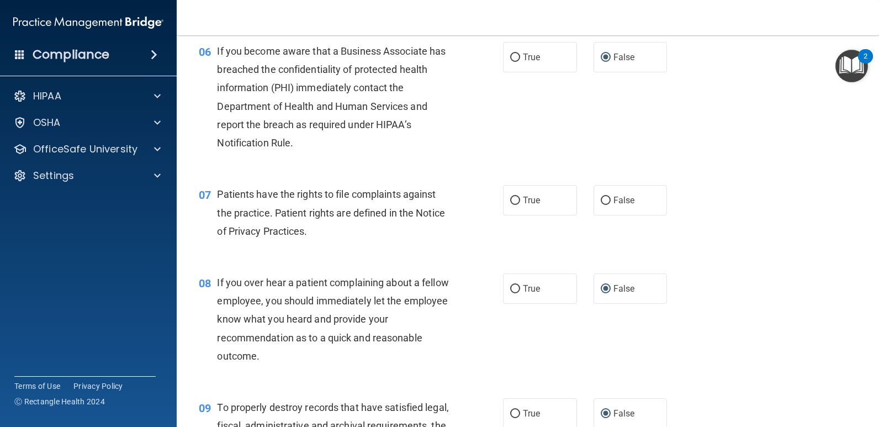
scroll to position [595, 0]
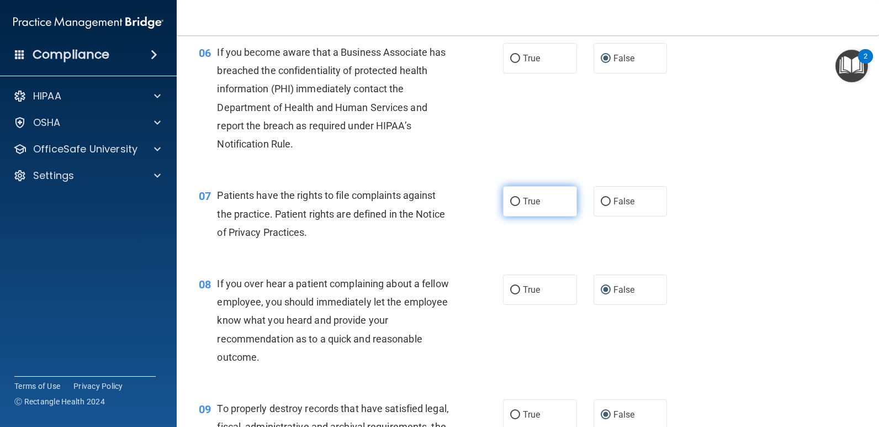
click at [513, 203] on input "True" at bounding box center [515, 202] width 10 height 8
radio input "true"
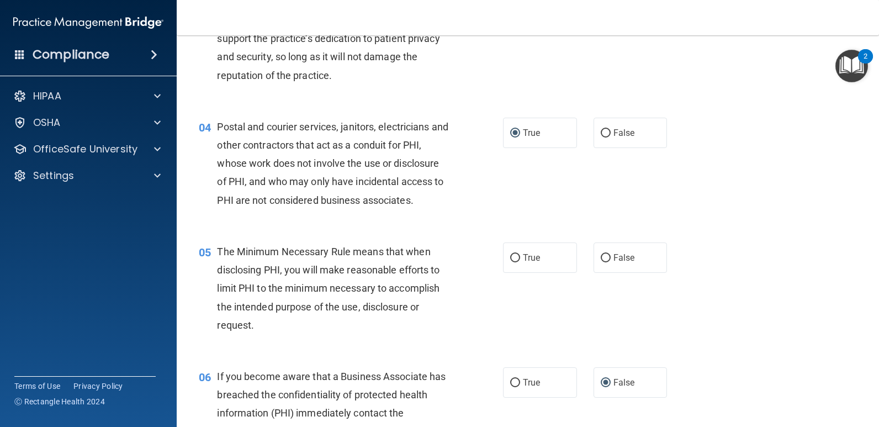
scroll to position [264, 0]
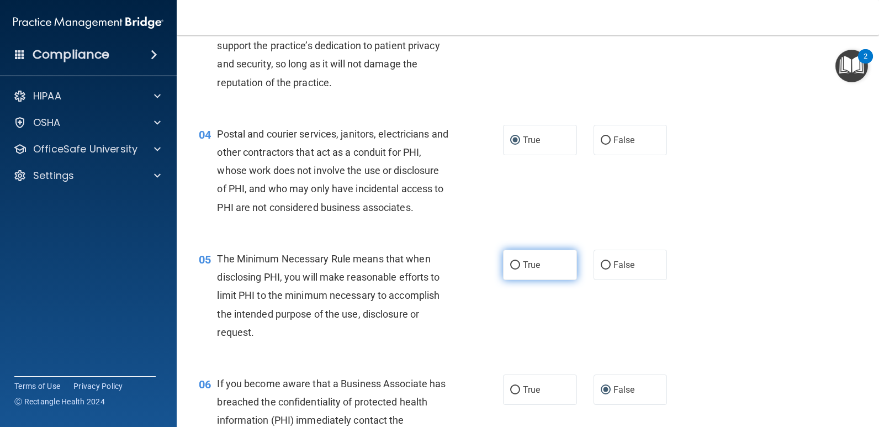
click at [513, 265] on input "True" at bounding box center [515, 265] width 10 height 8
radio input "true"
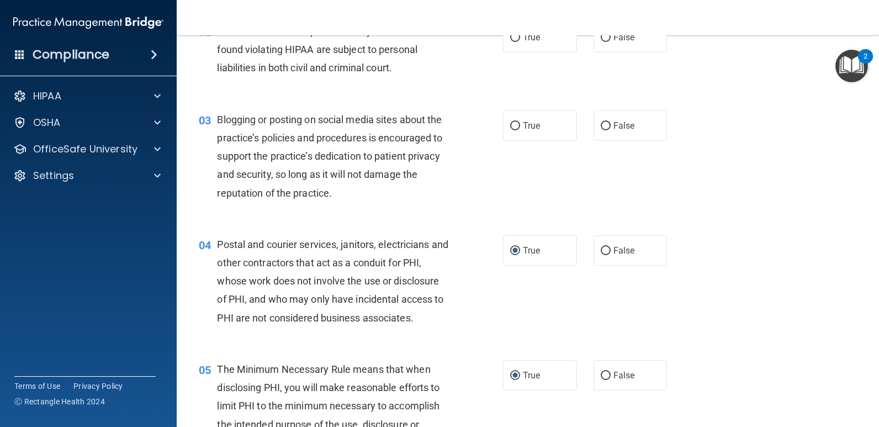
scroll to position [98, 0]
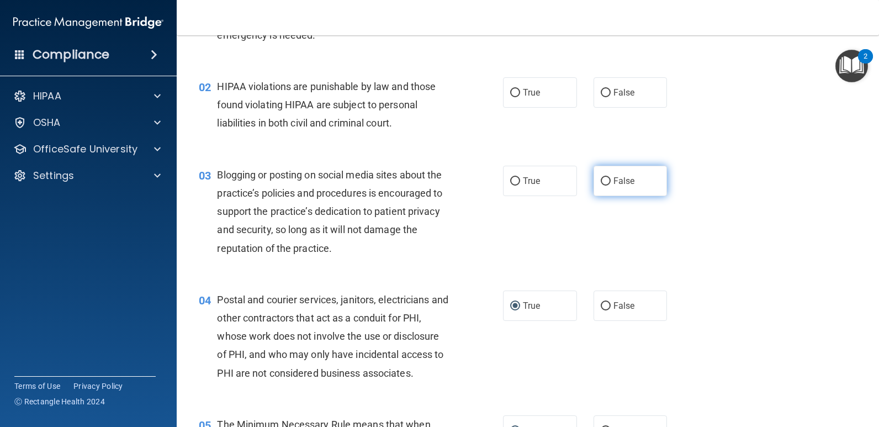
click at [601, 182] on input "False" at bounding box center [606, 181] width 10 height 8
radio input "true"
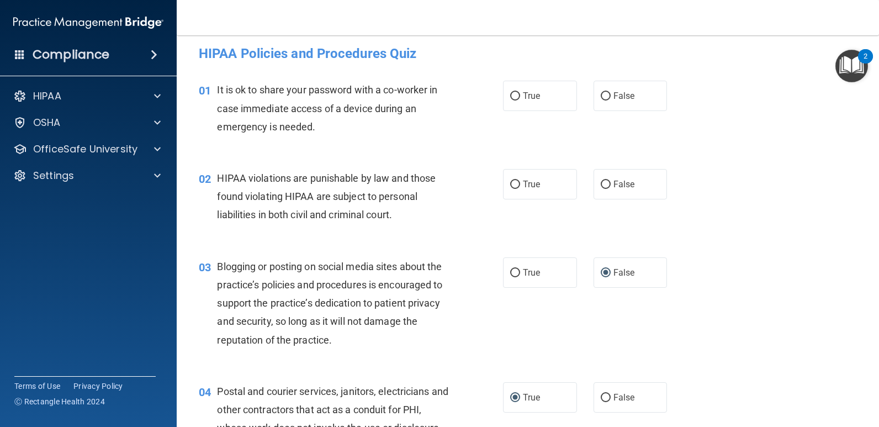
scroll to position [0, 0]
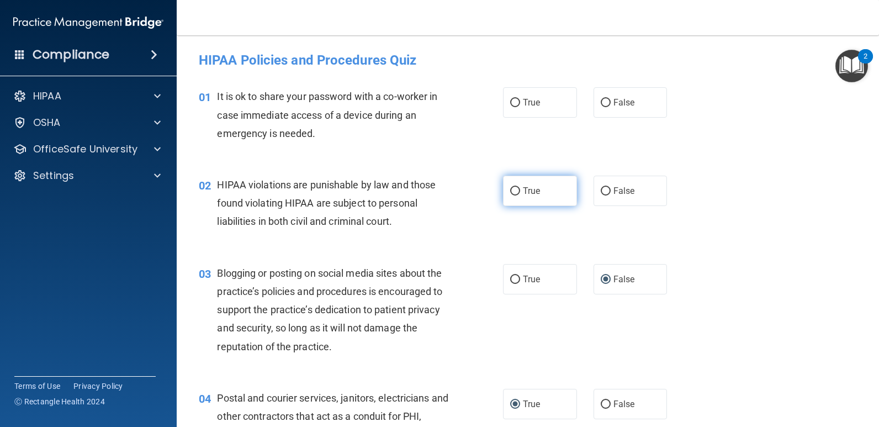
click at [516, 191] on label "True" at bounding box center [540, 191] width 74 height 30
click at [516, 191] on input "True" at bounding box center [515, 191] width 10 height 8
radio input "true"
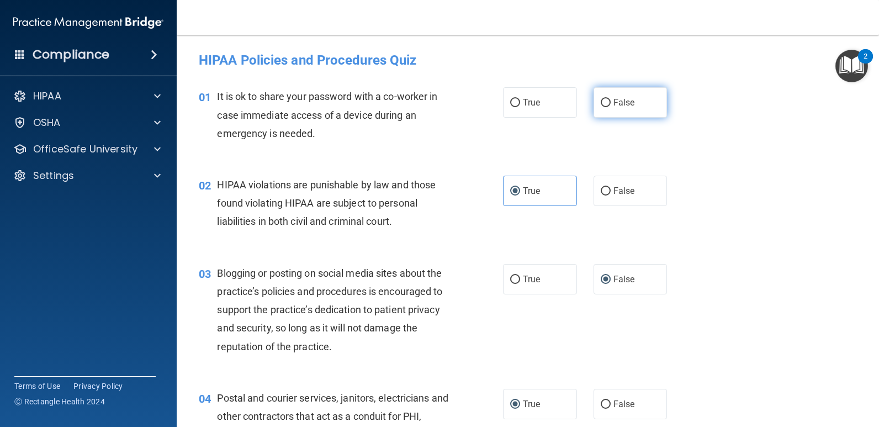
click at [614, 103] on span "False" at bounding box center [625, 102] width 22 height 10
click at [610, 103] on input "False" at bounding box center [606, 103] width 10 height 8
radio input "true"
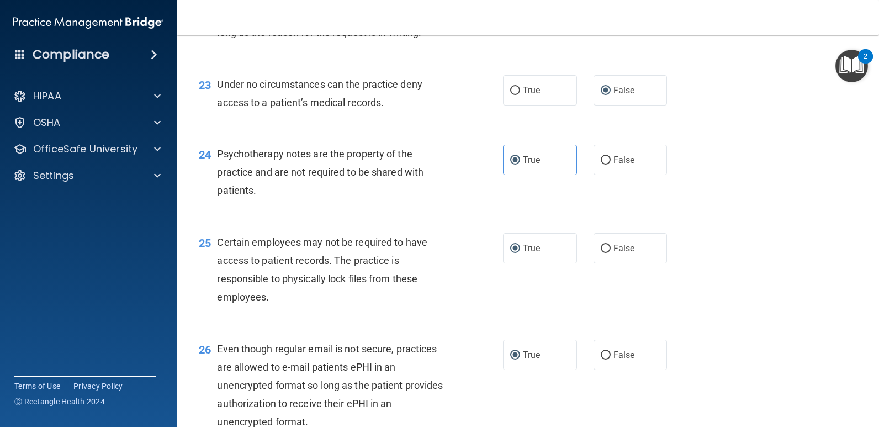
scroll to position [2750, 0]
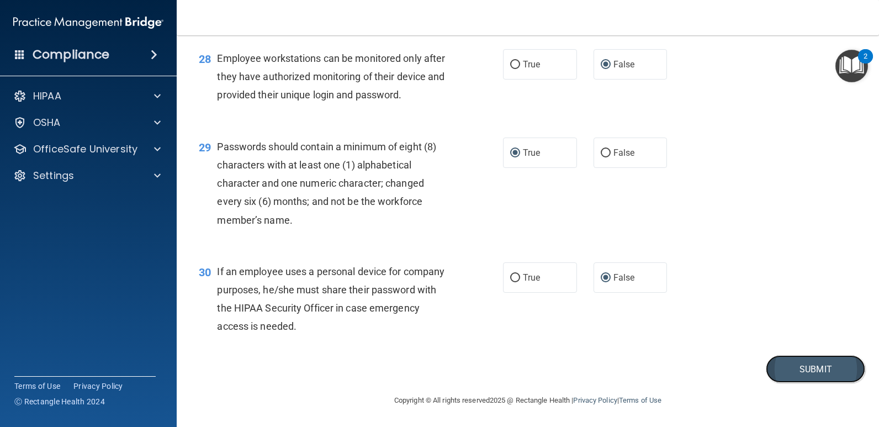
click at [803, 365] on button "Submit" at bounding box center [815, 369] width 99 height 28
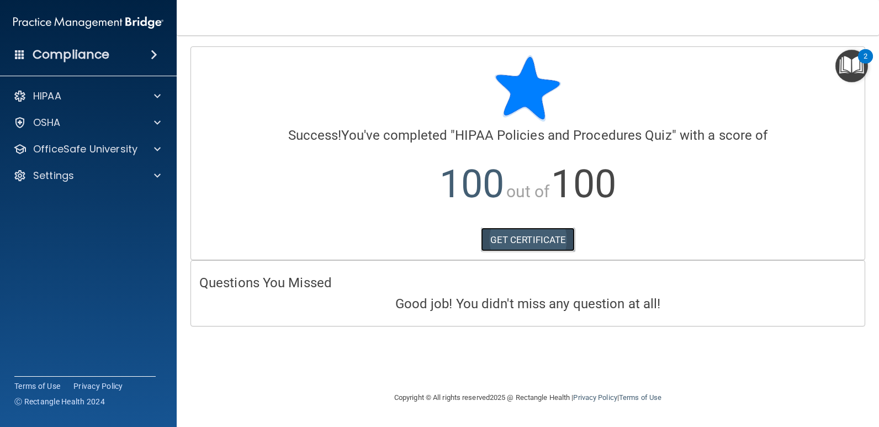
click at [542, 241] on link "GET CERTIFICATE" at bounding box center [528, 240] width 94 height 24
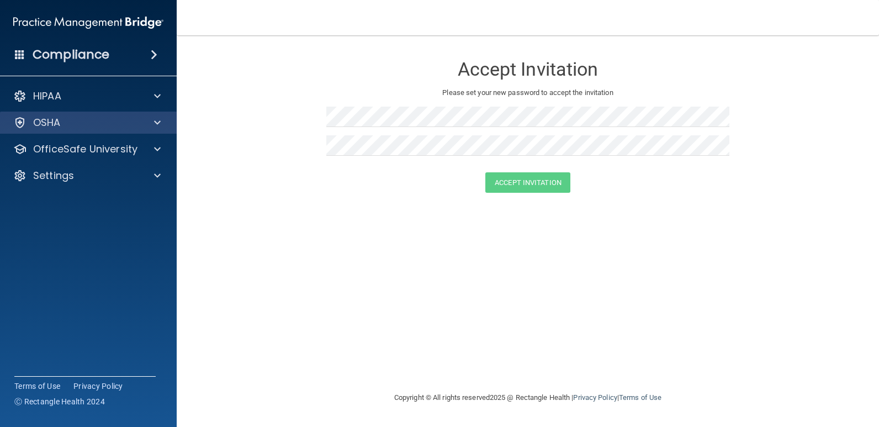
click at [156, 115] on div "OSHA" at bounding box center [88, 123] width 177 height 22
click at [158, 124] on span at bounding box center [157, 122] width 7 height 13
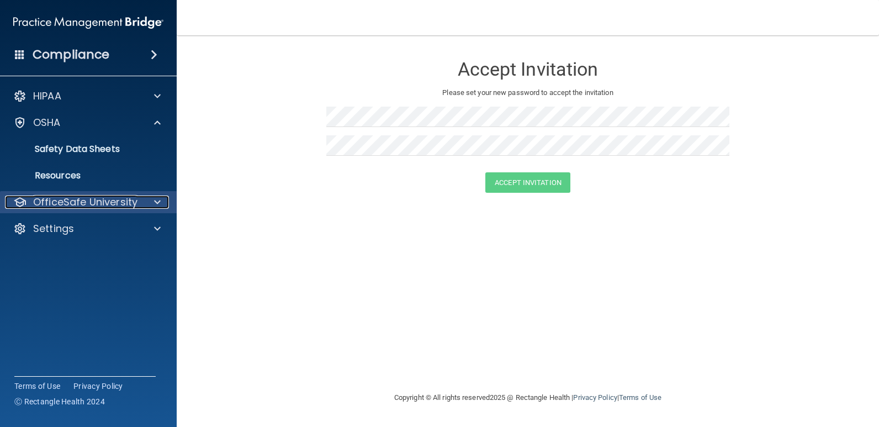
click at [153, 202] on div at bounding box center [156, 202] width 28 height 13
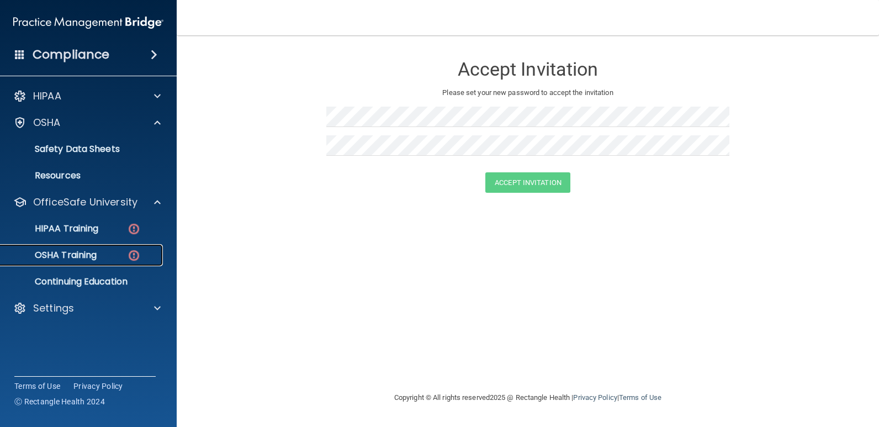
click at [114, 257] on div "OSHA Training" at bounding box center [82, 255] width 151 height 11
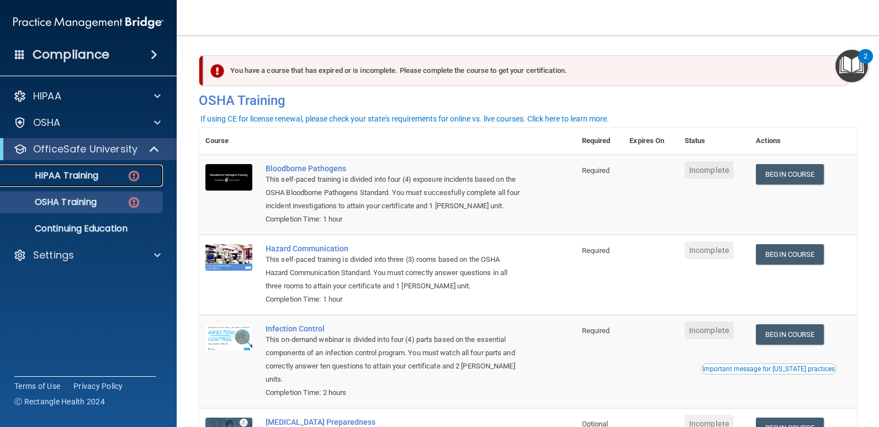
click at [63, 174] on p "HIPAA Training" at bounding box center [52, 175] width 91 height 11
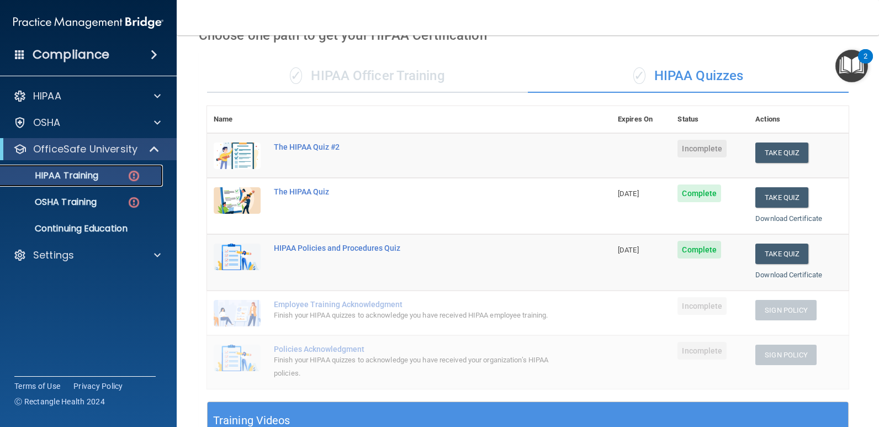
scroll to position [55, 0]
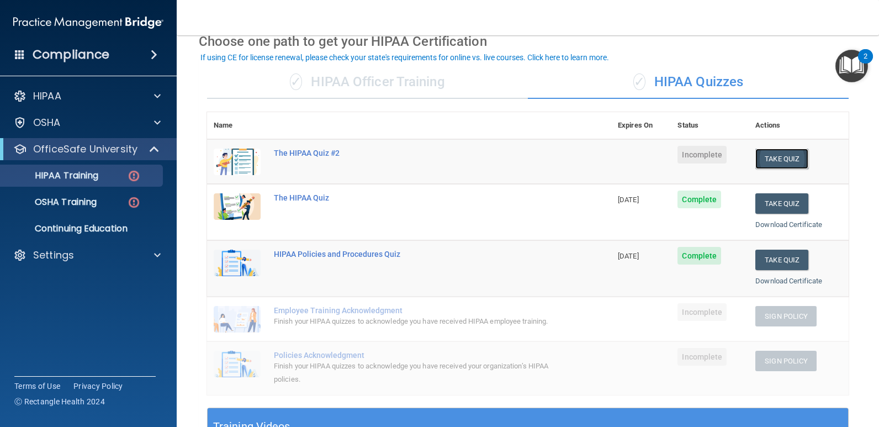
click at [790, 156] on button "Take Quiz" at bounding box center [782, 159] width 53 height 20
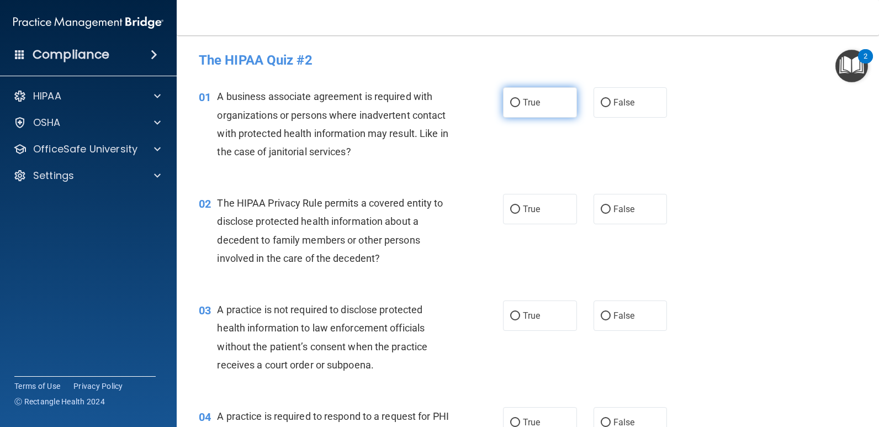
click at [516, 99] on input "True" at bounding box center [515, 103] width 10 height 8
radio input "true"
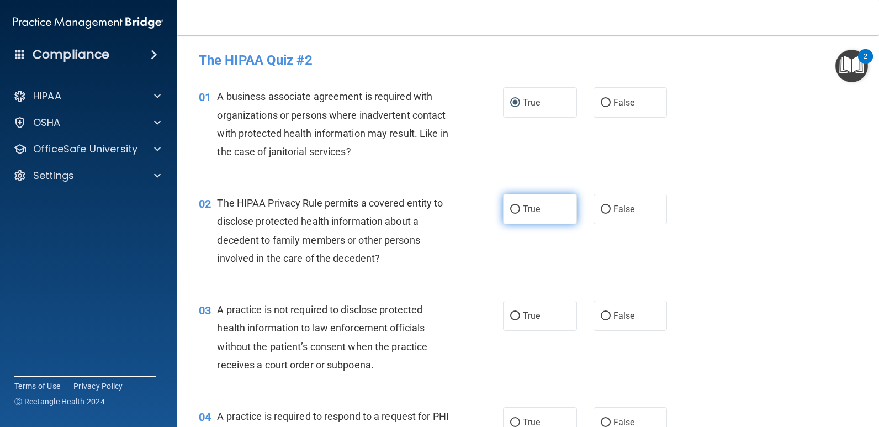
click at [514, 209] on input "True" at bounding box center [515, 209] width 10 height 8
radio input "true"
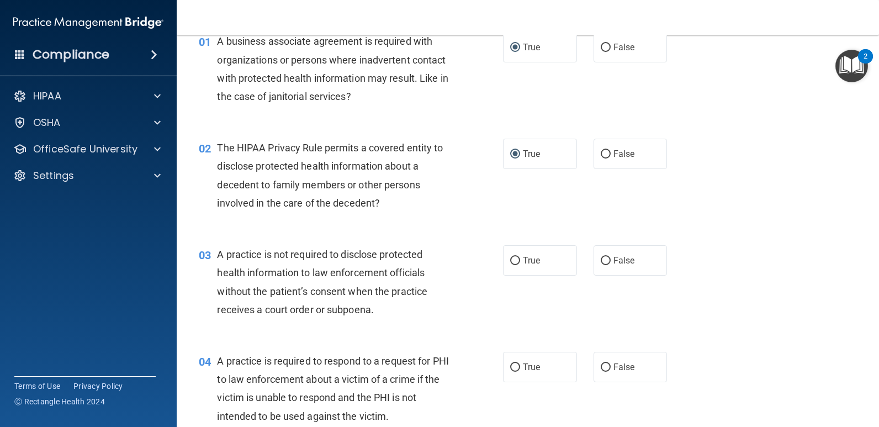
scroll to position [110, 0]
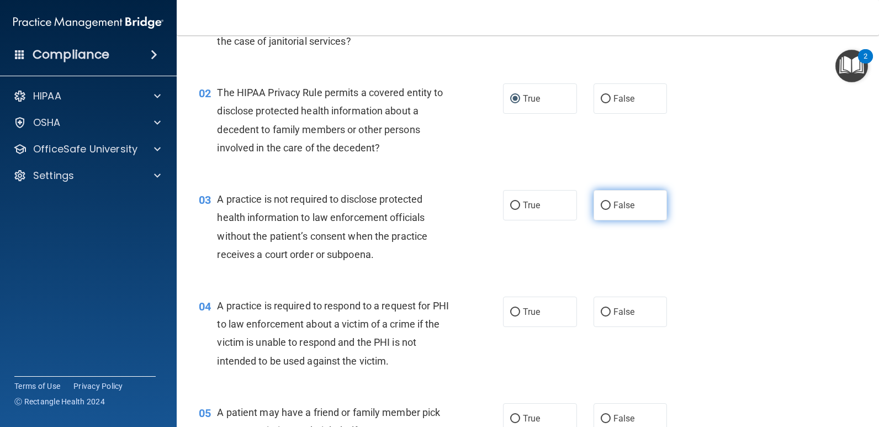
click at [601, 203] on input "False" at bounding box center [606, 206] width 10 height 8
radio input "true"
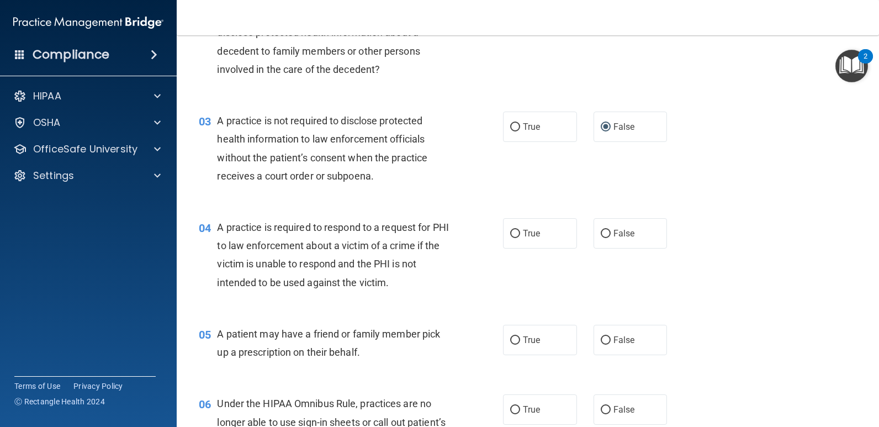
scroll to position [221, 0]
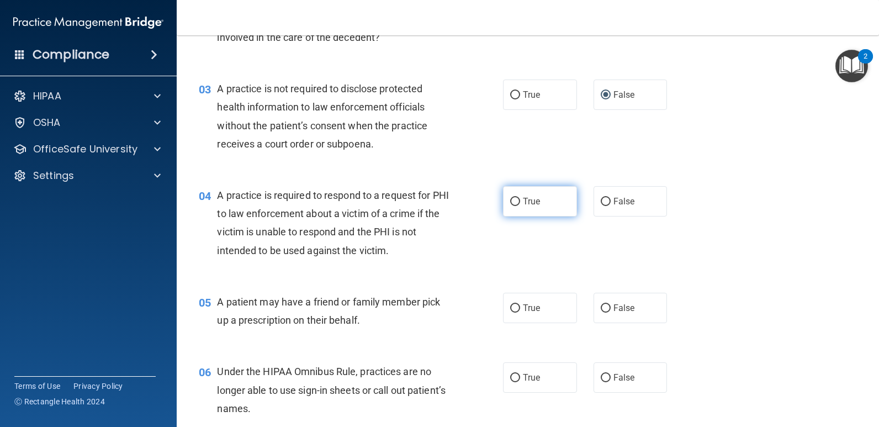
click at [513, 200] on input "True" at bounding box center [515, 202] width 10 height 8
radio input "true"
drag, startPoint x: 602, startPoint y: 199, endPoint x: 637, endPoint y: 220, distance: 40.9
click at [603, 202] on input "False" at bounding box center [606, 202] width 10 height 8
radio input "true"
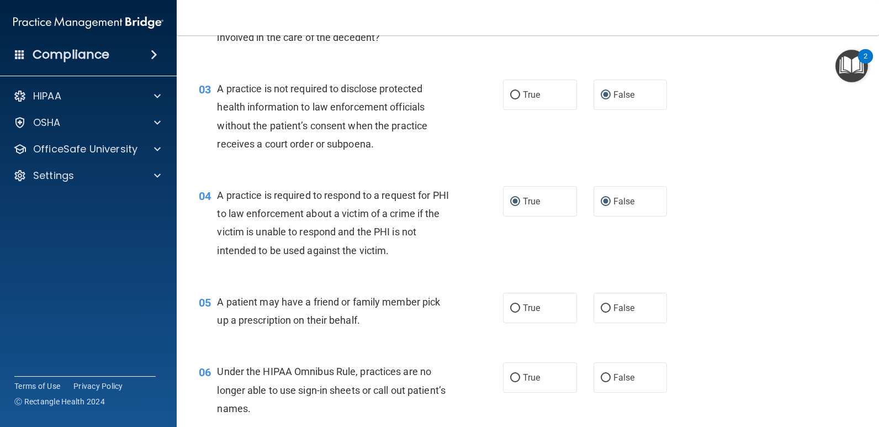
radio input "false"
click at [604, 315] on label "False" at bounding box center [631, 308] width 74 height 30
click at [604, 313] on input "False" at bounding box center [606, 308] width 10 height 8
radio input "true"
click at [604, 308] on input "False" at bounding box center [606, 308] width 10 height 8
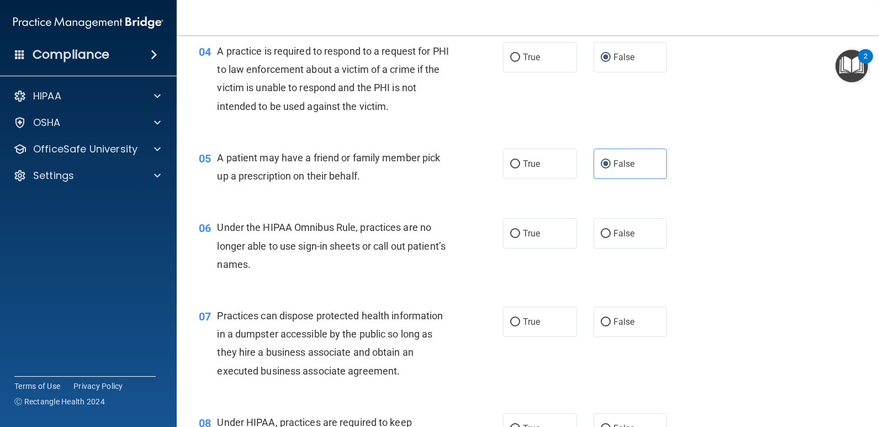
scroll to position [331, 0]
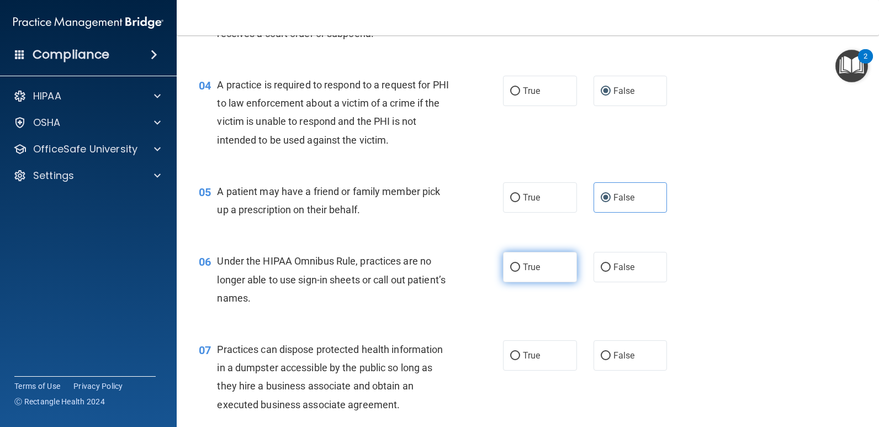
click at [513, 266] on input "True" at bounding box center [515, 267] width 10 height 8
radio input "true"
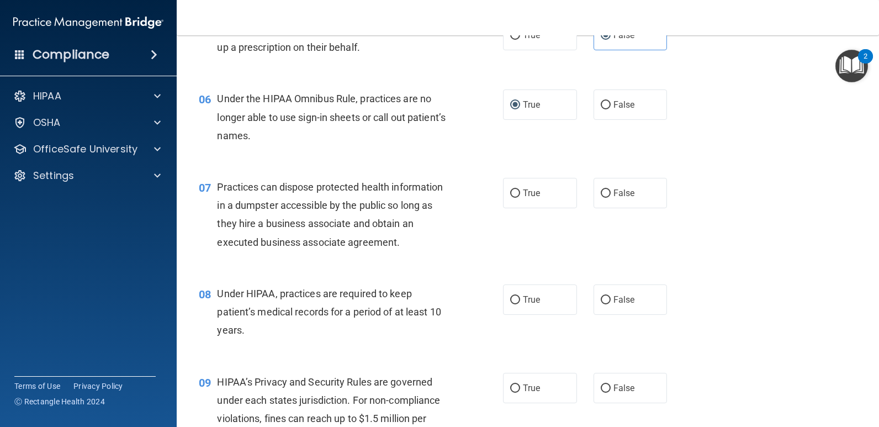
scroll to position [497, 0]
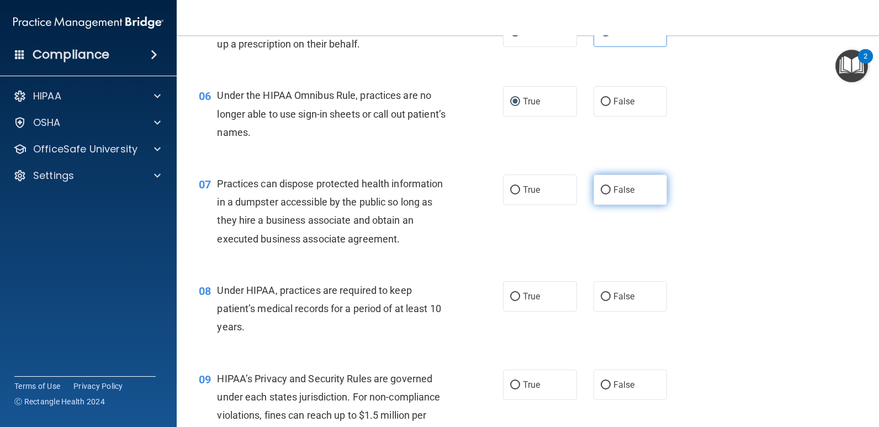
click at [601, 191] on input "False" at bounding box center [606, 190] width 10 height 8
radio input "true"
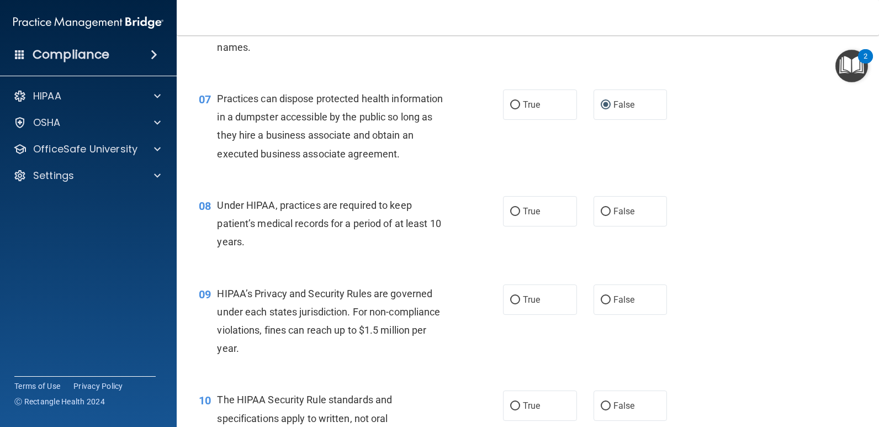
scroll to position [608, 0]
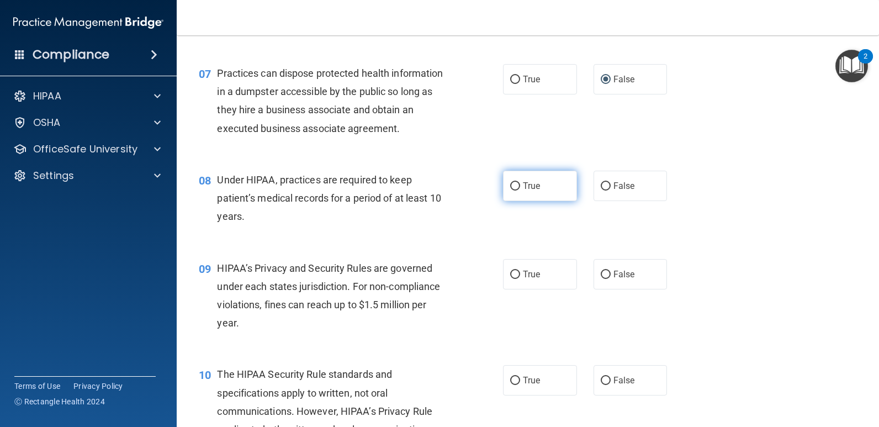
click at [510, 188] on input "True" at bounding box center [515, 186] width 10 height 8
radio input "true"
click at [515, 276] on input "True" at bounding box center [515, 275] width 10 height 8
radio input "true"
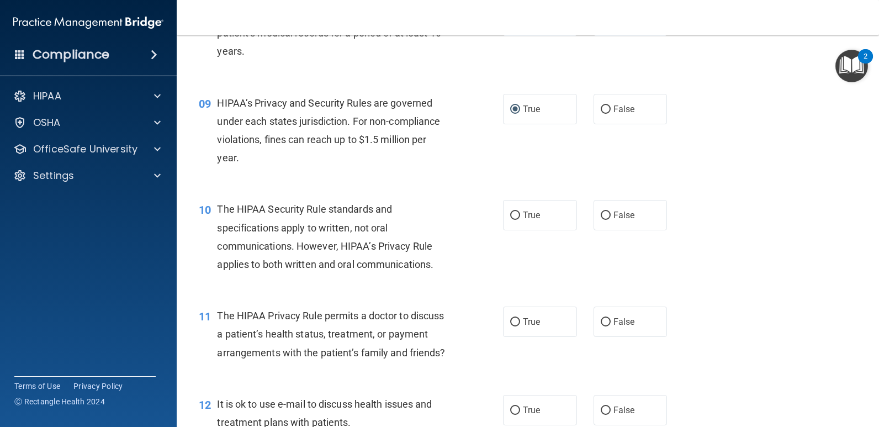
scroll to position [773, 0]
click at [515, 212] on input "True" at bounding box center [515, 215] width 10 height 8
radio input "true"
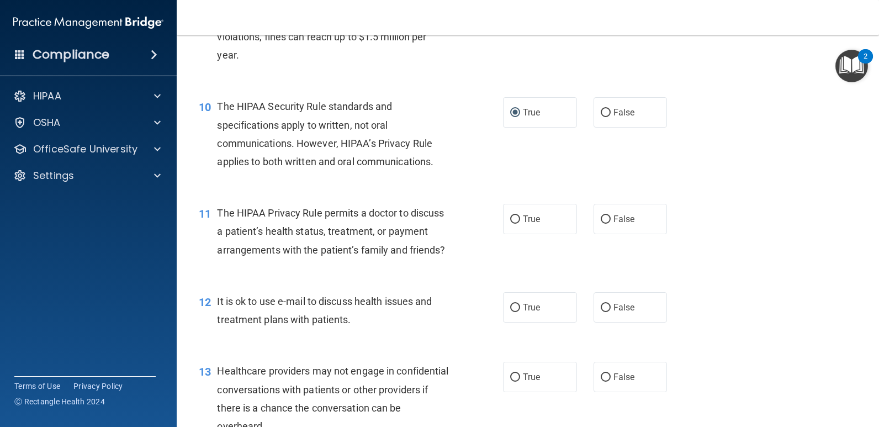
scroll to position [884, 0]
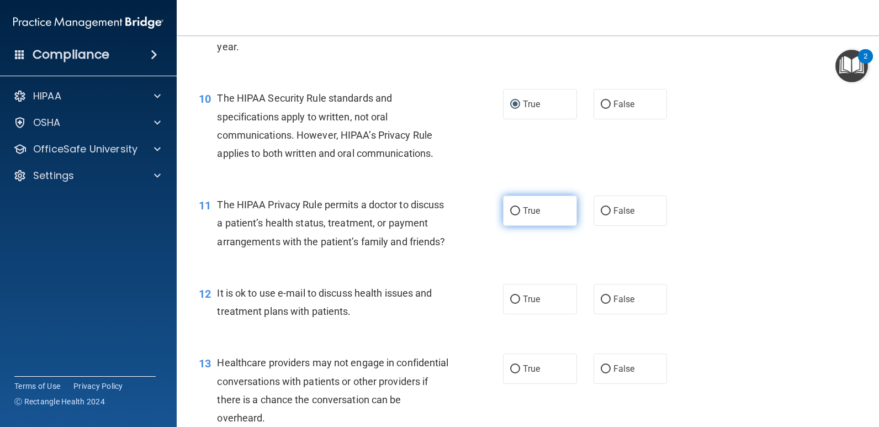
click at [512, 213] on input "True" at bounding box center [515, 211] width 10 height 8
radio input "true"
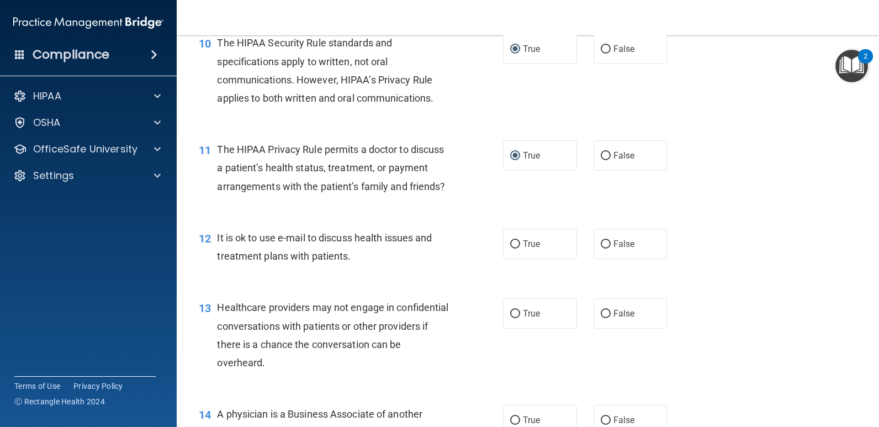
scroll to position [994, 0]
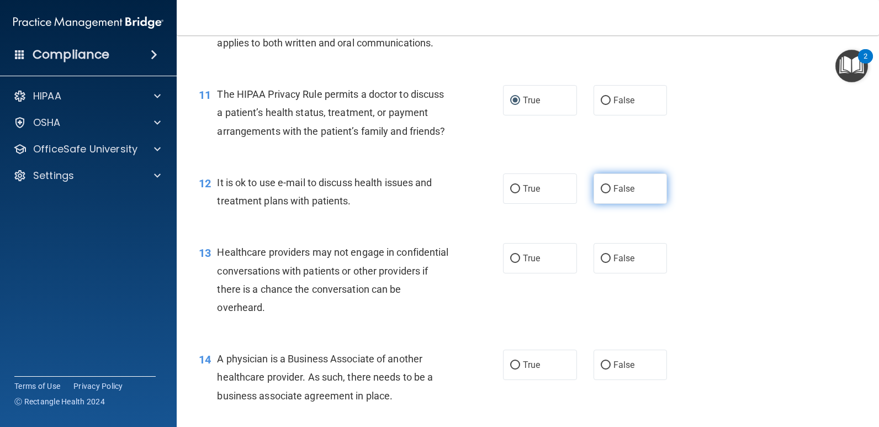
click at [604, 193] on input "False" at bounding box center [606, 189] width 10 height 8
radio input "true"
click at [514, 273] on label "True" at bounding box center [540, 258] width 74 height 30
click at [514, 263] on input "True" at bounding box center [515, 259] width 10 height 8
radio input "true"
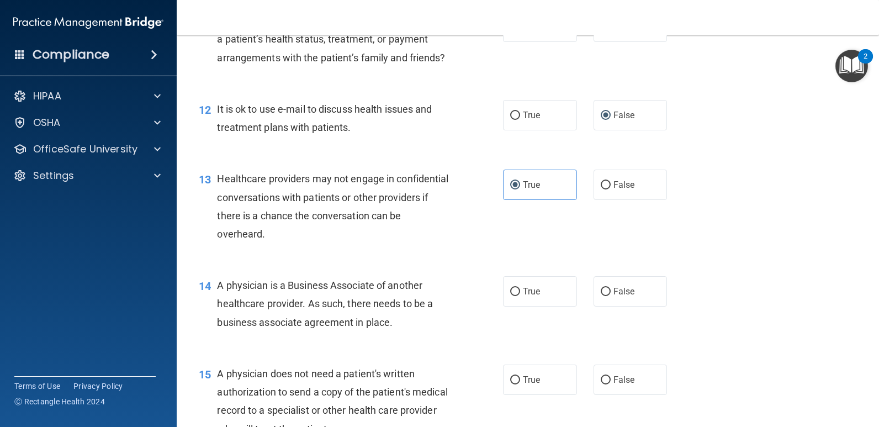
scroll to position [1160, 0]
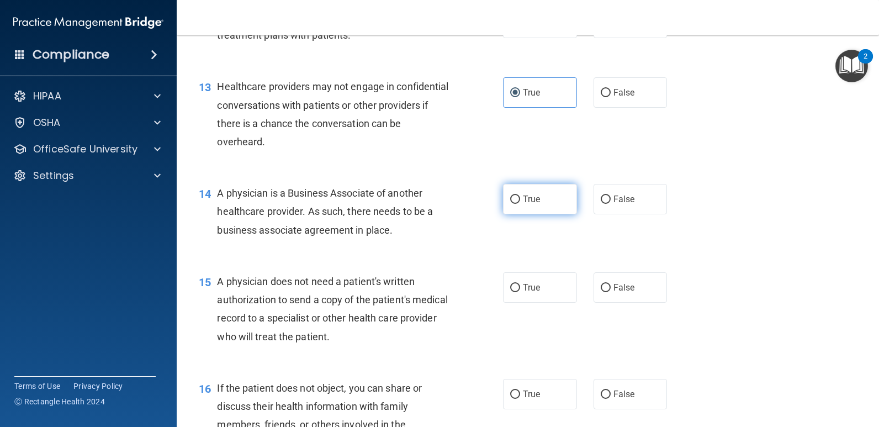
click at [510, 213] on label "True" at bounding box center [540, 199] width 74 height 30
drag, startPoint x: 510, startPoint y: 213, endPoint x: 514, endPoint y: 219, distance: 7.2
click at [515, 204] on input "True" at bounding box center [515, 200] width 10 height 8
radio input "true"
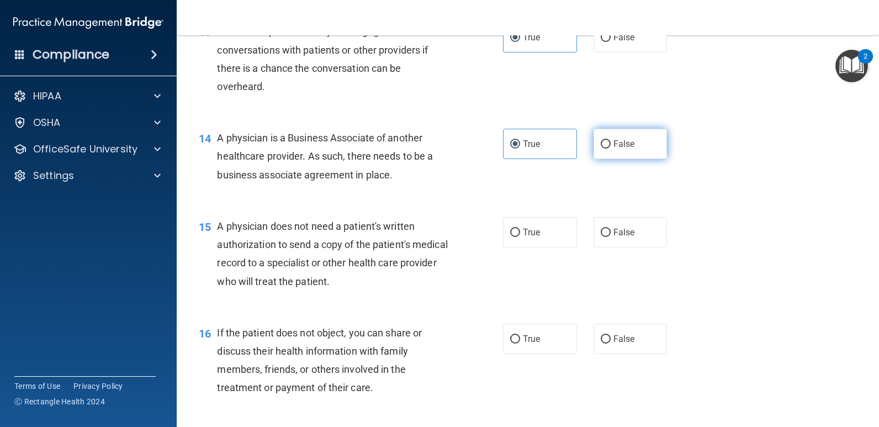
click at [601, 149] on input "False" at bounding box center [606, 144] width 10 height 8
radio input "true"
radio input "false"
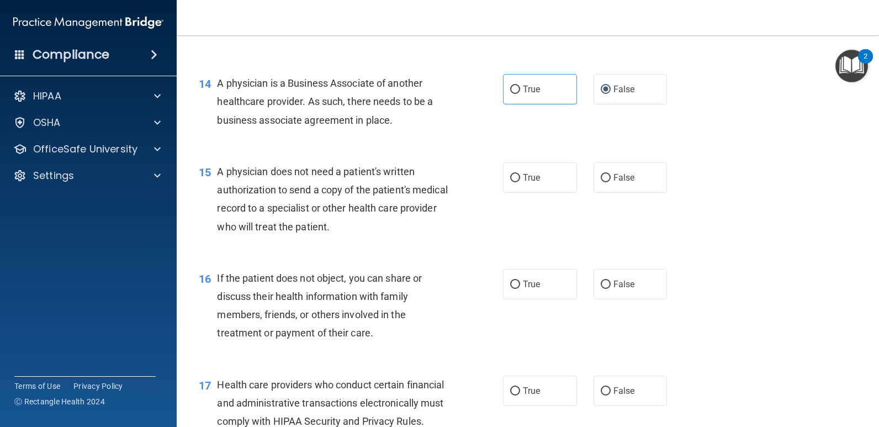
scroll to position [1271, 0]
click at [510, 182] on input "True" at bounding box center [515, 177] width 10 height 8
radio input "true"
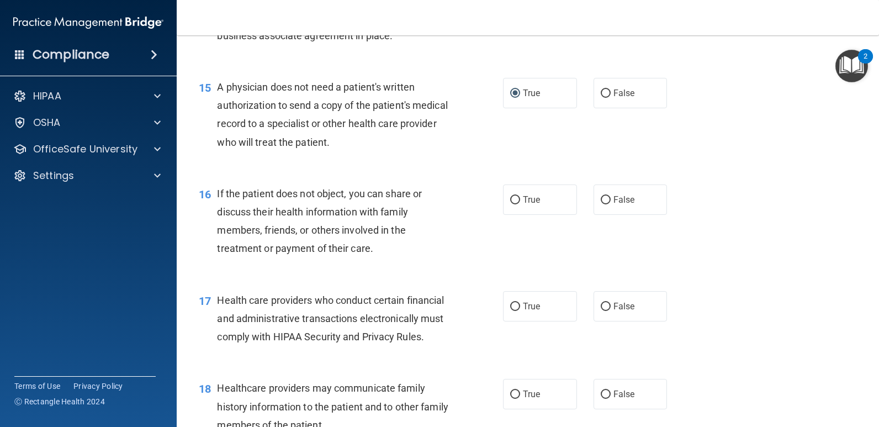
scroll to position [1326, 0]
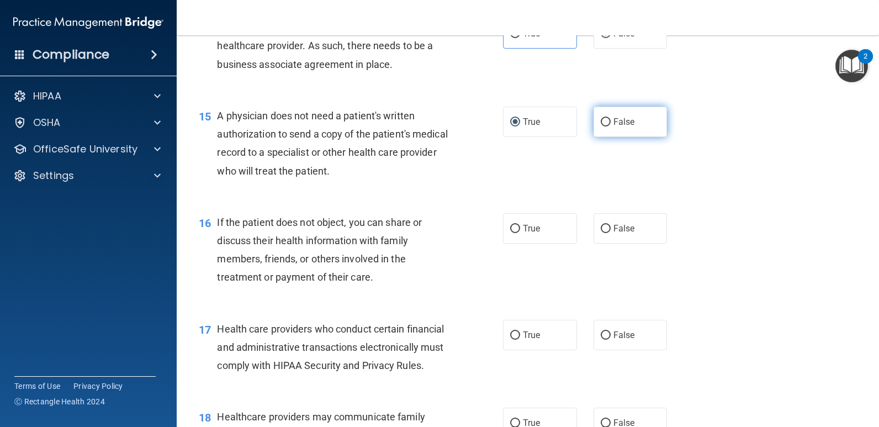
click at [601, 126] on input "False" at bounding box center [606, 122] width 10 height 8
radio input "true"
radio input "false"
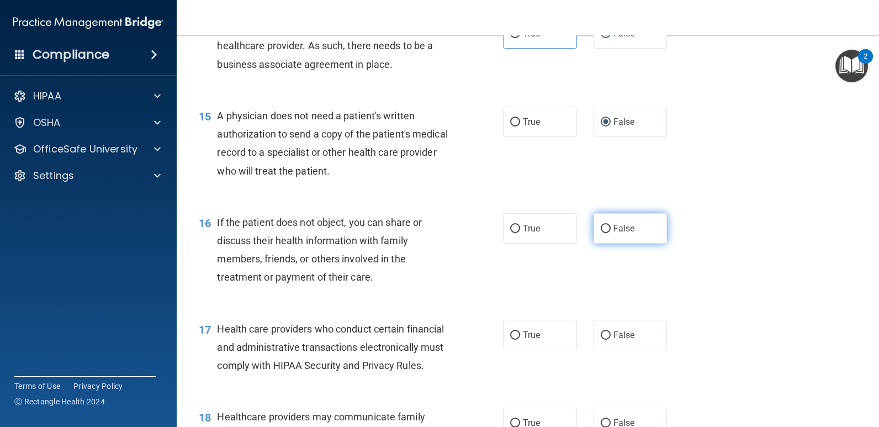
click at [601, 233] on input "False" at bounding box center [606, 229] width 10 height 8
radio input "true"
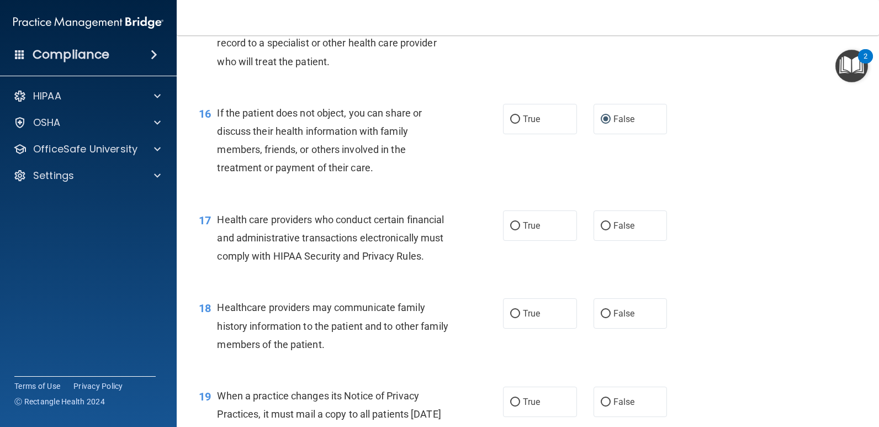
scroll to position [1436, 0]
click at [512, 229] on input "True" at bounding box center [515, 225] width 10 height 8
radio input "true"
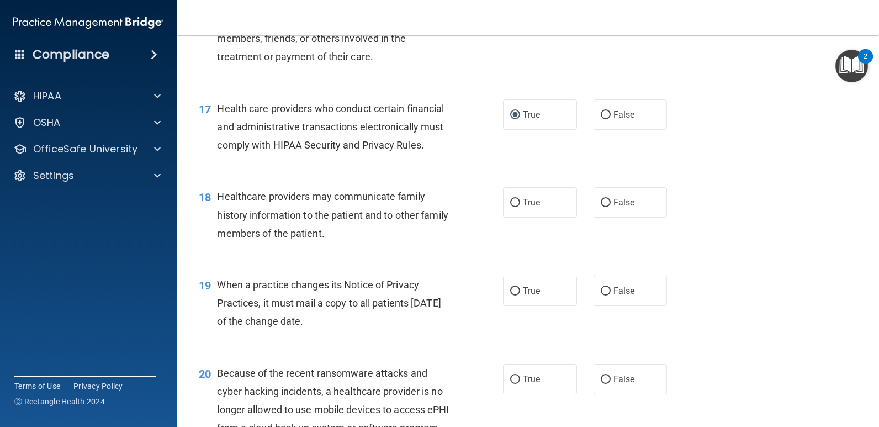
scroll to position [1547, 0]
click at [601, 207] on input "False" at bounding box center [606, 202] width 10 height 8
radio input "true"
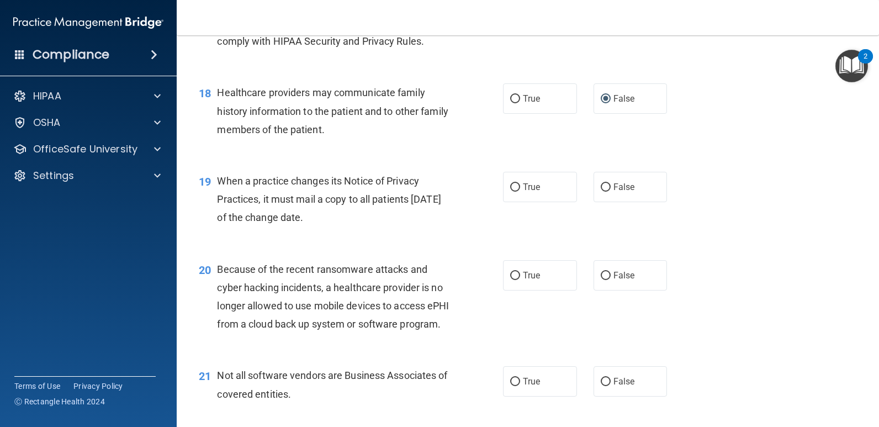
scroll to position [1657, 0]
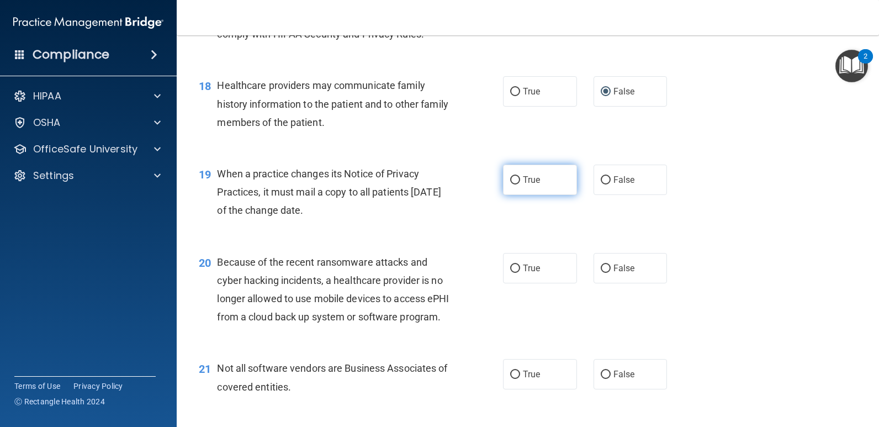
click at [519, 195] on label "True" at bounding box center [540, 180] width 74 height 30
click at [519, 185] on input "True" at bounding box center [515, 180] width 10 height 8
radio input "true"
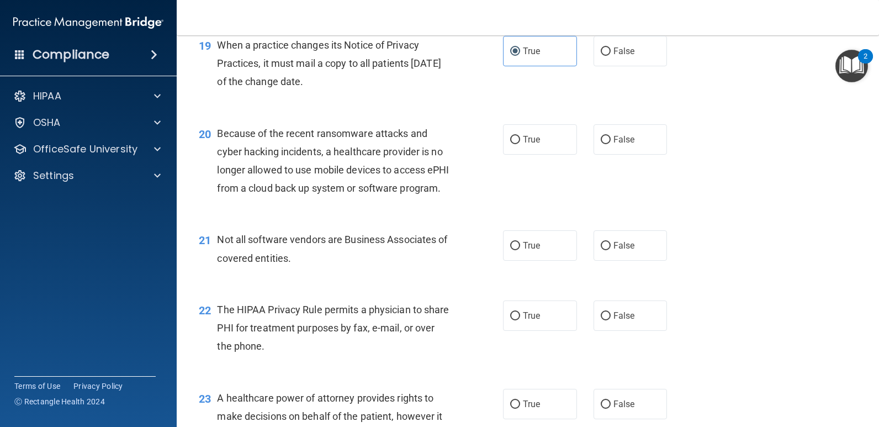
scroll to position [1823, 0]
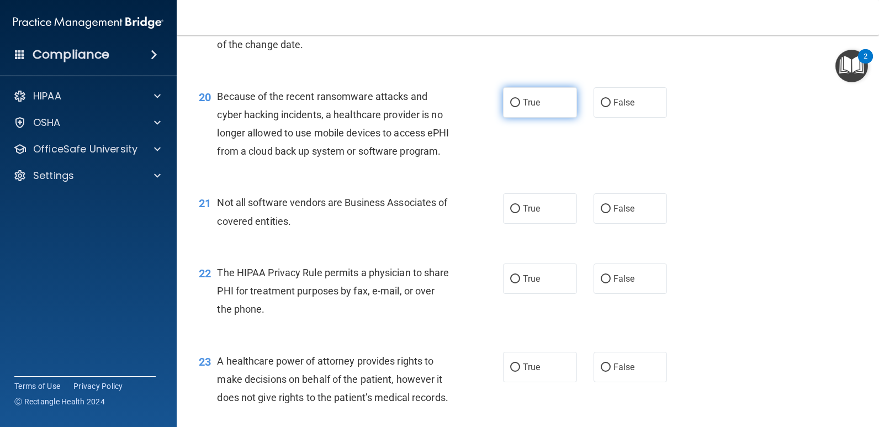
click at [513, 107] on input "True" at bounding box center [515, 103] width 10 height 8
radio input "true"
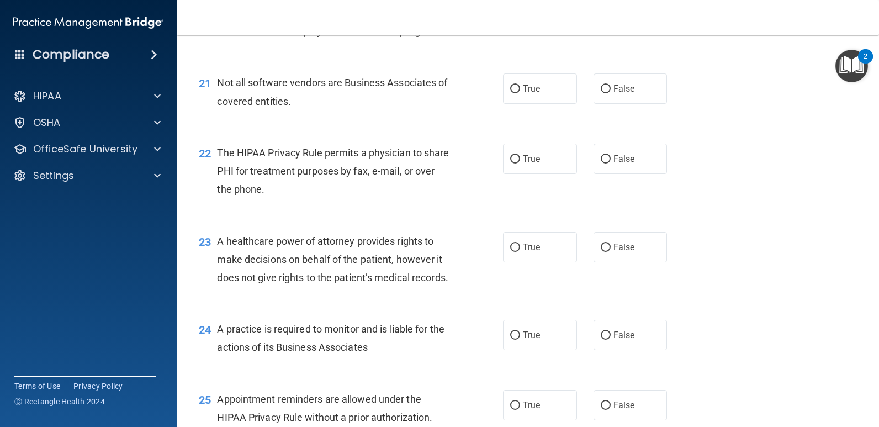
scroll to position [1989, 0]
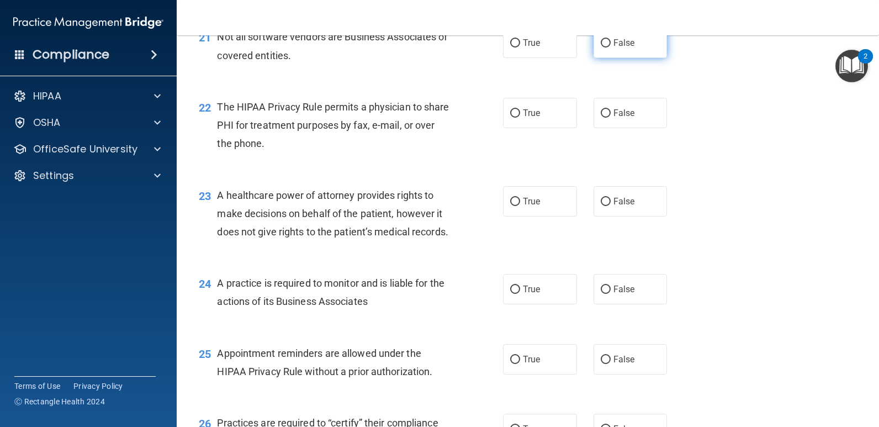
click at [601, 48] on input "False" at bounding box center [606, 43] width 10 height 8
radio input "true"
click at [510, 118] on input "True" at bounding box center [515, 113] width 10 height 8
radio input "true"
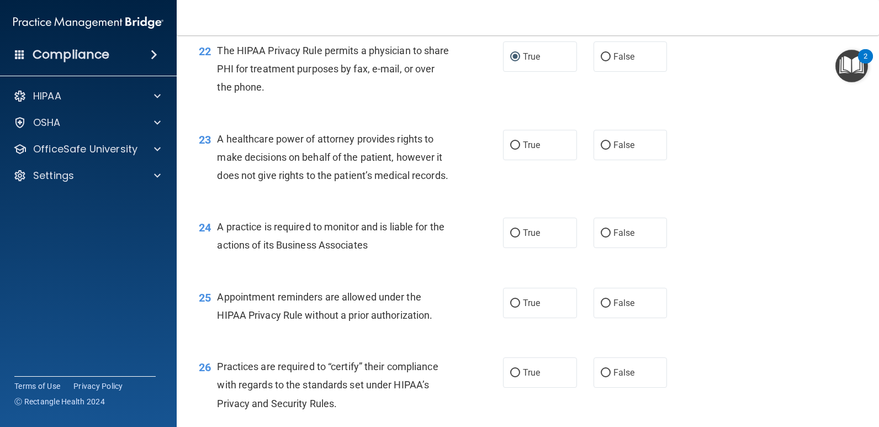
scroll to position [2099, 0]
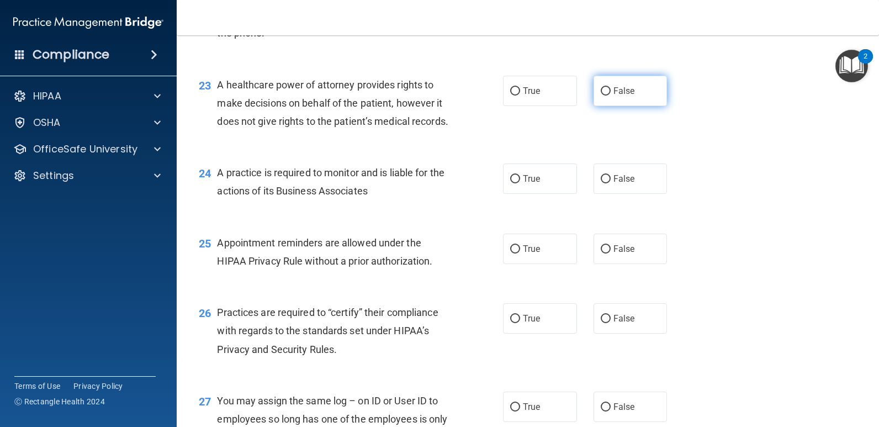
click at [601, 96] on input "False" at bounding box center [606, 91] width 10 height 8
radio input "true"
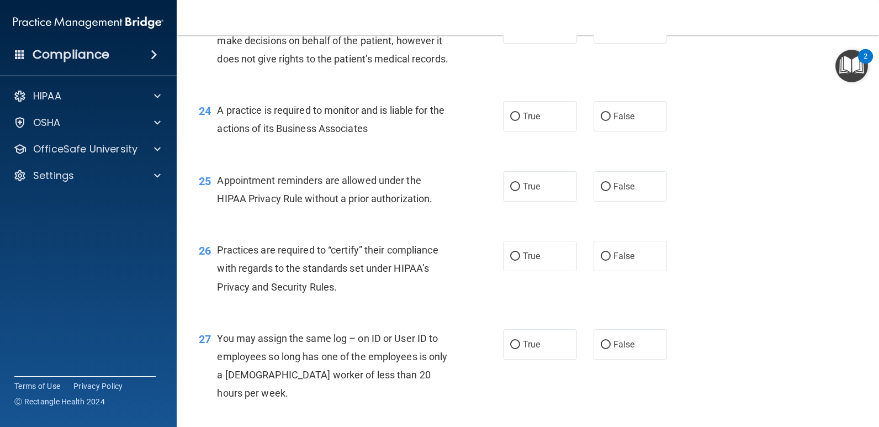
scroll to position [2272, 0]
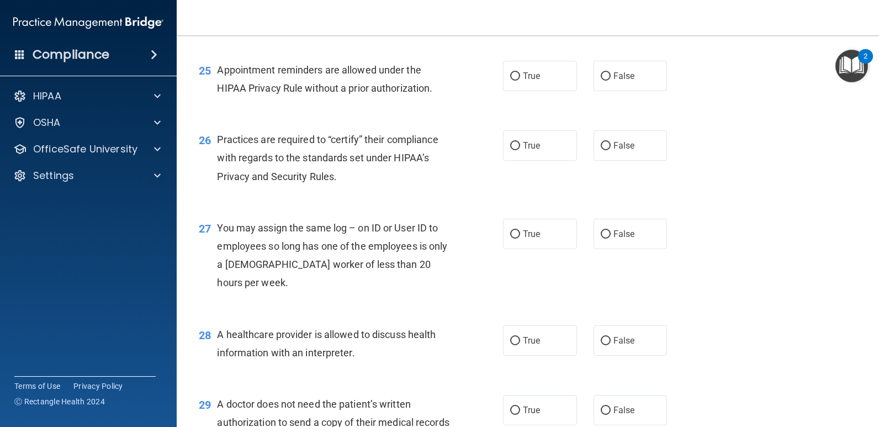
click at [519, 21] on label "True" at bounding box center [540, 6] width 74 height 30
click at [519, 10] on input "True" at bounding box center [515, 6] width 10 height 8
radio input "true"
click at [512, 81] on input "True" at bounding box center [515, 76] width 10 height 8
radio input "true"
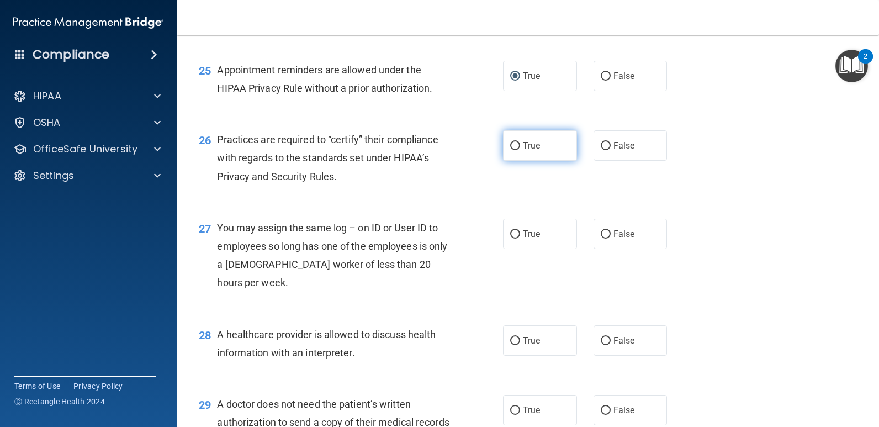
click at [515, 150] on input "True" at bounding box center [515, 146] width 10 height 8
radio input "true"
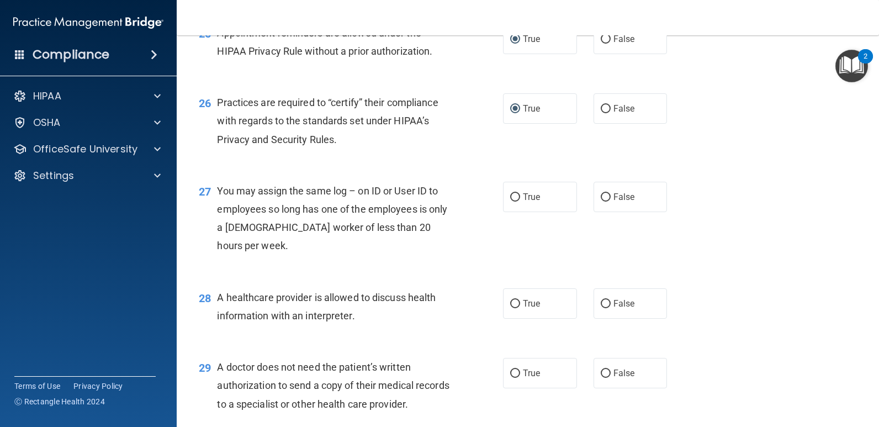
scroll to position [2382, 0]
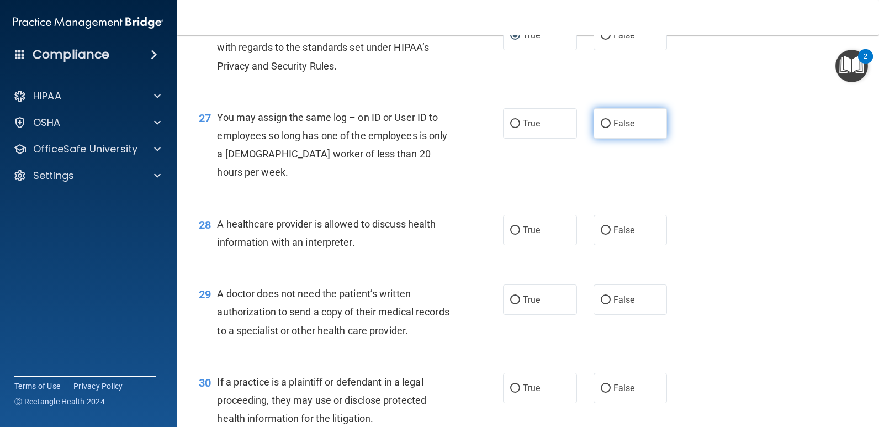
click at [602, 128] on input "False" at bounding box center [606, 124] width 10 height 8
radio input "true"
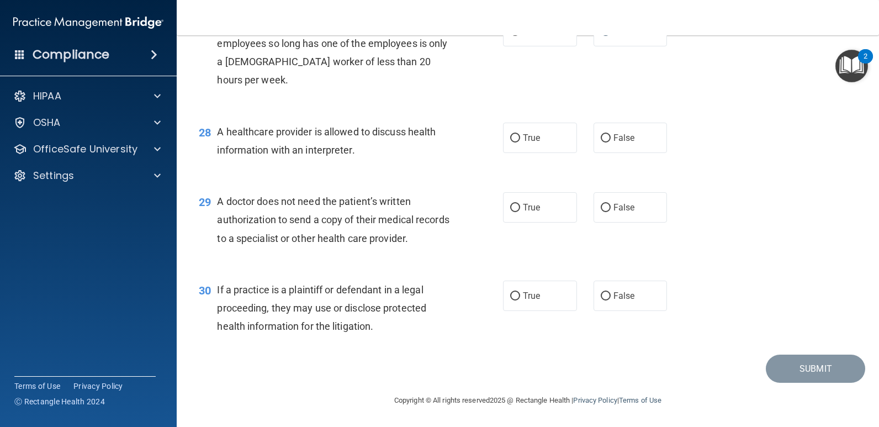
scroll to position [2493, 0]
click at [513, 143] on input "True" at bounding box center [515, 138] width 10 height 8
radio input "true"
click at [510, 212] on input "True" at bounding box center [515, 208] width 10 height 8
radio input "true"
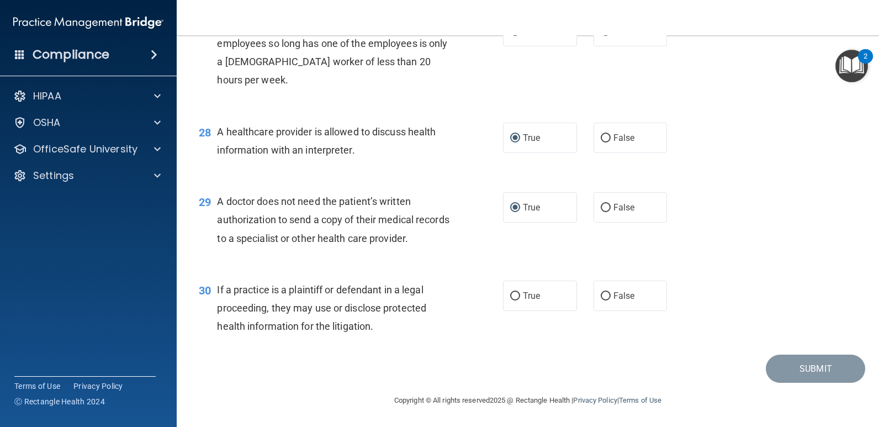
scroll to position [2548, 0]
click at [513, 297] on input "True" at bounding box center [515, 296] width 10 height 8
radio input "true"
click at [811, 360] on button "Submit" at bounding box center [815, 369] width 99 height 28
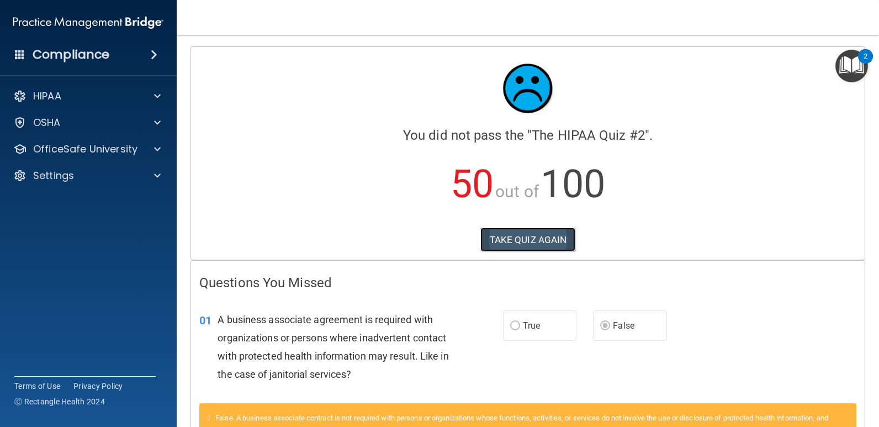
click at [525, 236] on button "TAKE QUIZ AGAIN" at bounding box center [529, 240] width 96 height 24
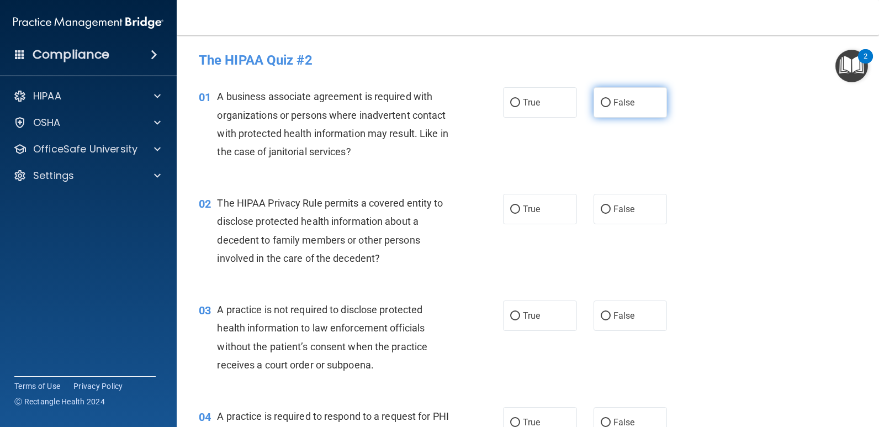
click at [603, 101] on input "False" at bounding box center [606, 103] width 10 height 8
radio input "true"
click at [510, 423] on input "True" at bounding box center [515, 423] width 10 height 8
radio input "true"
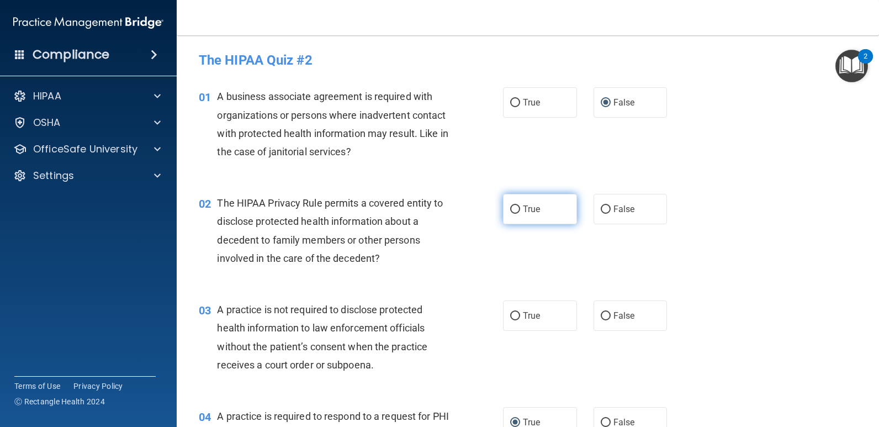
click at [511, 211] on input "True" at bounding box center [515, 209] width 10 height 8
radio input "true"
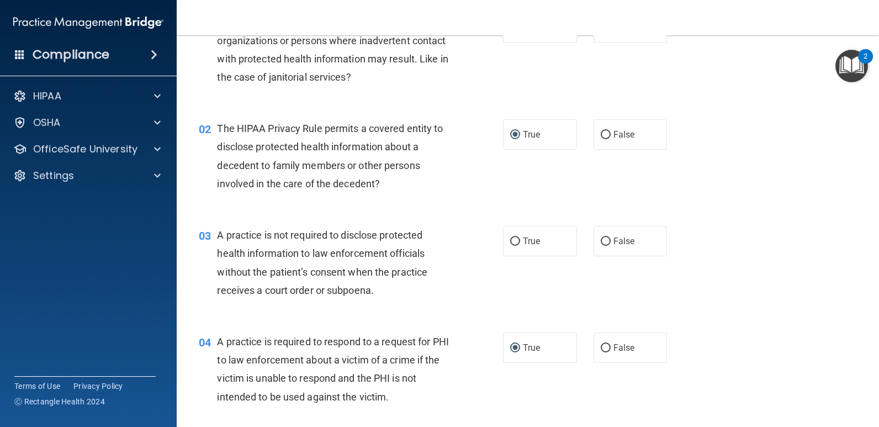
scroll to position [55, 0]
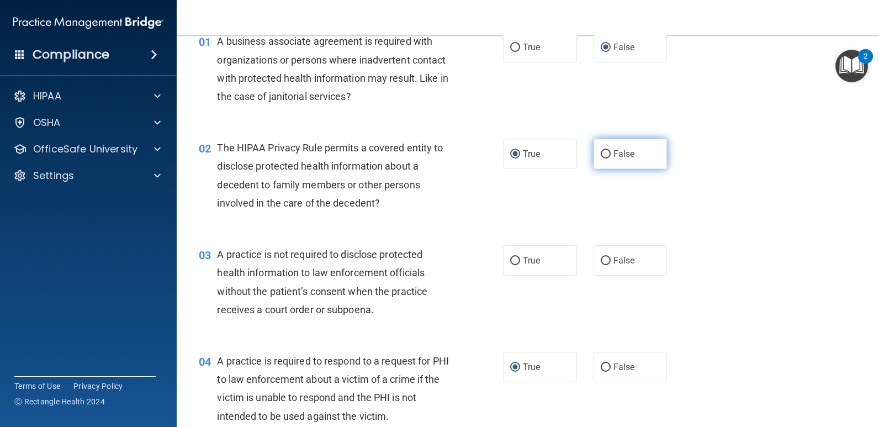
click at [601, 155] on input "False" at bounding box center [606, 154] width 10 height 8
radio input "true"
radio input "false"
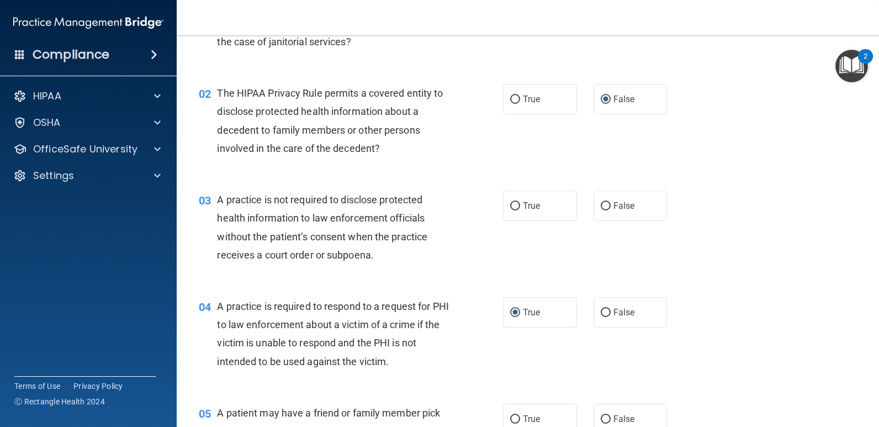
scroll to position [110, 0]
click at [610, 210] on label "False" at bounding box center [631, 205] width 74 height 30
click at [610, 210] on input "False" at bounding box center [606, 206] width 10 height 8
radio input "true"
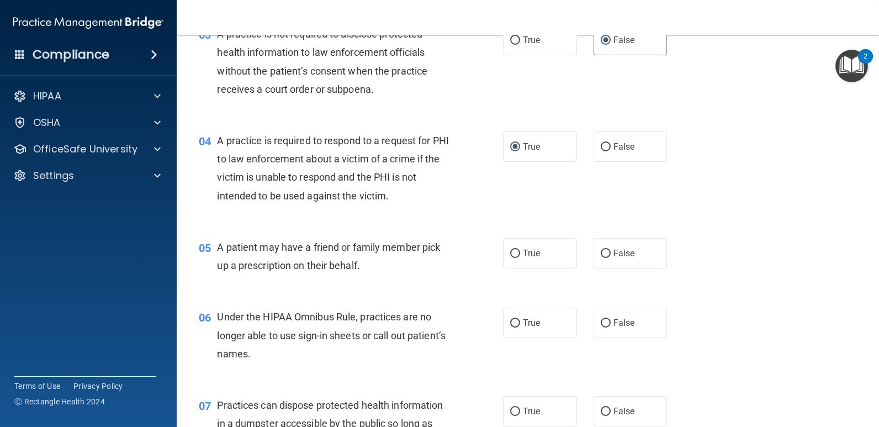
scroll to position [276, 0]
click at [512, 252] on input "True" at bounding box center [515, 253] width 10 height 8
radio input "true"
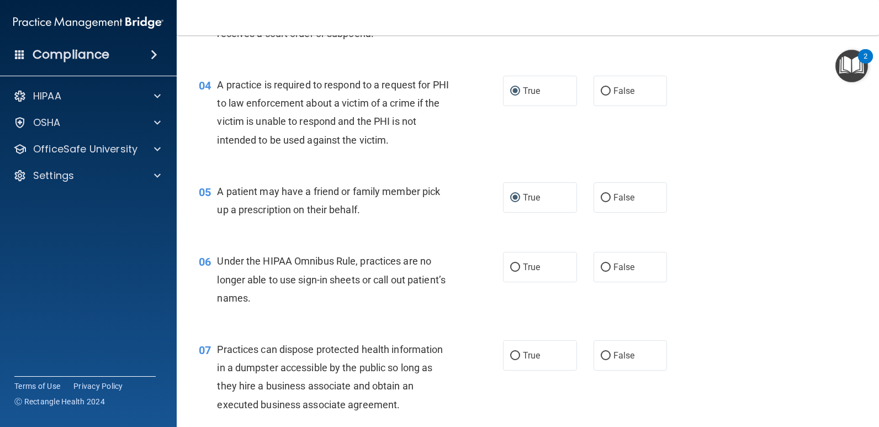
scroll to position [387, 0]
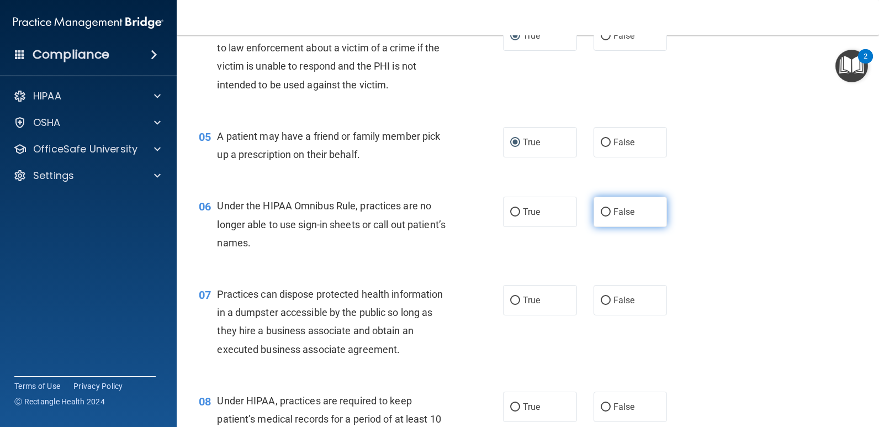
click at [602, 211] on input "False" at bounding box center [606, 212] width 10 height 8
radio input "true"
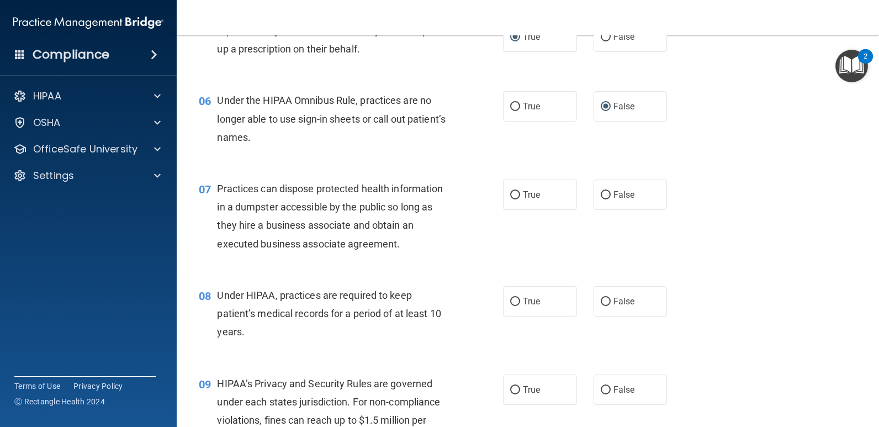
scroll to position [552, 0]
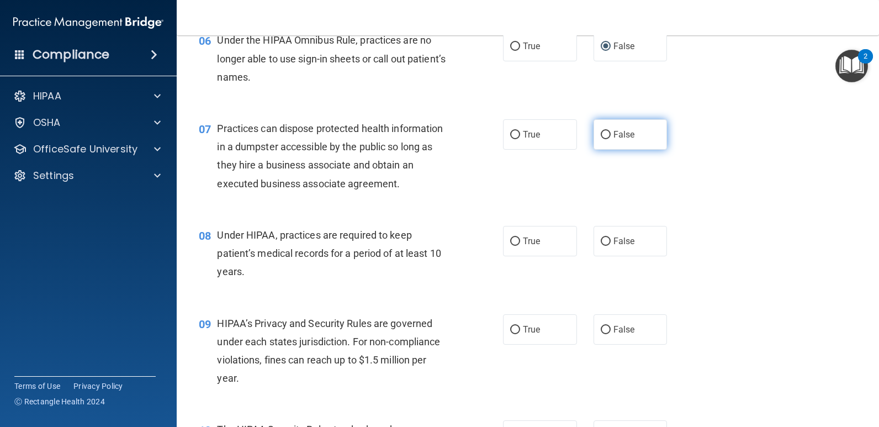
click at [604, 136] on input "False" at bounding box center [606, 135] width 10 height 8
radio input "true"
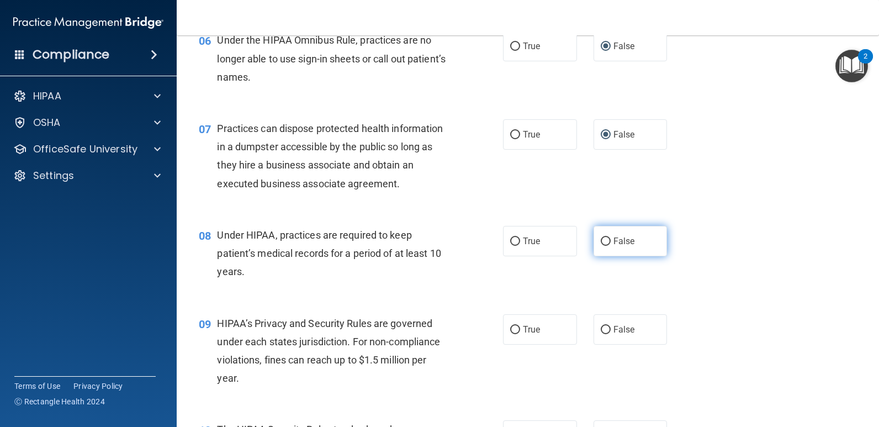
click at [603, 242] on input "False" at bounding box center [606, 242] width 10 height 8
radio input "true"
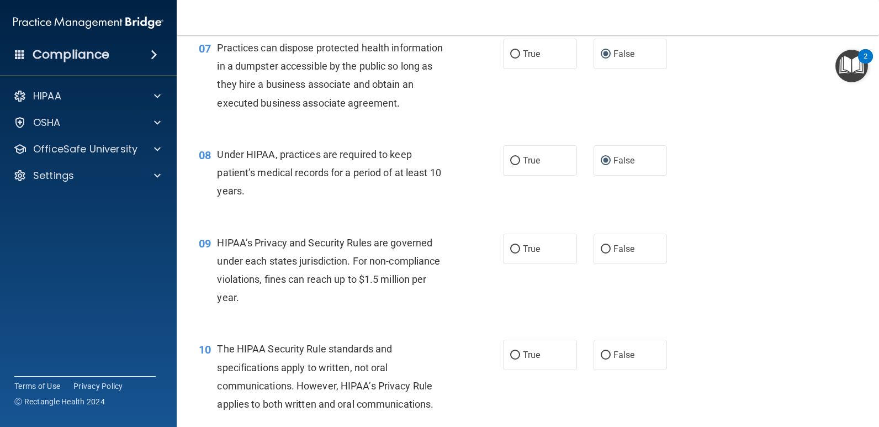
scroll to position [663, 0]
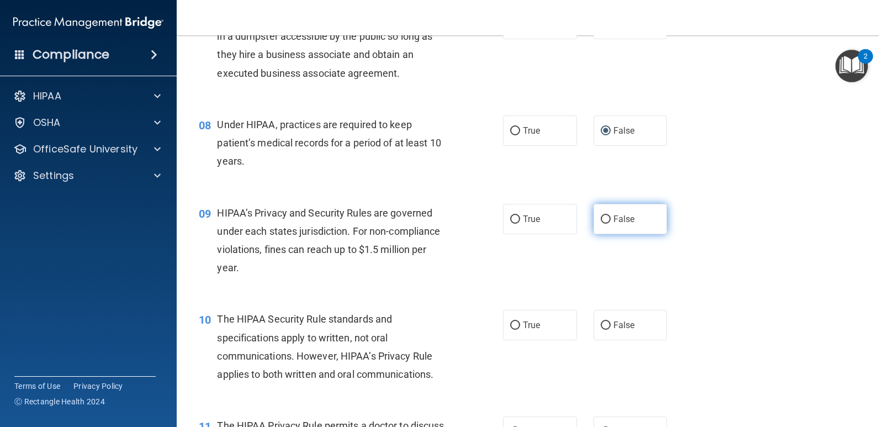
click at [601, 220] on input "False" at bounding box center [606, 219] width 10 height 8
radio input "true"
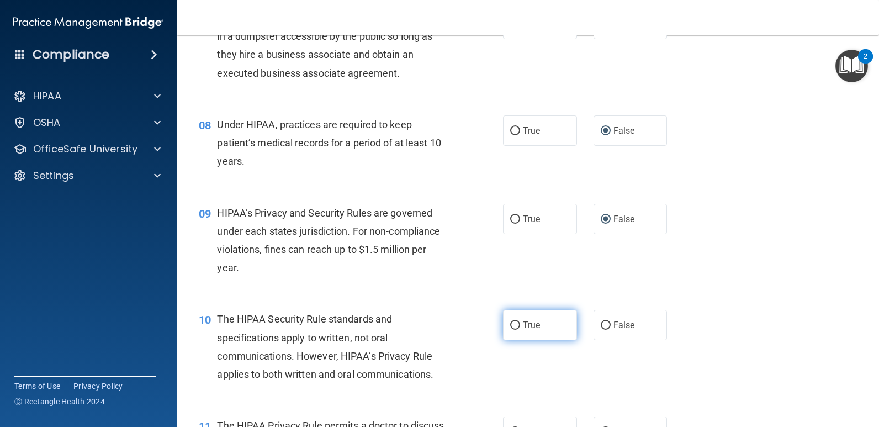
click at [511, 329] on input "True" at bounding box center [515, 325] width 10 height 8
radio input "true"
click at [511, 329] on input "True" at bounding box center [515, 325] width 10 height 8
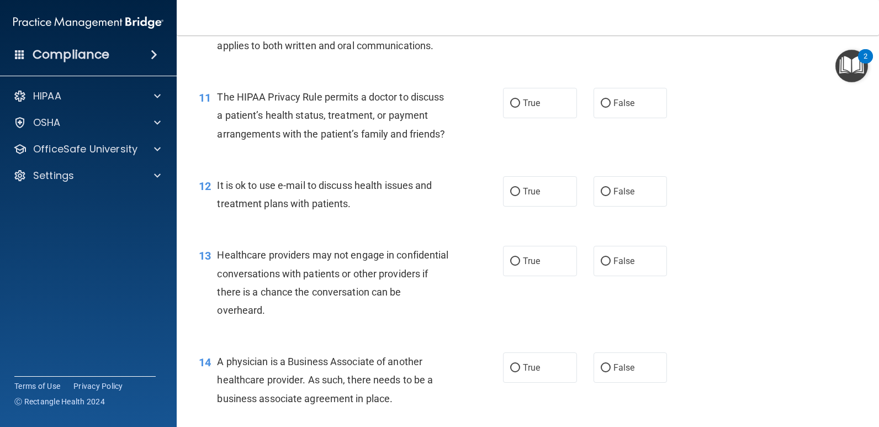
scroll to position [994, 0]
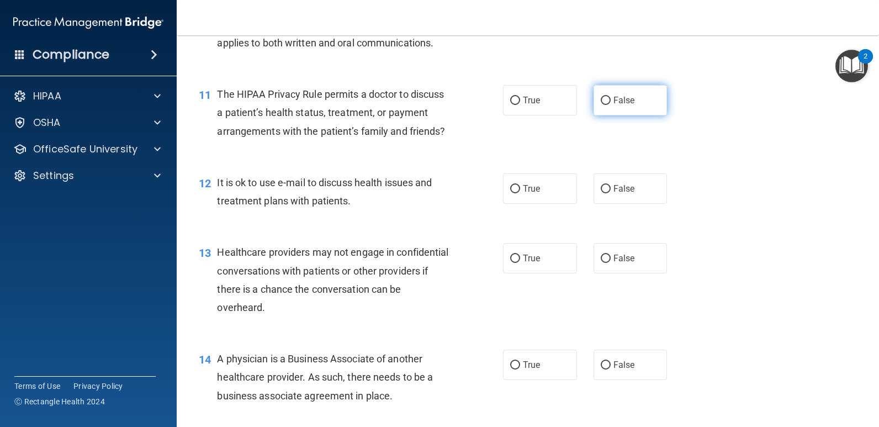
click at [602, 104] on input "False" at bounding box center [606, 101] width 10 height 8
radio input "true"
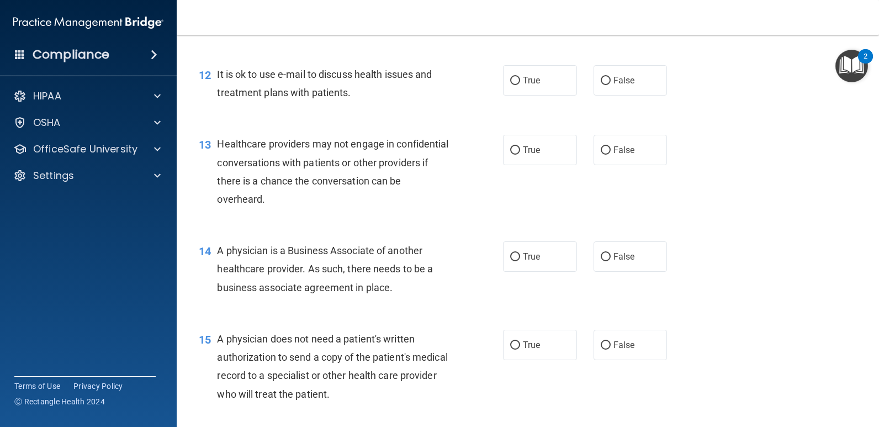
scroll to position [1105, 0]
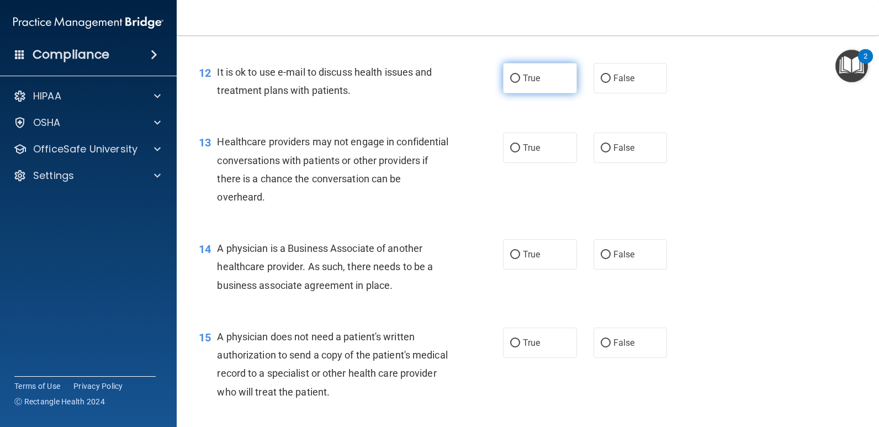
click at [516, 83] on input "True" at bounding box center [515, 79] width 10 height 8
radio input "true"
click at [601, 152] on input "False" at bounding box center [606, 148] width 10 height 8
radio input "true"
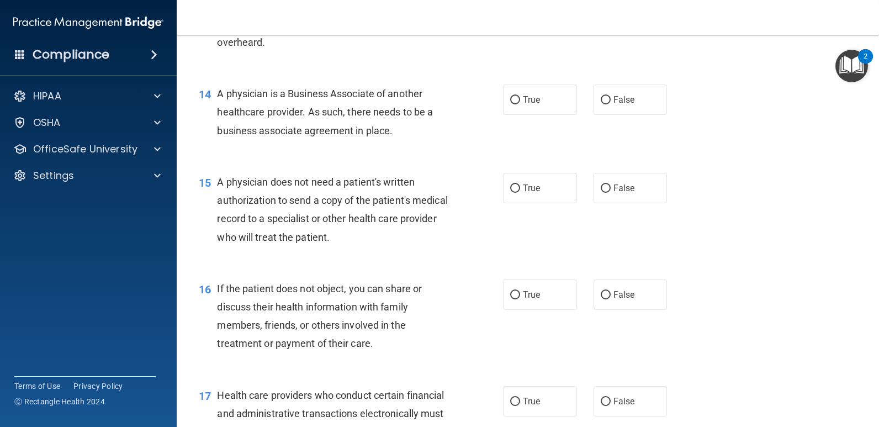
scroll to position [1271, 0]
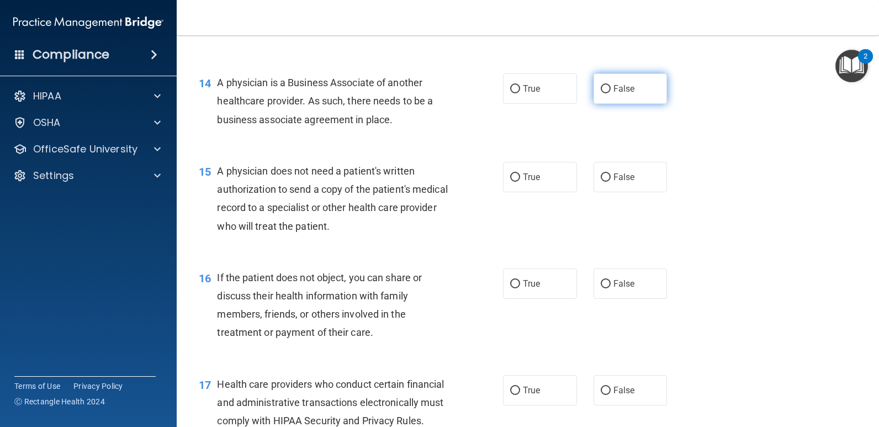
click at [601, 93] on input "False" at bounding box center [606, 89] width 10 height 8
radio input "true"
click at [514, 182] on input "True" at bounding box center [515, 177] width 10 height 8
radio input "true"
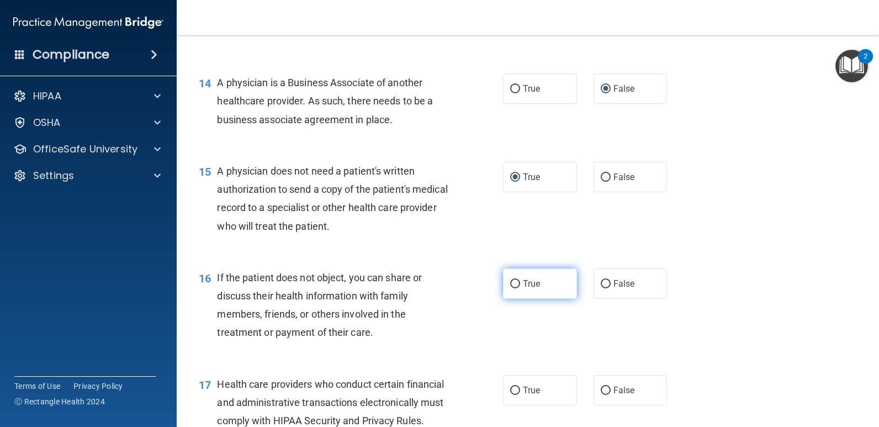
click at [510, 288] on input "True" at bounding box center [515, 284] width 10 height 8
radio input "true"
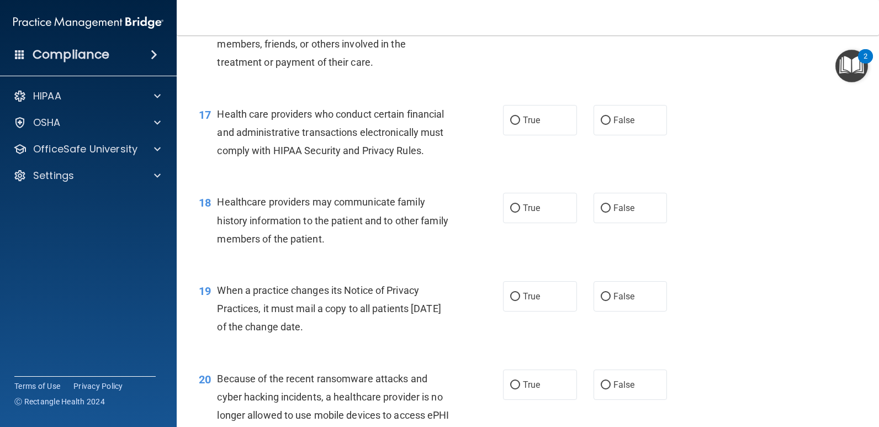
scroll to position [1547, 0]
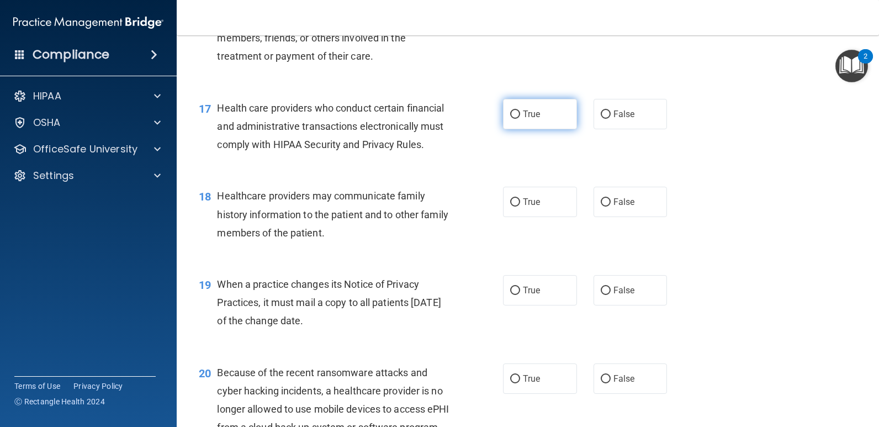
click at [513, 119] on input "True" at bounding box center [515, 114] width 10 height 8
radio input "true"
click at [601, 207] on input "False" at bounding box center [606, 202] width 10 height 8
radio input "true"
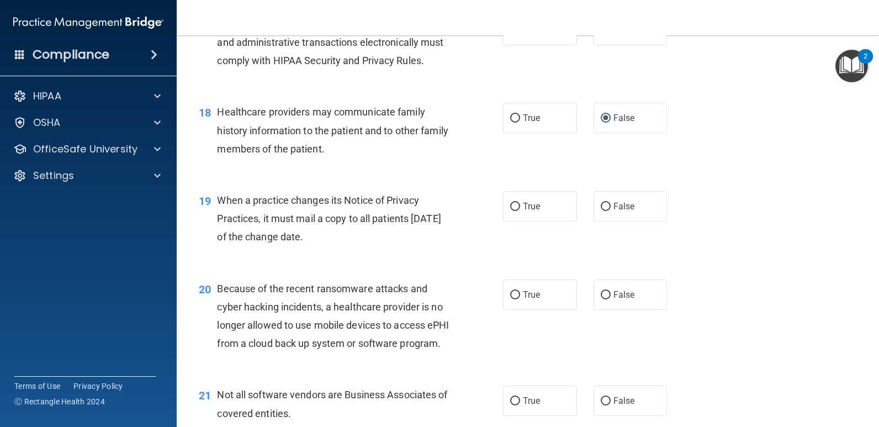
scroll to position [1657, 0]
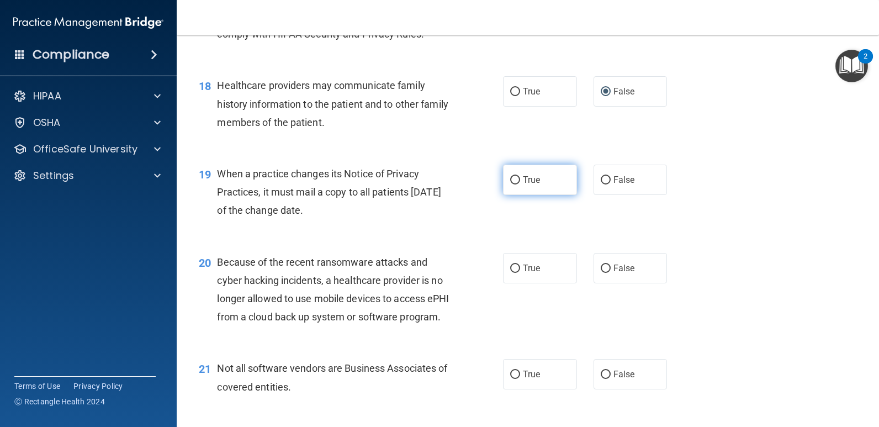
click at [512, 185] on input "True" at bounding box center [515, 180] width 10 height 8
radio input "true"
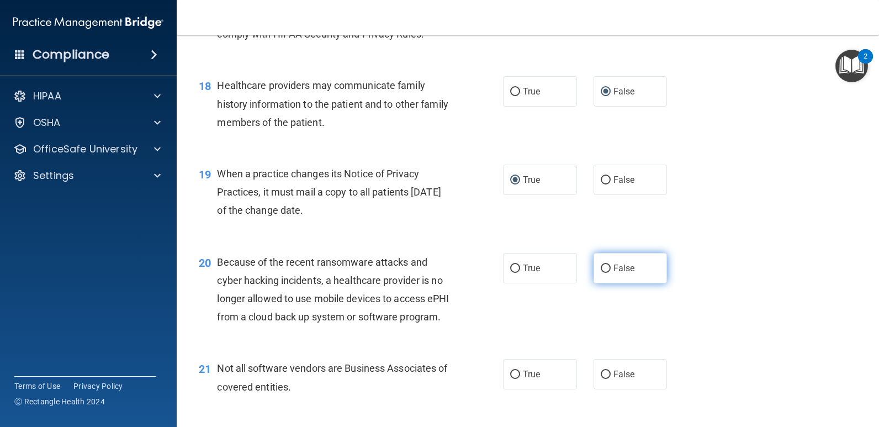
click at [601, 273] on input "False" at bounding box center [606, 269] width 10 height 8
radio input "true"
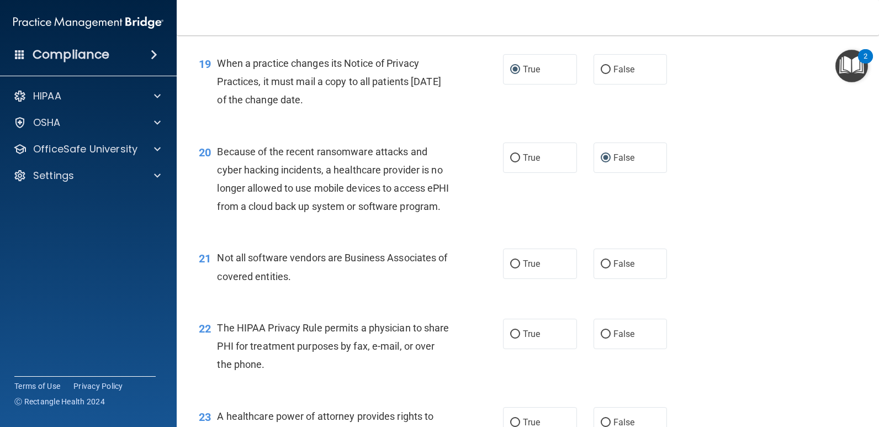
scroll to position [1823, 0]
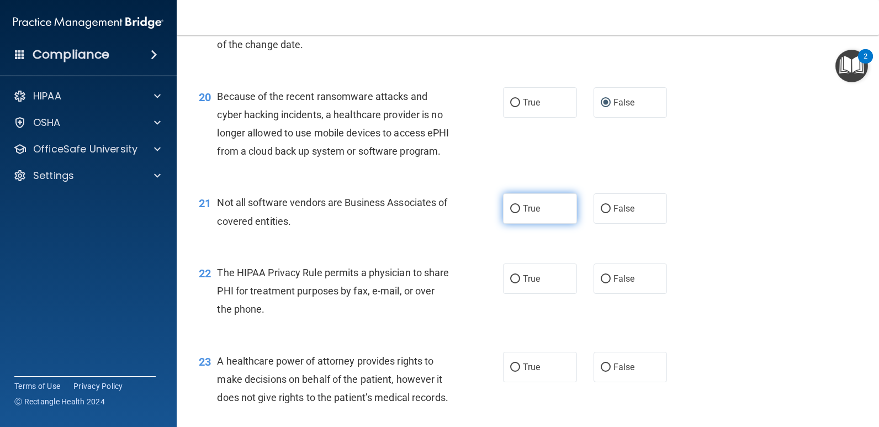
click at [515, 213] on input "True" at bounding box center [515, 209] width 10 height 8
radio input "true"
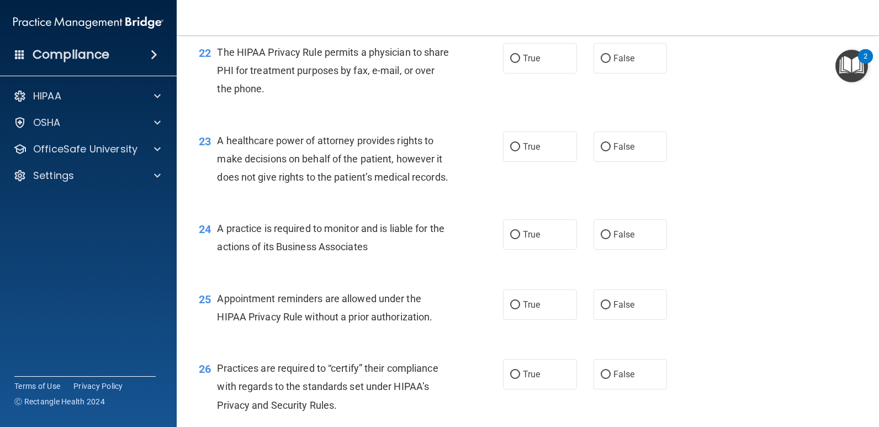
scroll to position [2044, 0]
click at [516, 73] on label "True" at bounding box center [540, 58] width 74 height 30
click at [516, 62] on input "True" at bounding box center [515, 58] width 10 height 8
radio input "true"
click at [602, 151] on input "False" at bounding box center [606, 147] width 10 height 8
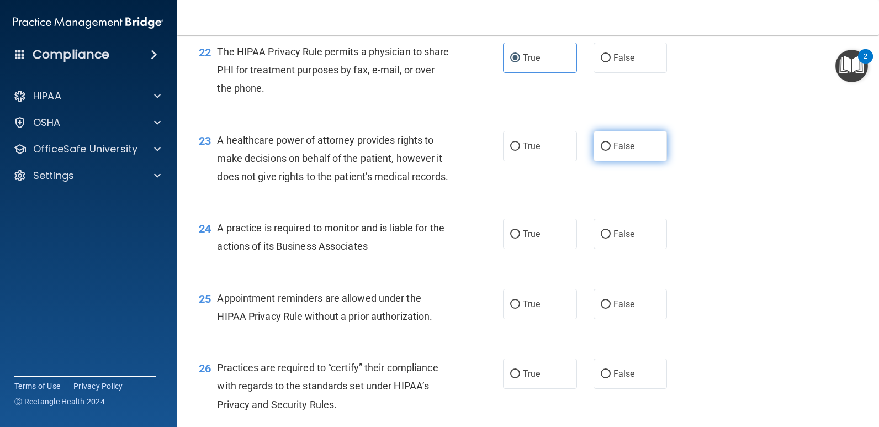
radio input "true"
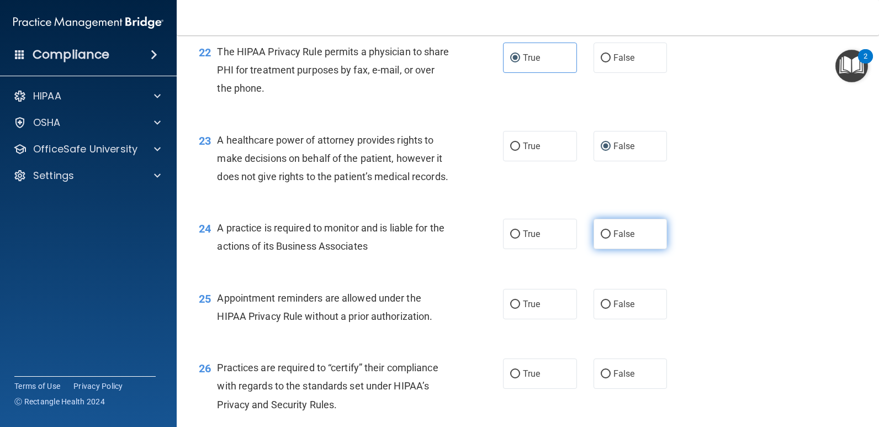
click at [607, 249] on label "False" at bounding box center [631, 234] width 74 height 30
click at [607, 239] on input "False" at bounding box center [606, 234] width 10 height 8
radio input "true"
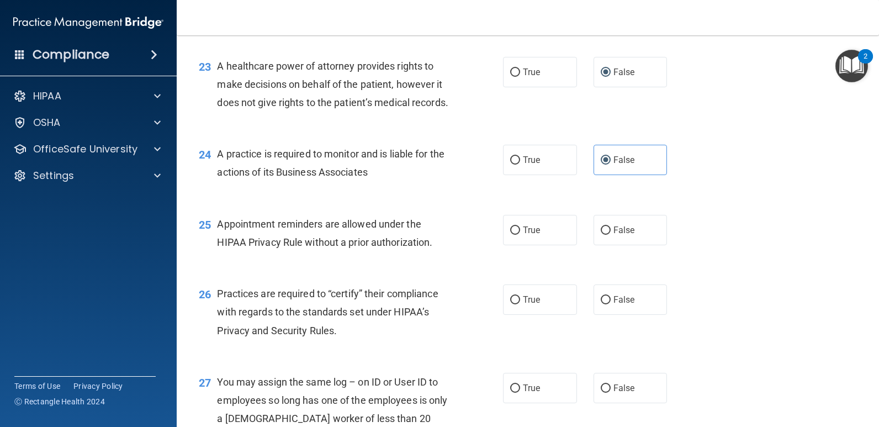
scroll to position [2154, 0]
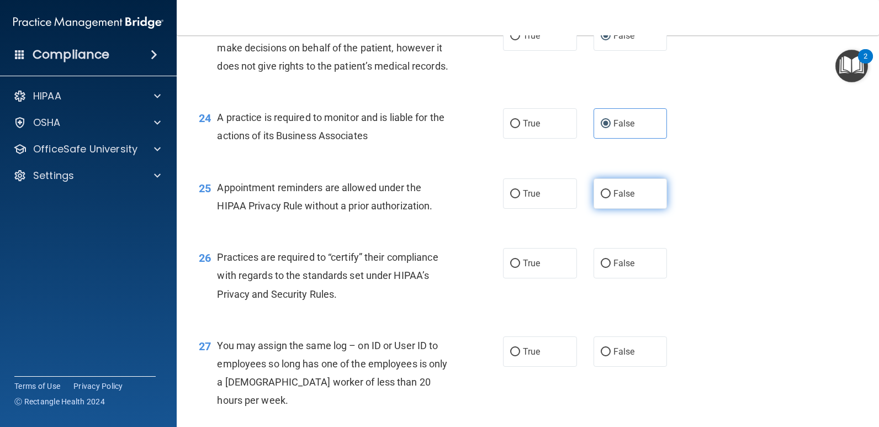
click at [601, 198] on input "False" at bounding box center [606, 194] width 10 height 8
radio input "true"
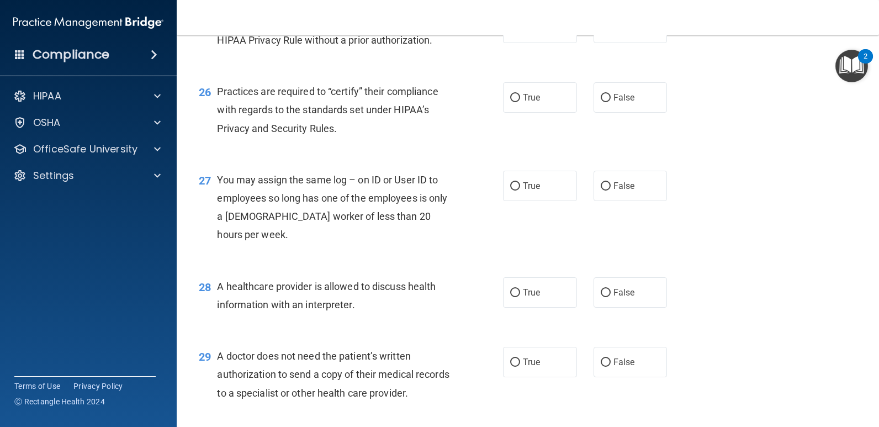
scroll to position [2375, 0]
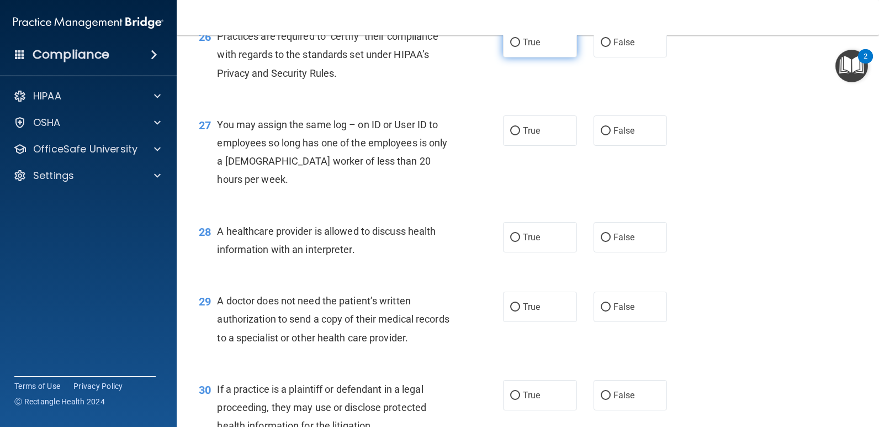
click at [513, 47] on input "True" at bounding box center [515, 43] width 10 height 8
radio input "true"
click at [602, 146] on label "False" at bounding box center [631, 130] width 74 height 30
click at [602, 135] on input "False" at bounding box center [606, 131] width 10 height 8
radio input "true"
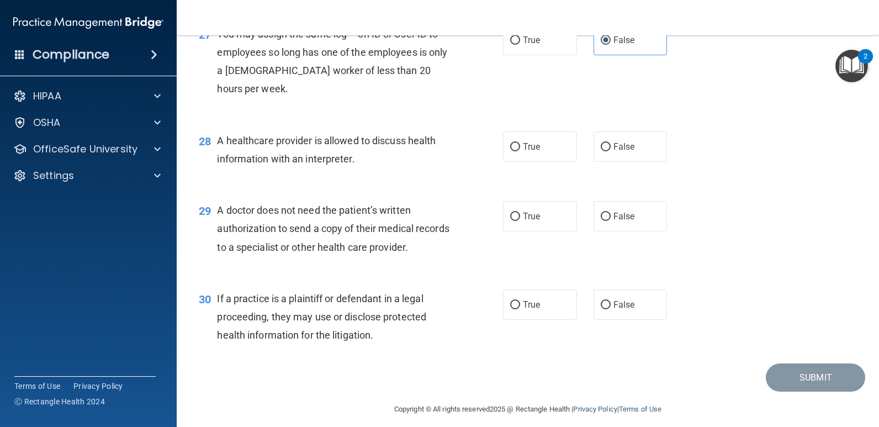
scroll to position [2486, 0]
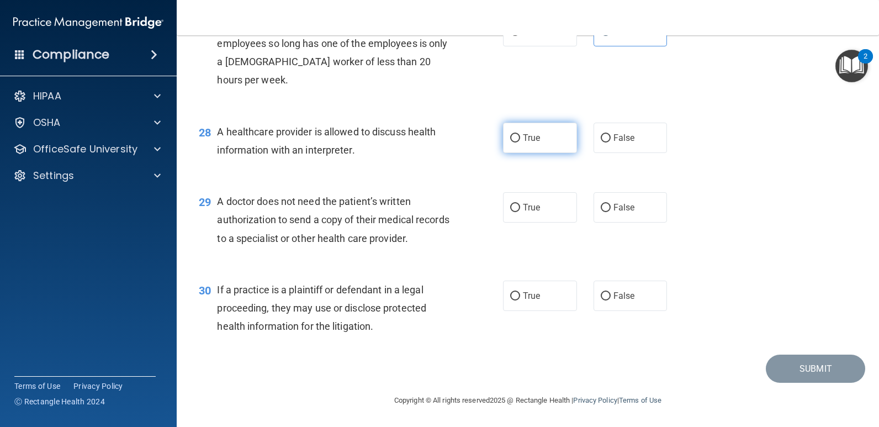
click at [512, 143] on input "True" at bounding box center [515, 138] width 10 height 8
radio input "true"
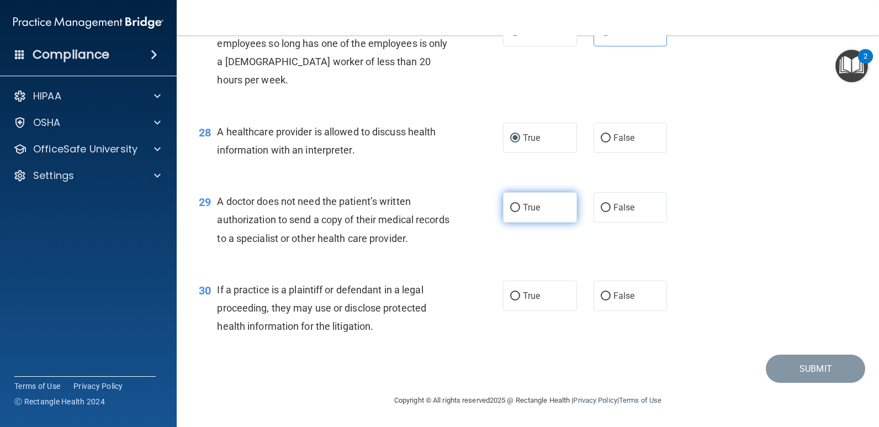
click at [512, 211] on input "True" at bounding box center [515, 208] width 10 height 8
radio input "true"
click at [513, 297] on input "True" at bounding box center [515, 296] width 10 height 8
radio input "true"
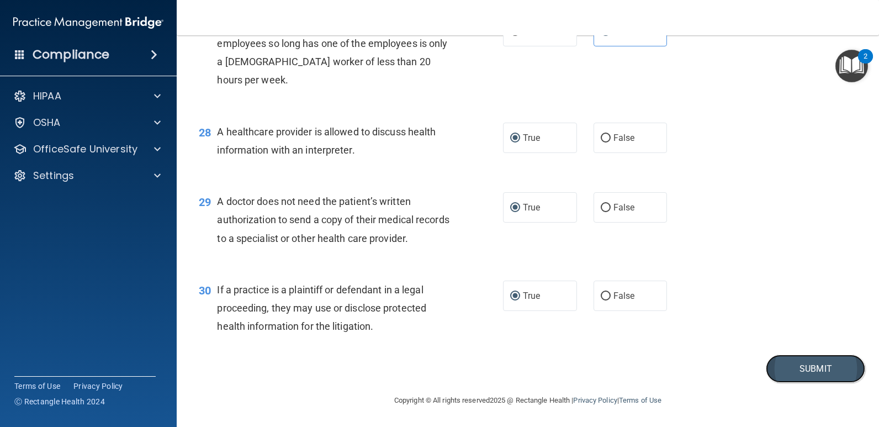
click at [802, 372] on button "Submit" at bounding box center [815, 369] width 99 height 28
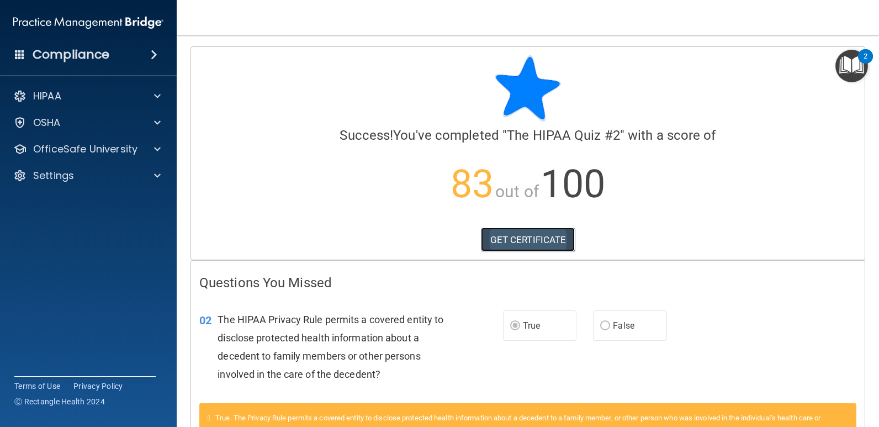
click at [538, 243] on link "GET CERTIFICATE" at bounding box center [528, 240] width 94 height 24
click at [166, 145] on div "OfficeSafe University" at bounding box center [88, 149] width 177 height 22
click at [160, 147] on span at bounding box center [157, 149] width 7 height 13
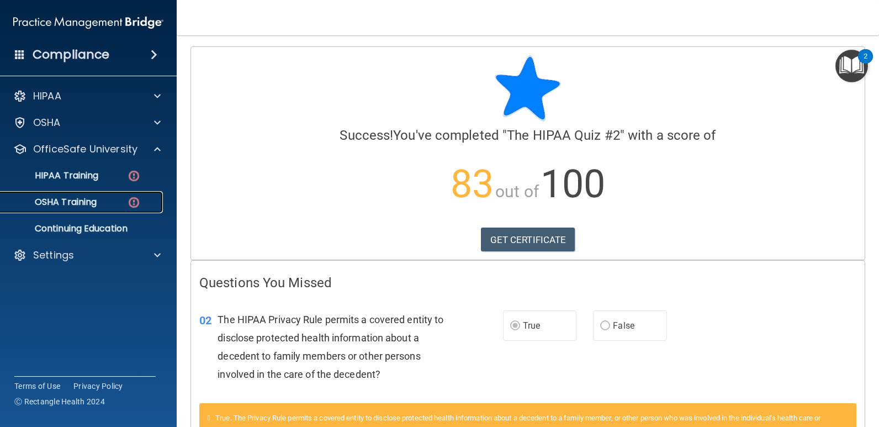
click at [85, 206] on p "OSHA Training" at bounding box center [51, 202] width 89 height 11
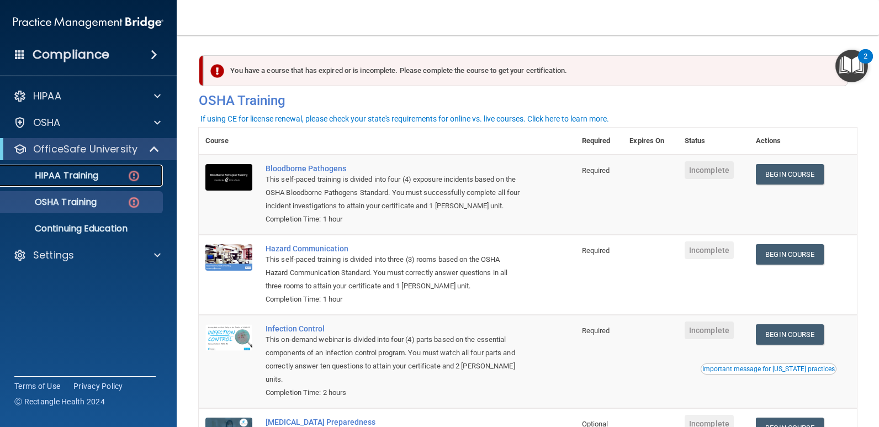
click at [92, 173] on p "HIPAA Training" at bounding box center [52, 175] width 91 height 11
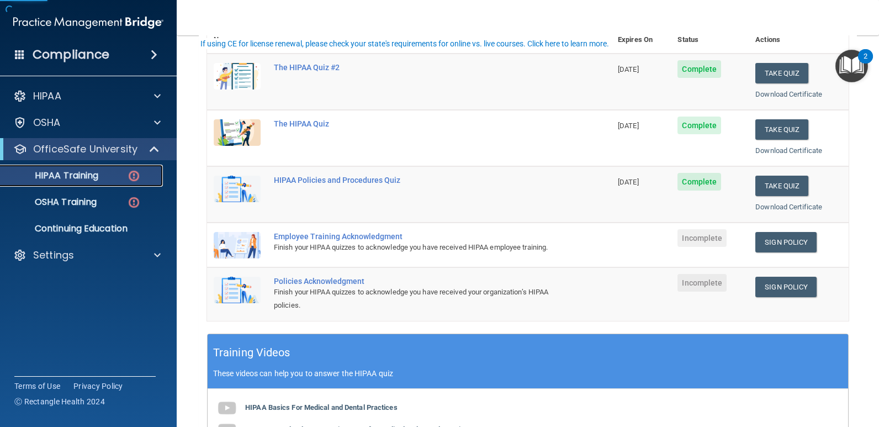
scroll to position [221, 0]
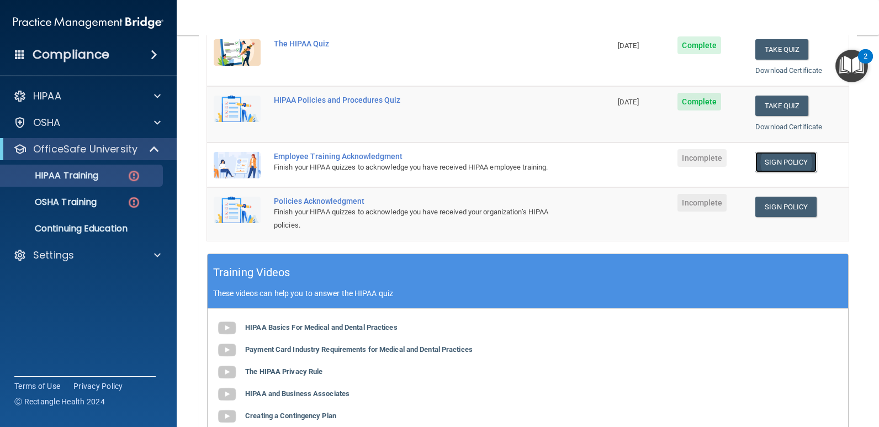
click at [769, 160] on link "Sign Policy" at bounding box center [786, 162] width 61 height 20
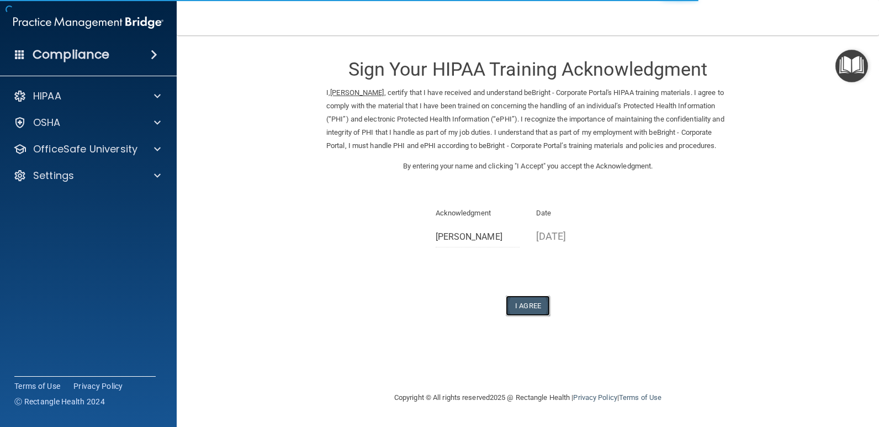
click at [528, 314] on button "I Agree" at bounding box center [528, 306] width 44 height 20
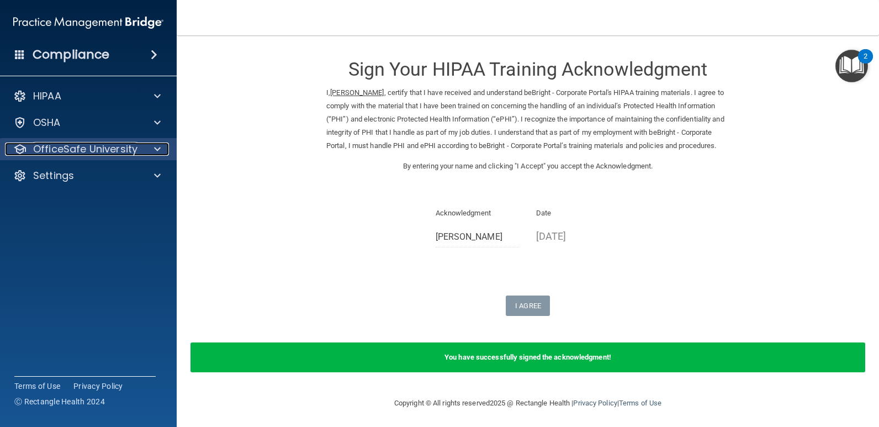
click at [149, 143] on div at bounding box center [156, 149] width 28 height 13
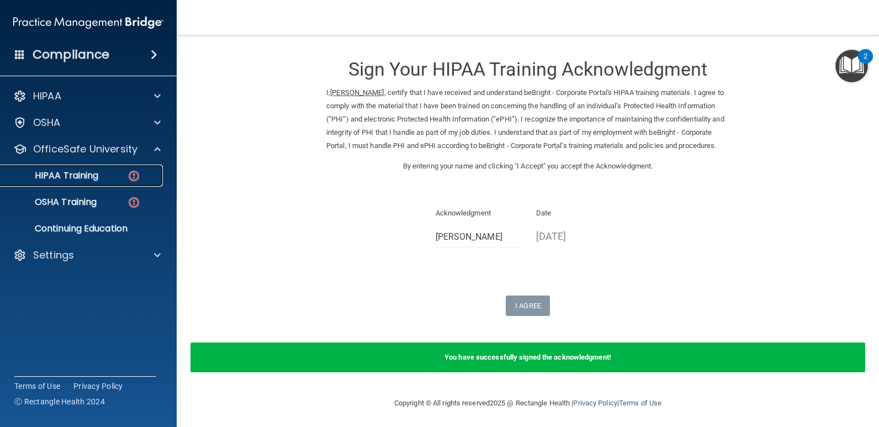
click at [131, 171] on img at bounding box center [134, 176] width 14 height 14
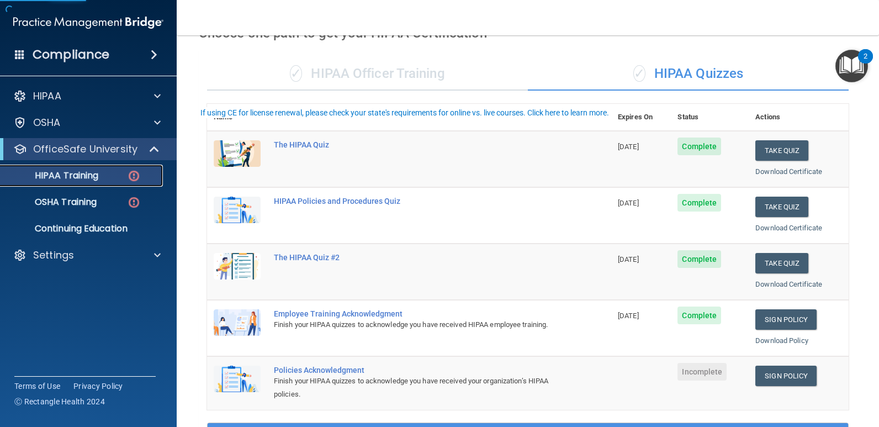
scroll to position [166, 0]
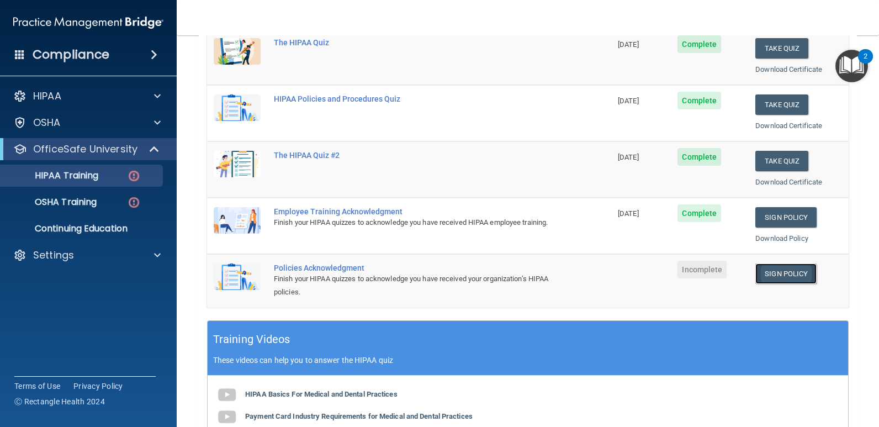
click at [792, 276] on link "Sign Policy" at bounding box center [786, 273] width 61 height 20
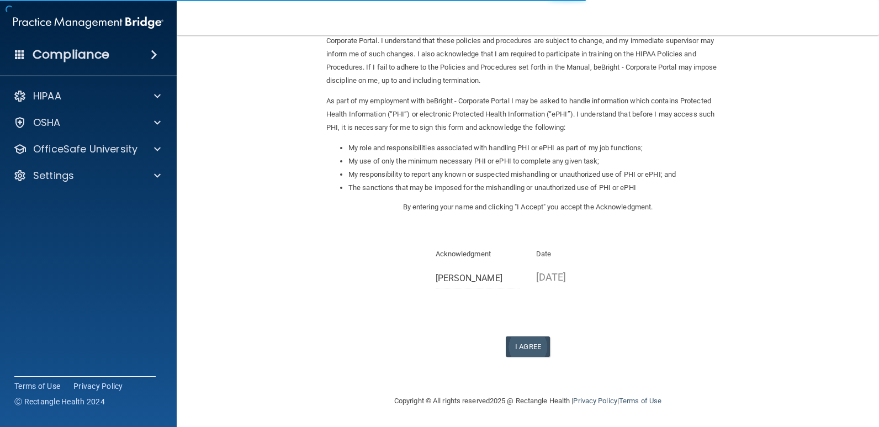
scroll to position [79, 0]
click at [516, 347] on button "I Agree" at bounding box center [528, 346] width 44 height 20
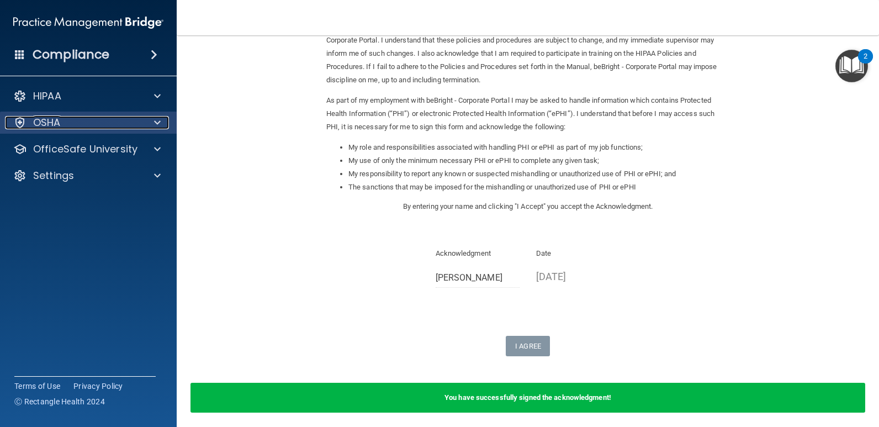
click at [65, 119] on div "OSHA" at bounding box center [73, 122] width 137 height 13
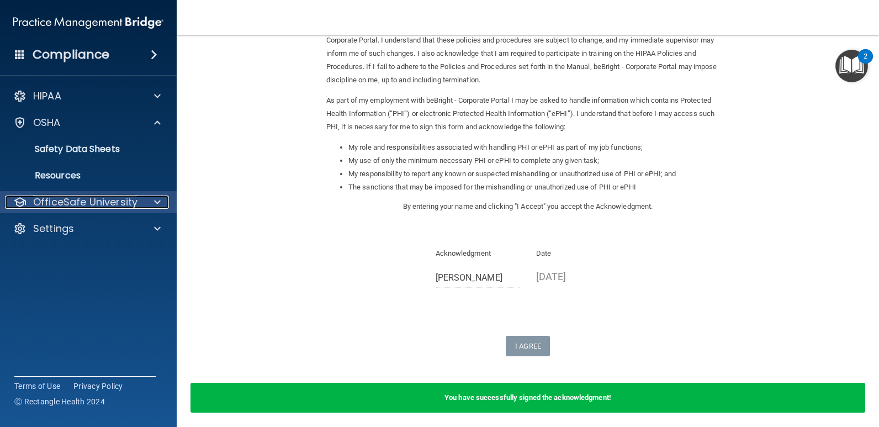
click at [101, 200] on p "OfficeSafe University" at bounding box center [85, 202] width 104 height 13
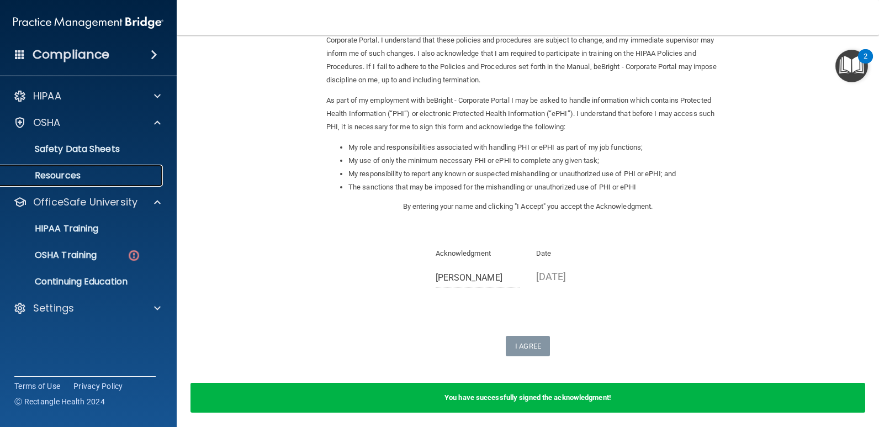
click at [71, 176] on p "Resources" at bounding box center [82, 175] width 151 height 11
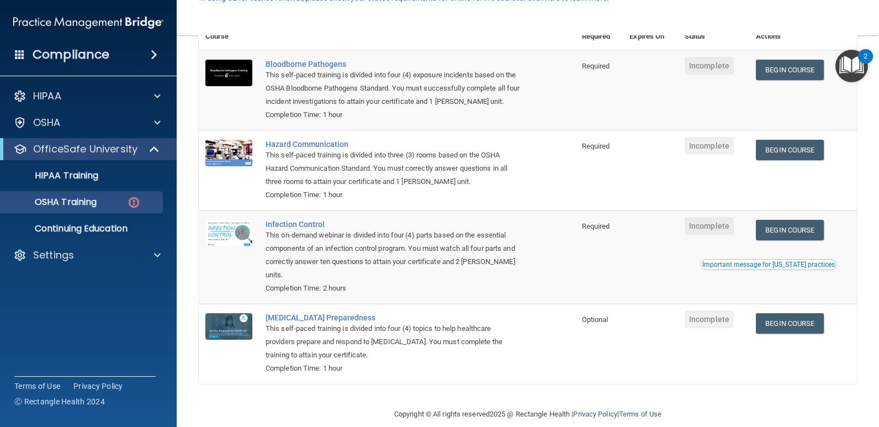
scroll to position [121, 0]
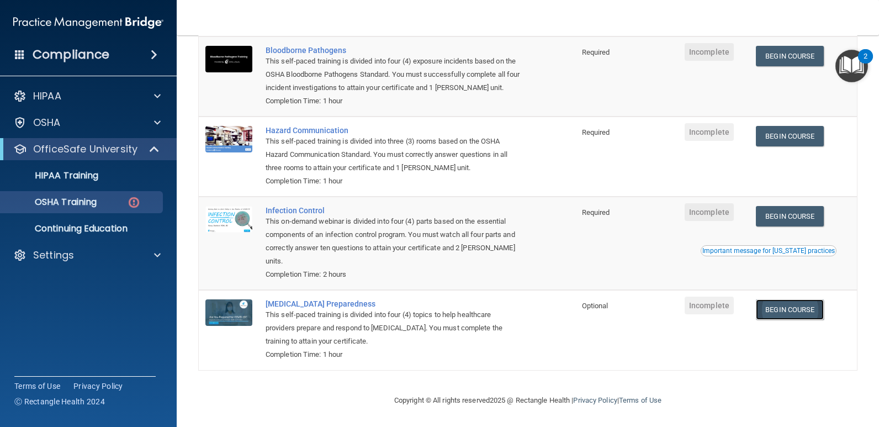
click at [781, 307] on link "Begin Course" at bounding box center [789, 309] width 67 height 20
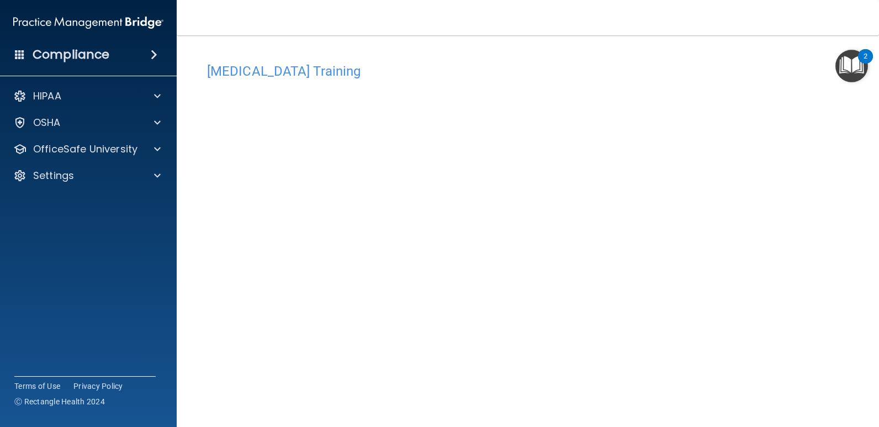
scroll to position [46, 0]
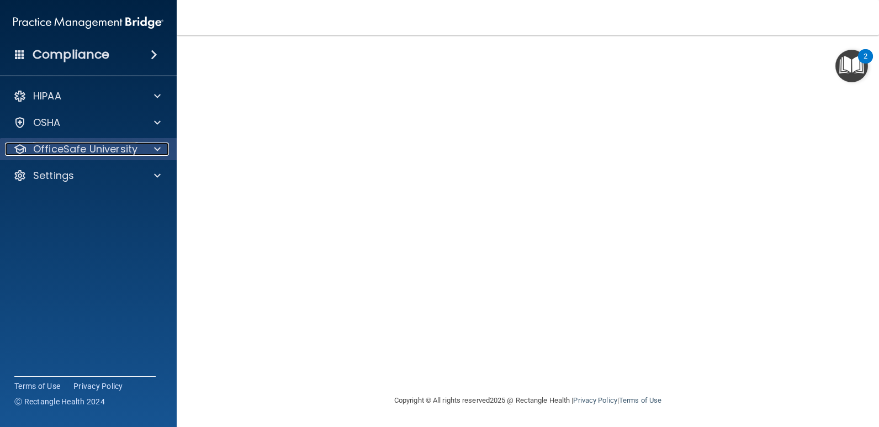
click at [81, 147] on p "OfficeSafe University" at bounding box center [85, 149] width 104 height 13
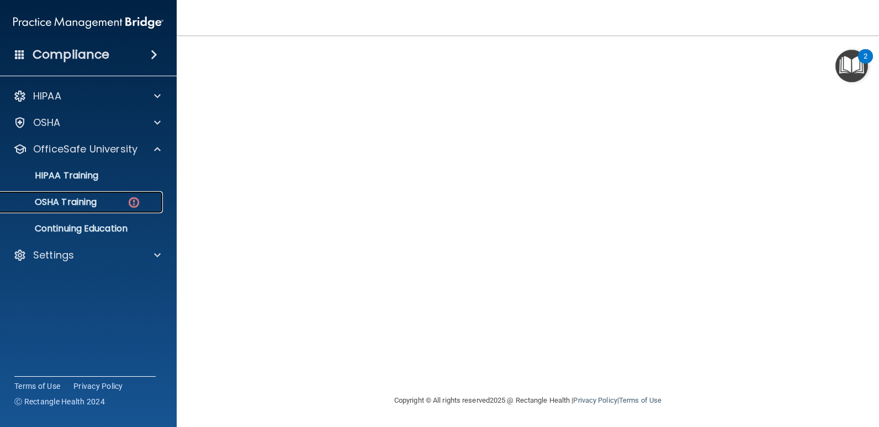
click at [93, 198] on p "OSHA Training" at bounding box center [51, 202] width 89 height 11
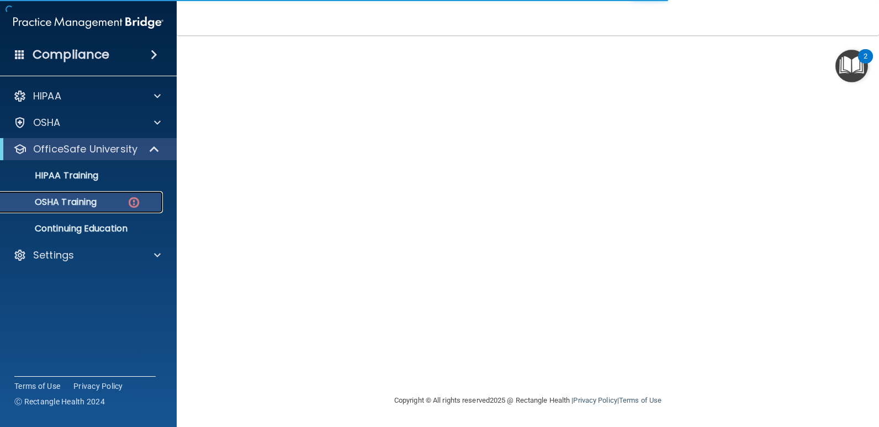
scroll to position [121, 0]
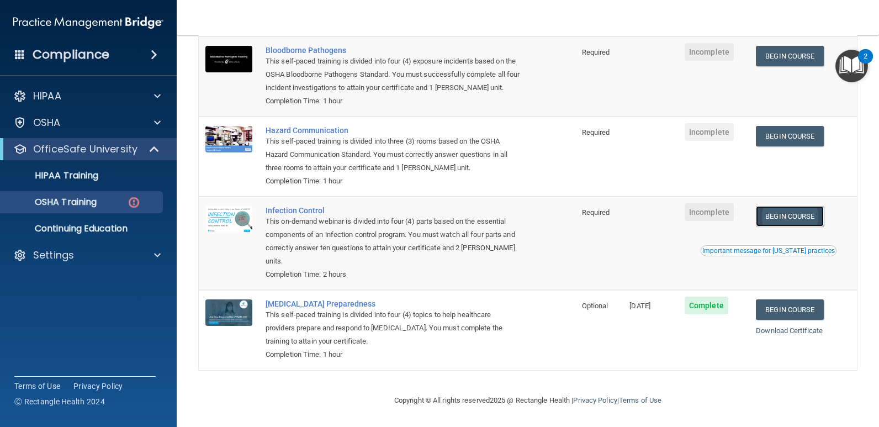
click at [777, 207] on link "Begin Course" at bounding box center [789, 216] width 67 height 20
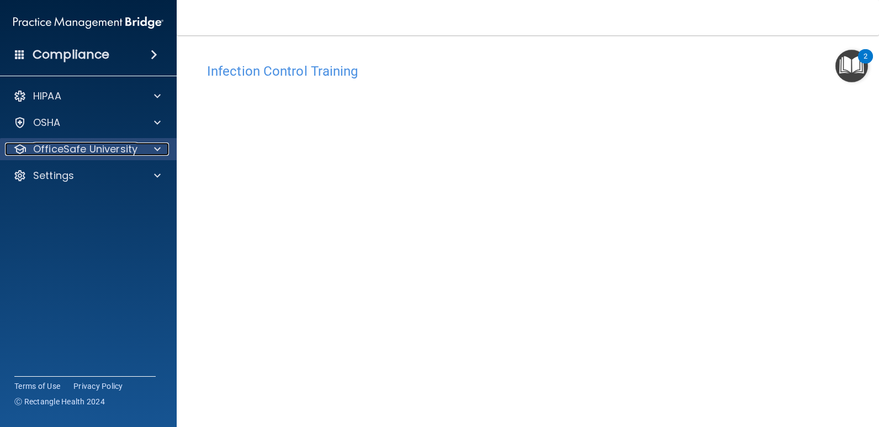
click at [154, 145] on div at bounding box center [156, 149] width 28 height 13
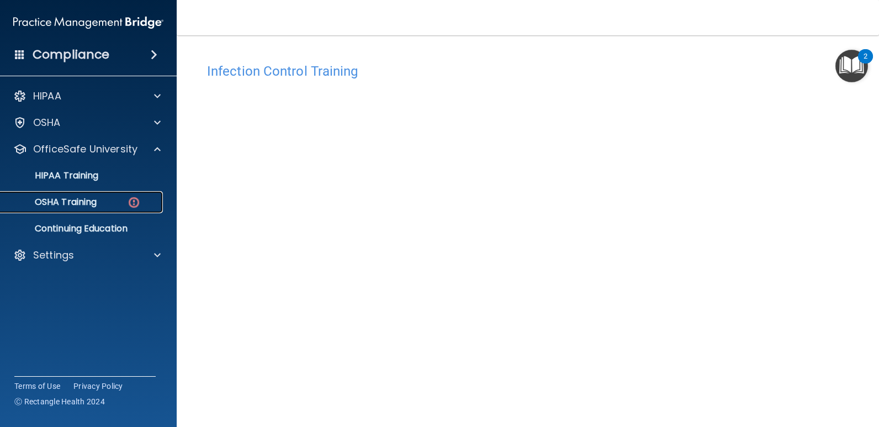
click at [102, 202] on div "OSHA Training" at bounding box center [82, 202] width 151 height 11
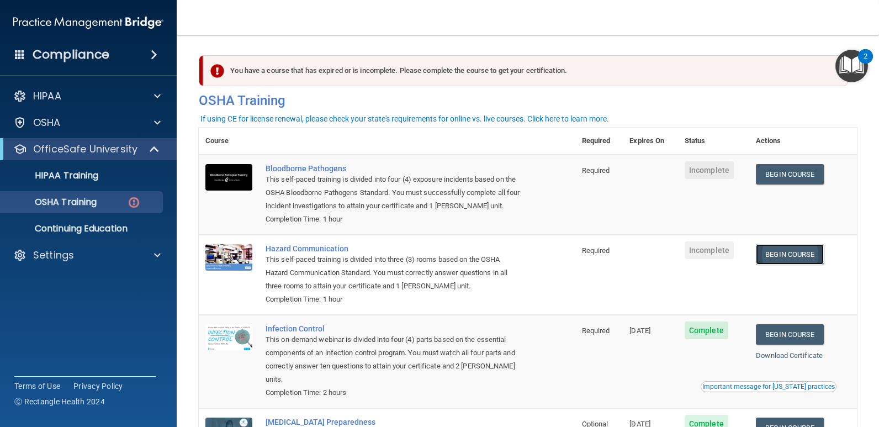
click at [773, 249] on link "Begin Course" at bounding box center [789, 254] width 67 height 20
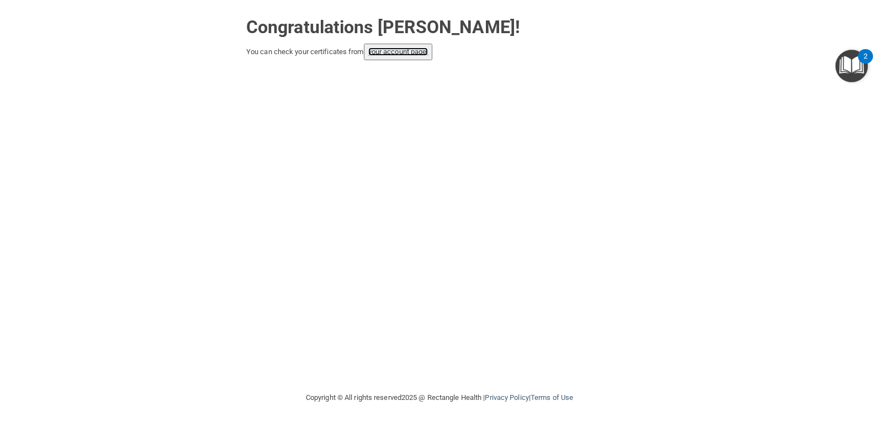
click at [412, 50] on link "your account page!" at bounding box center [398, 52] width 60 height 8
click at [859, 61] on img "Open Resource Center, 2 new notifications" at bounding box center [852, 66] width 33 height 33
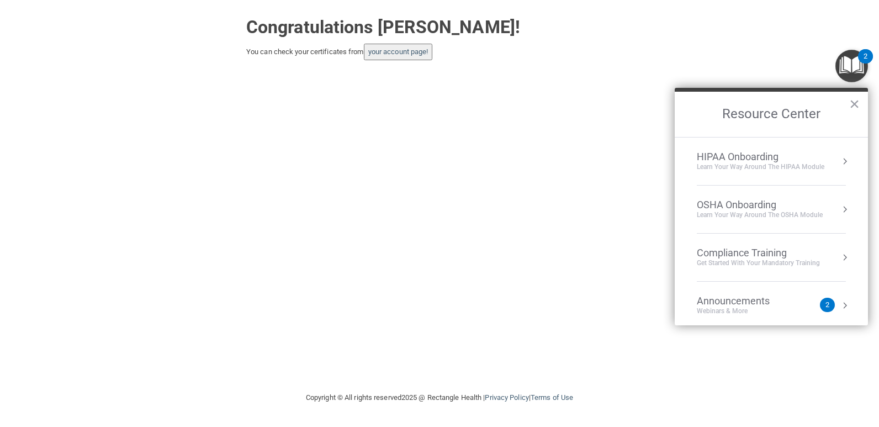
click at [840, 257] on button "Resource Center" at bounding box center [845, 257] width 11 height 11
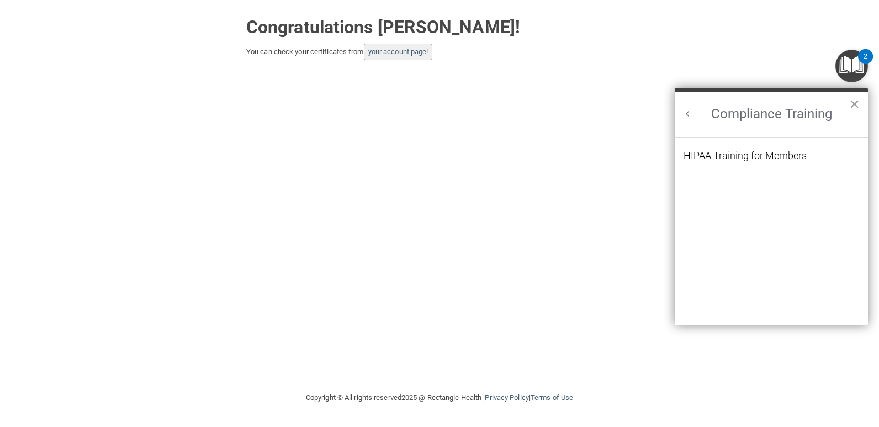
click at [689, 114] on button "Back to Resource Center Home" at bounding box center [688, 113] width 11 height 11
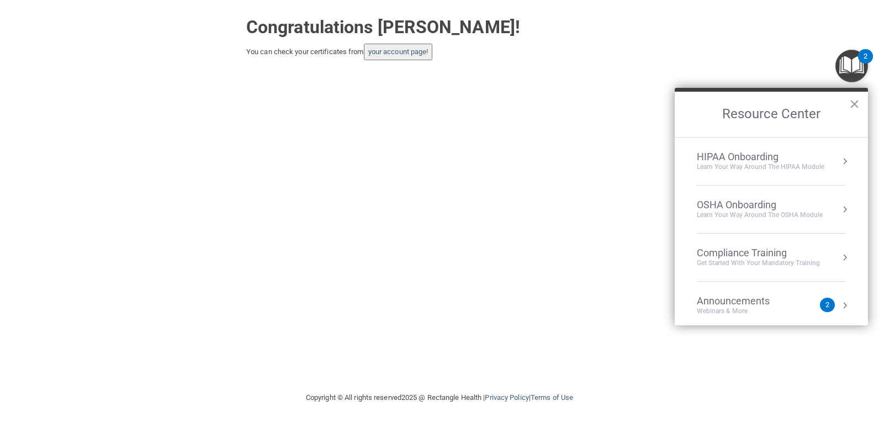
click at [809, 210] on div "Learn your way around the OSHA module" at bounding box center [760, 214] width 126 height 9
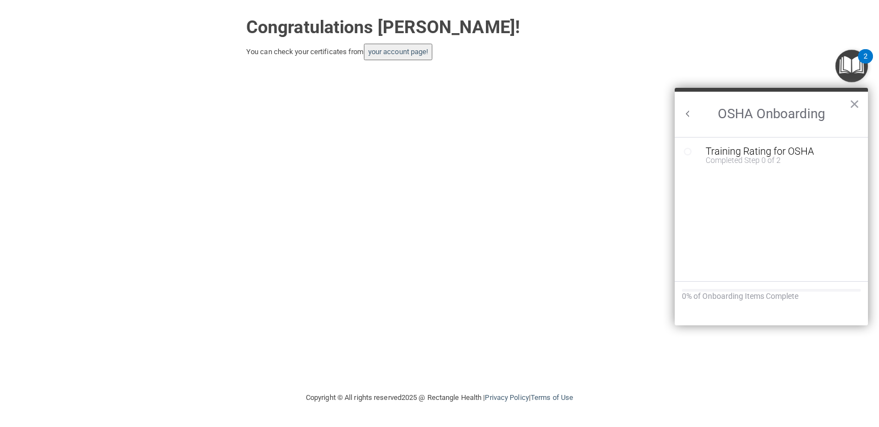
click at [688, 113] on button "Back to Resource Center Home" at bounding box center [688, 113] width 11 height 11
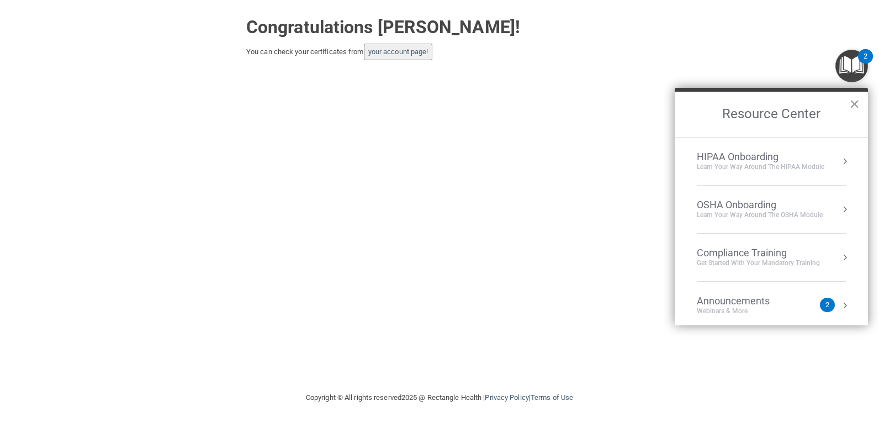
click at [742, 167] on div "Learn Your Way around the HIPAA module" at bounding box center [761, 166] width 128 height 9
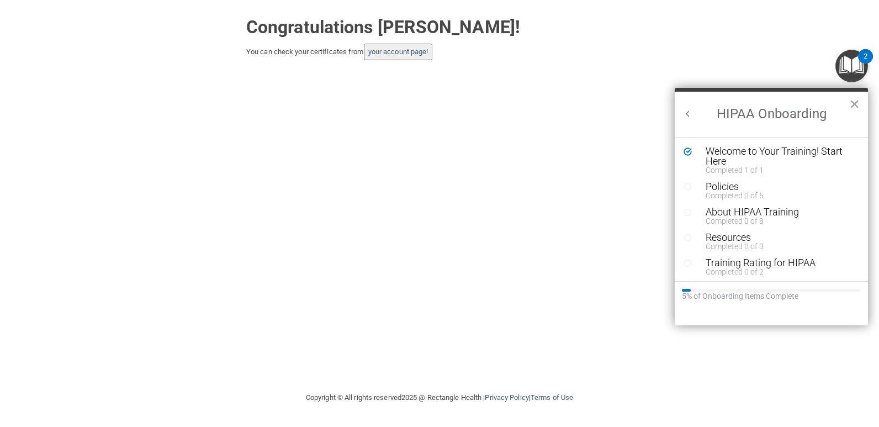
click at [629, 194] on div "Congratulations Angela Morris! You can check your certificates from your accoun…" at bounding box center [439, 195] width 835 height 369
click at [852, 109] on button "×" at bounding box center [855, 104] width 10 height 18
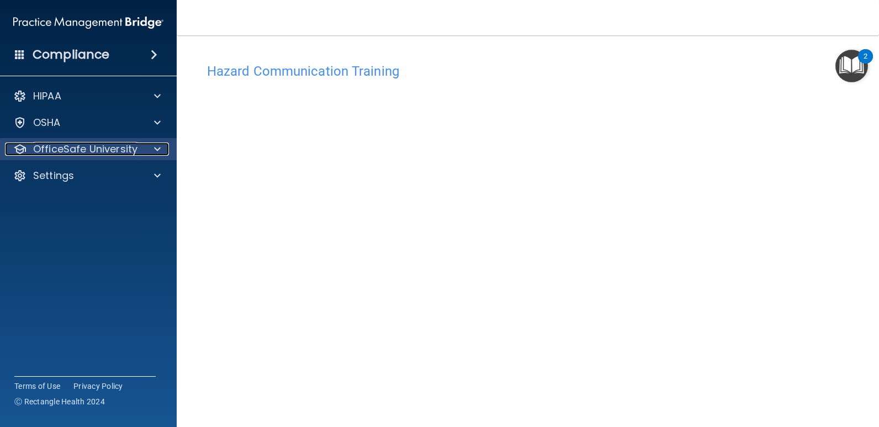
click at [155, 147] on span at bounding box center [157, 149] width 7 height 13
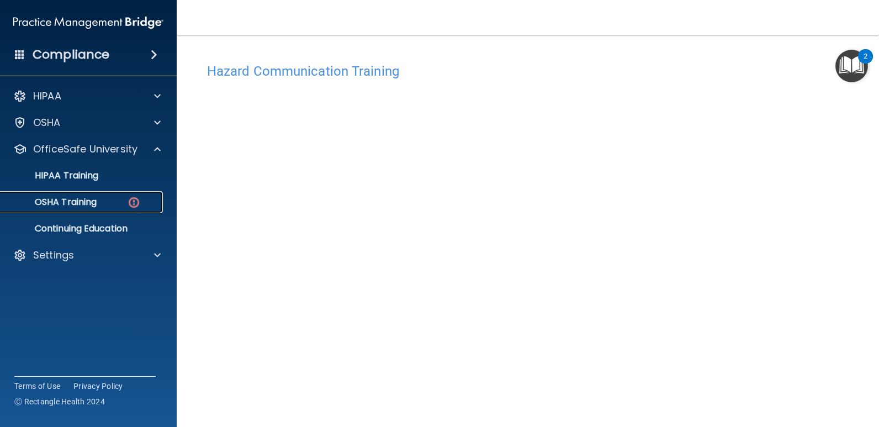
click at [96, 202] on p "OSHA Training" at bounding box center [51, 202] width 89 height 11
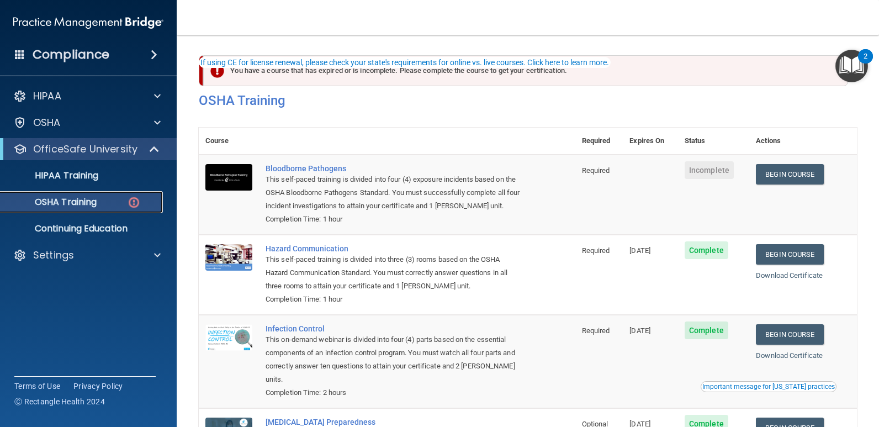
scroll to position [121, 0]
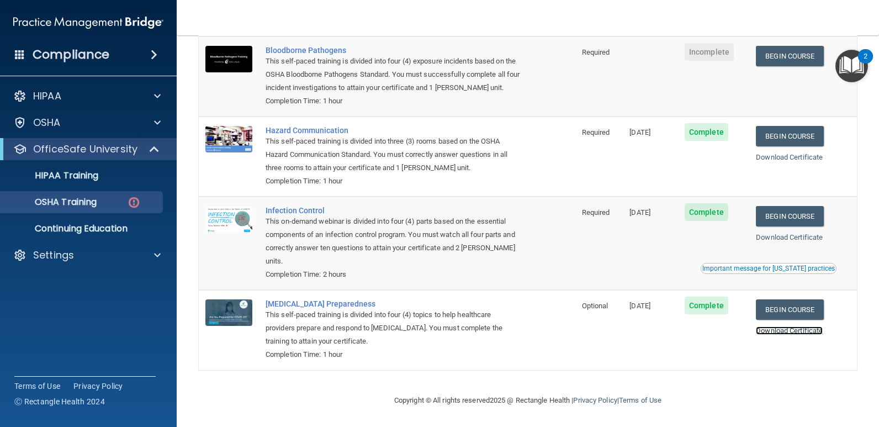
click at [767, 328] on link "Download Certificate" at bounding box center [789, 330] width 67 height 8
click at [790, 238] on link "Download Certificate" at bounding box center [789, 237] width 67 height 8
click at [771, 153] on link "Download Certificate" at bounding box center [789, 157] width 67 height 8
click at [782, 49] on link "Begin Course" at bounding box center [789, 56] width 67 height 20
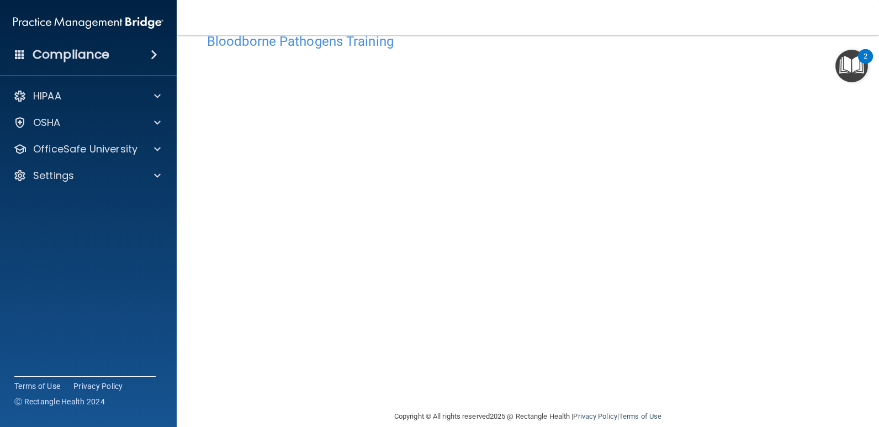
scroll to position [46, 0]
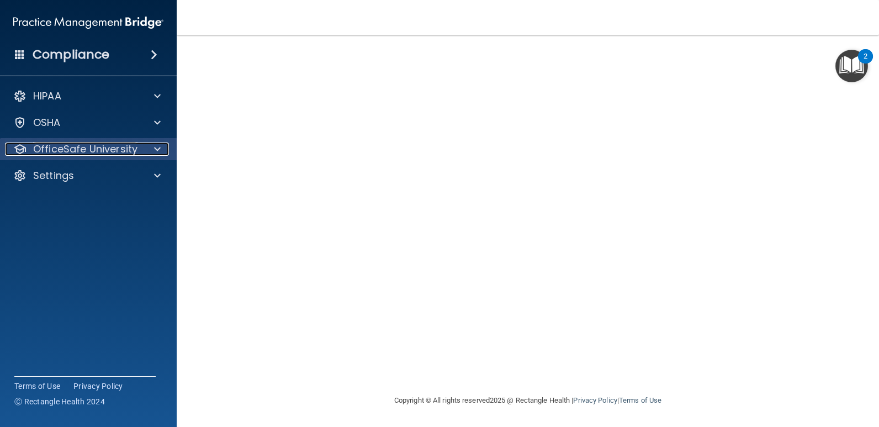
click at [129, 150] on p "OfficeSafe University" at bounding box center [85, 149] width 104 height 13
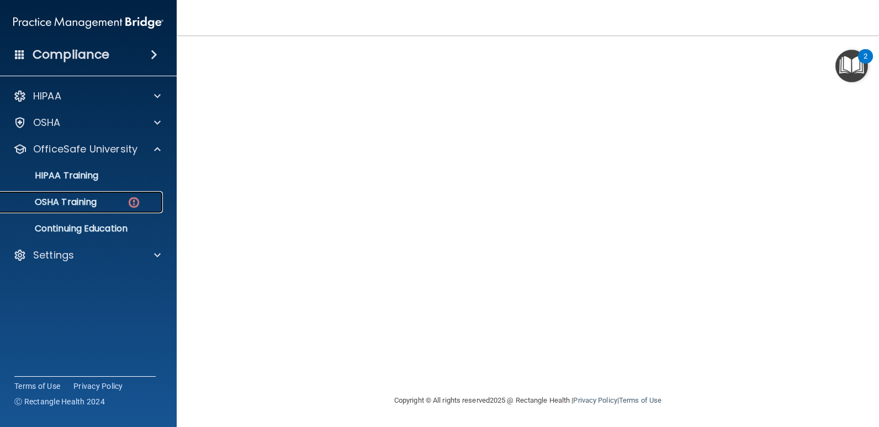
click at [131, 199] on img at bounding box center [134, 203] width 14 height 14
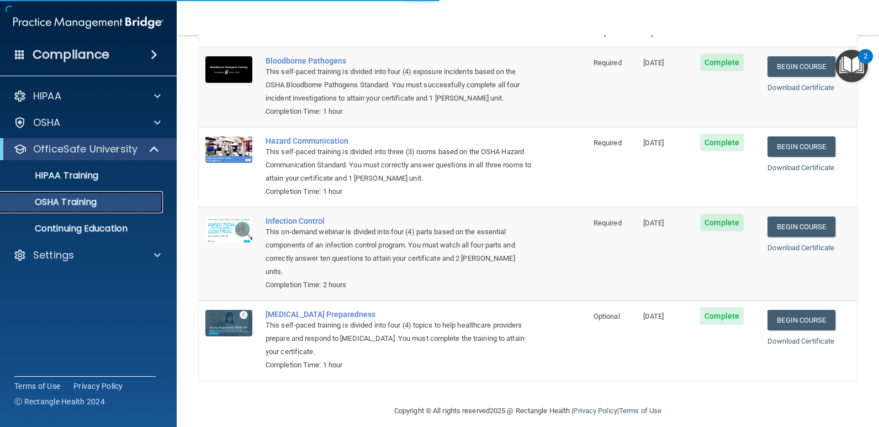
scroll to position [90, 0]
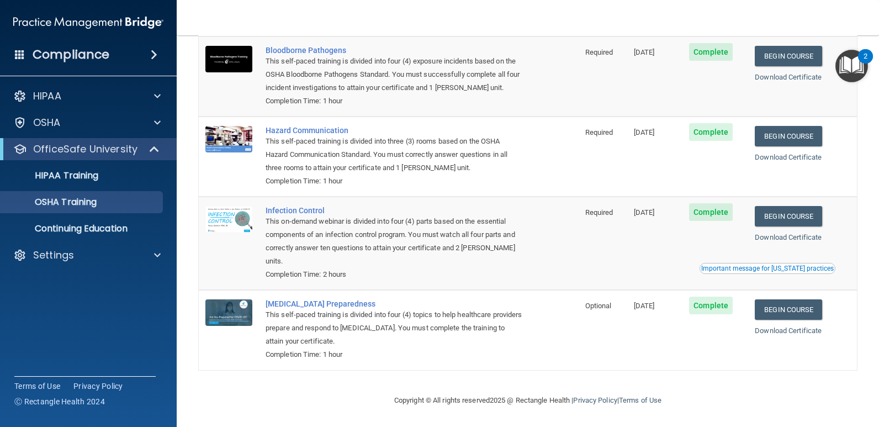
click at [751, 268] on div "Important message for [US_STATE] practices" at bounding box center [768, 268] width 133 height 7
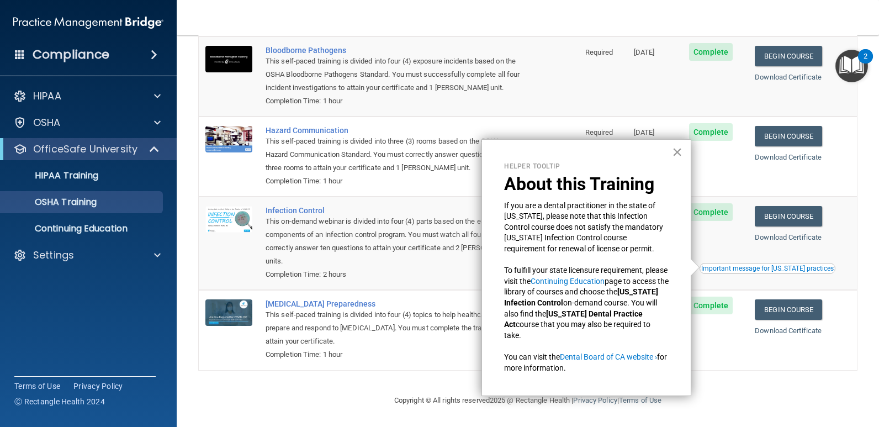
click at [676, 156] on button "×" at bounding box center [677, 152] width 10 height 18
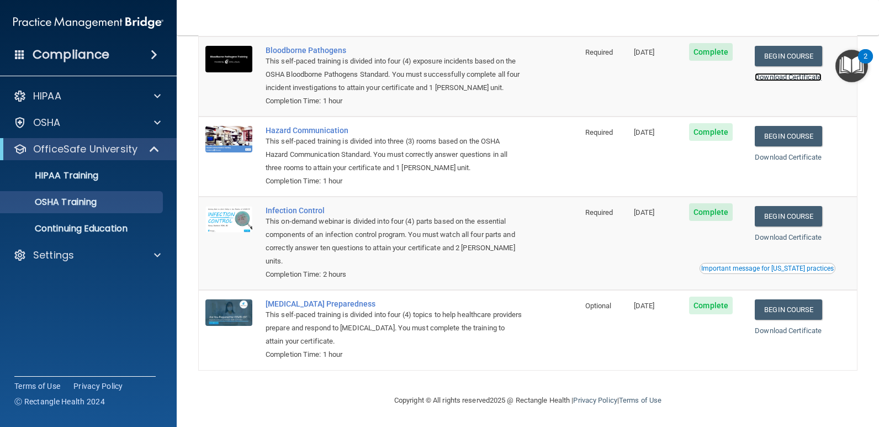
click at [783, 74] on link "Download Certificate" at bounding box center [788, 77] width 67 height 8
click at [152, 199] on div "OSHA Training" at bounding box center [82, 202] width 151 height 11
click at [156, 236] on link "Continuing Education" at bounding box center [76, 229] width 174 height 22
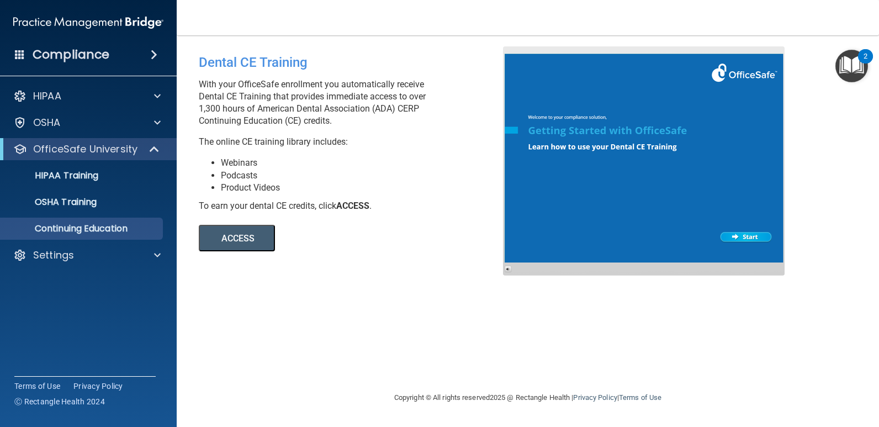
click at [766, 235] on div at bounding box center [644, 160] width 282 height 229
click at [243, 241] on button "ACCESS" at bounding box center [237, 238] width 76 height 27
click at [757, 241] on div at bounding box center [644, 160] width 282 height 229
click at [161, 149] on div at bounding box center [154, 149] width 27 height 13
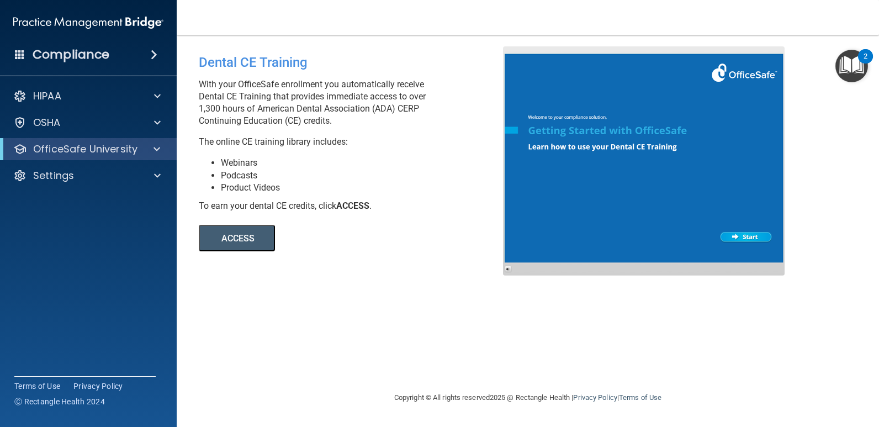
click at [159, 138] on div "HIPAA Documents and Policies Report an Incident Business Associates Emergency P…" at bounding box center [88, 138] width 177 height 115
click at [159, 148] on span at bounding box center [157, 149] width 7 height 13
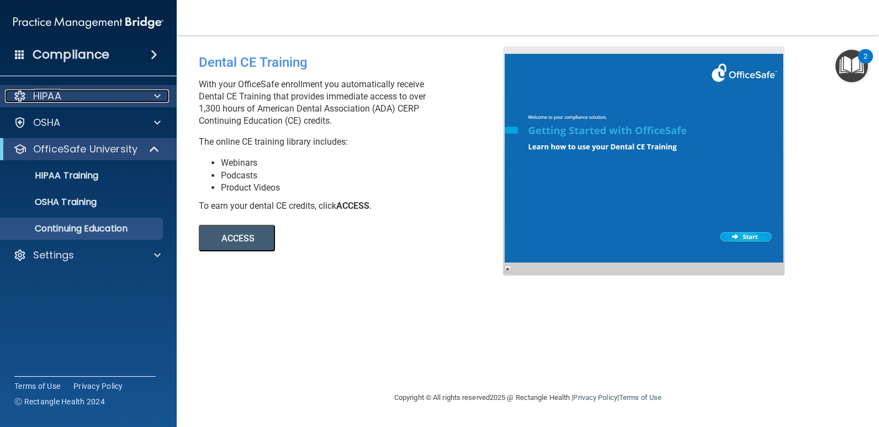
click at [98, 101] on div "HIPAA" at bounding box center [73, 95] width 137 height 13
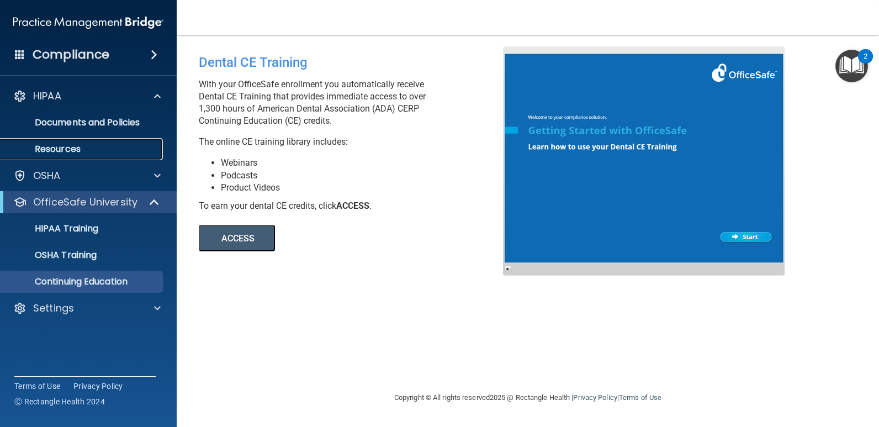
click at [75, 147] on p "Resources" at bounding box center [82, 149] width 151 height 11
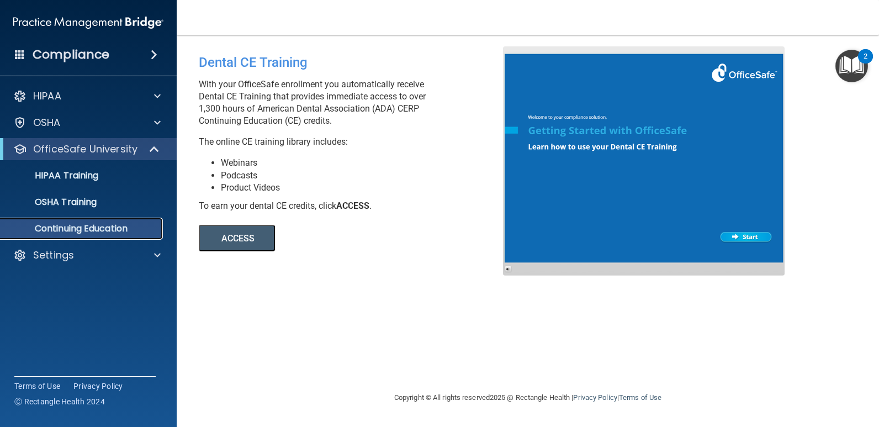
click at [82, 228] on p "Continuing Education" at bounding box center [82, 228] width 151 height 11
click at [129, 224] on p "Continuing Education" at bounding box center [82, 228] width 151 height 11
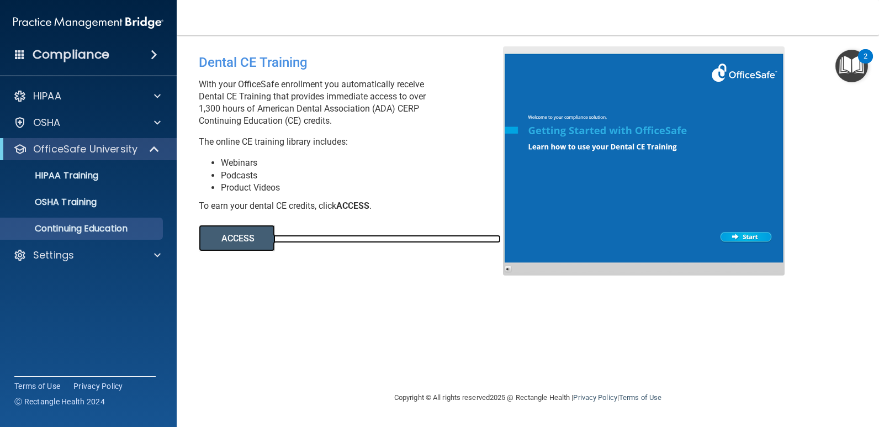
click at [276, 239] on link "ACCESS" at bounding box center [350, 239] width 302 height 8
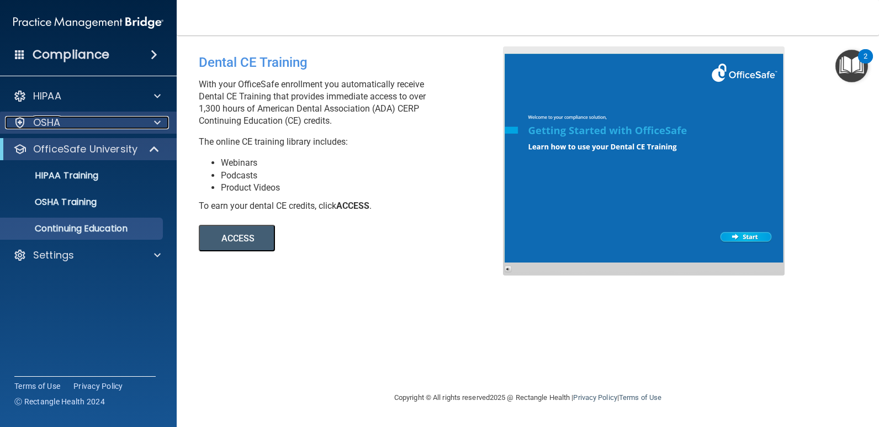
click at [79, 122] on div "OSHA" at bounding box center [73, 122] width 137 height 13
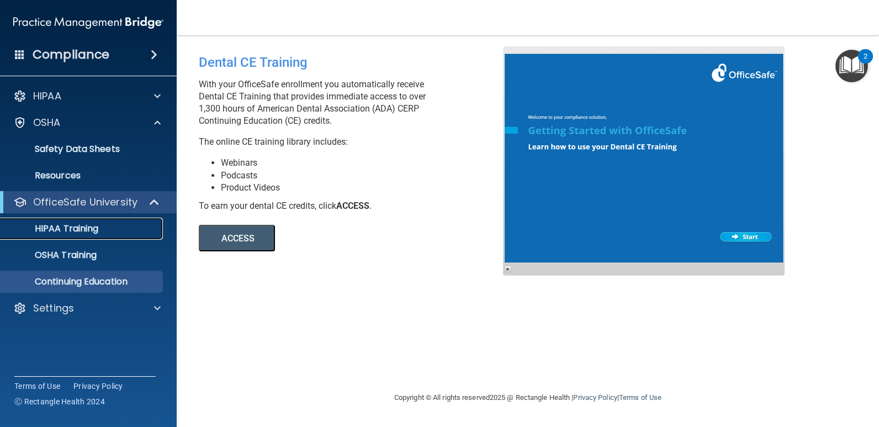
click at [125, 220] on link "HIPAA Training" at bounding box center [76, 229] width 174 height 22
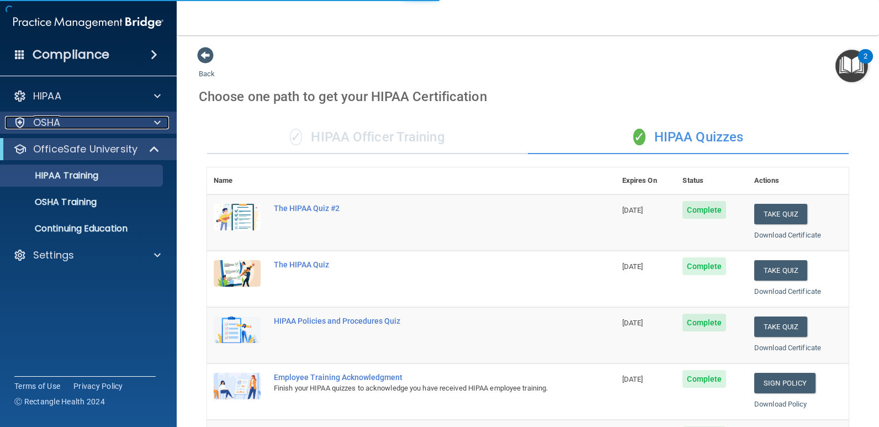
click at [152, 117] on div at bounding box center [156, 122] width 28 height 13
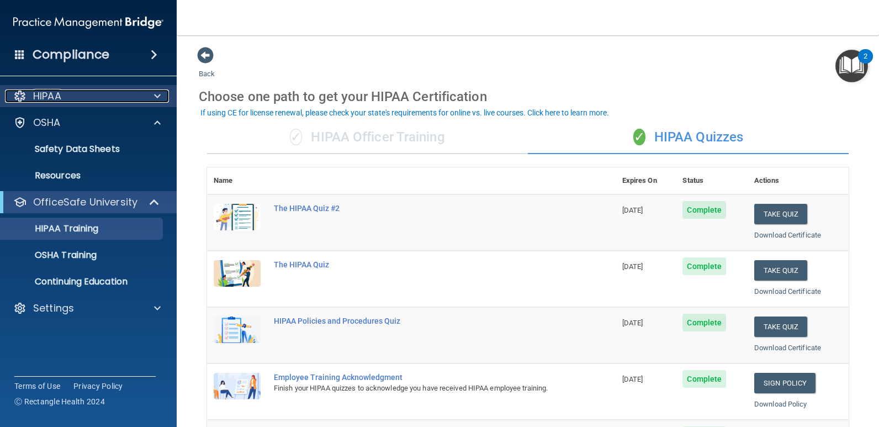
click at [165, 90] on div at bounding box center [156, 95] width 28 height 13
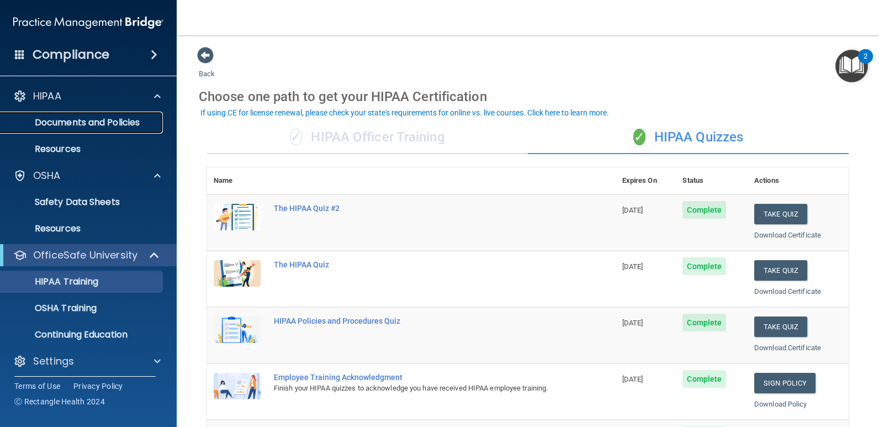
click at [74, 124] on p "Documents and Policies" at bounding box center [82, 122] width 151 height 11
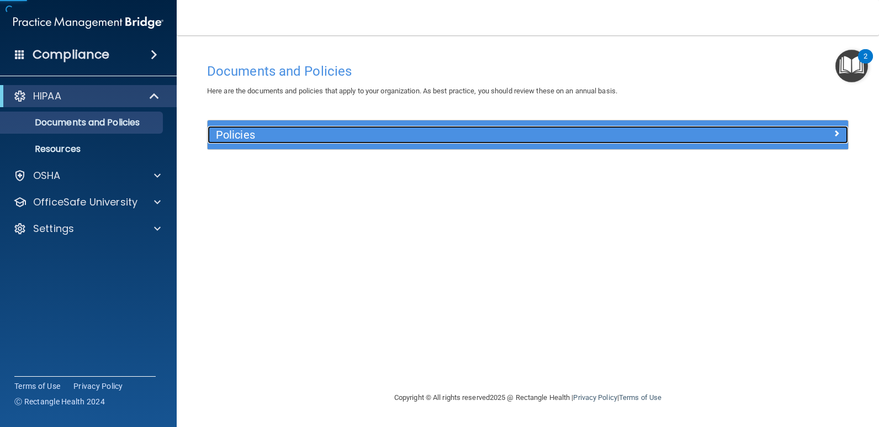
click at [350, 135] on h5 "Policies" at bounding box center [448, 135] width 464 height 12
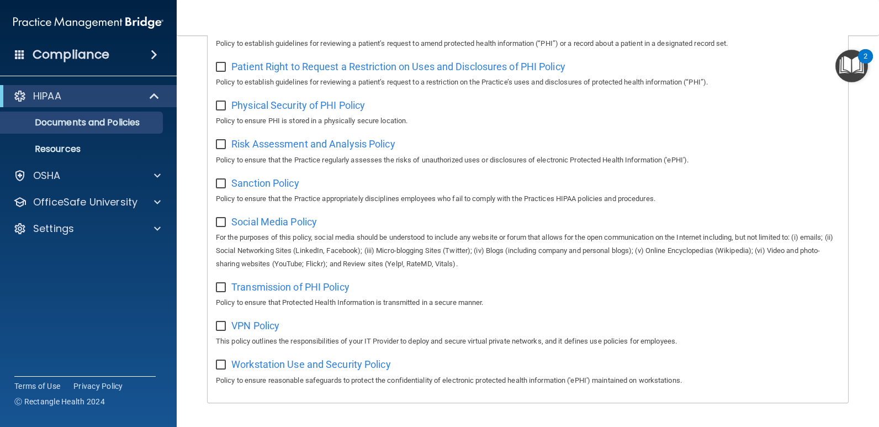
scroll to position [708, 0]
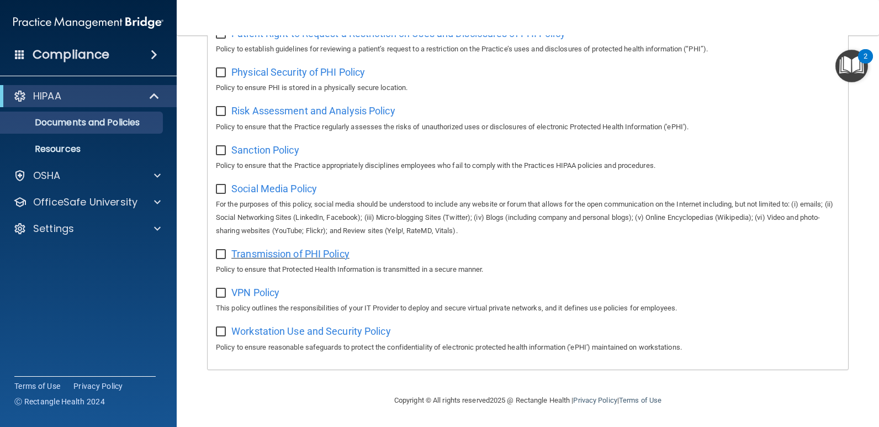
click at [286, 251] on span "Transmission of PHI Policy" at bounding box center [290, 254] width 118 height 12
